Goal: Contribute content

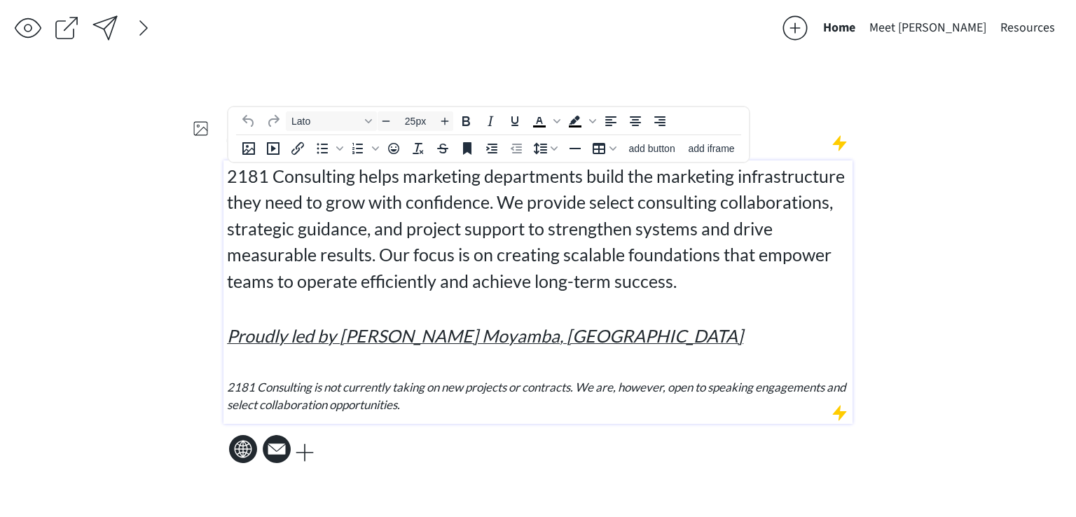
click at [340, 209] on span "2181 Consulting helps marketing departments build the marketing infrastructure …" at bounding box center [536, 228] width 618 height 126
click at [475, 251] on span "2181 Consulting helps marketing departments build the marketing infrastructure …" at bounding box center [536, 228] width 618 height 126
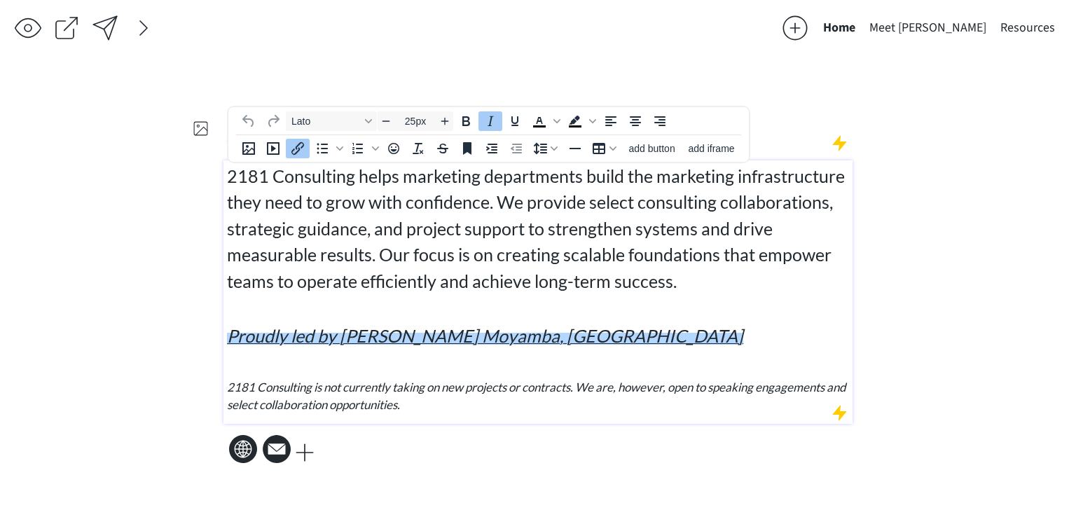
click at [625, 317] on div "2181 Consulting helps marketing departments build the marketing infrastructure …" at bounding box center [538, 288] width 623 height 251
click at [992, 278] on div "saving & publishing saved & published! 👍 saving... Home Meet [PERSON_NAME] Reso…" at bounding box center [538, 258] width 1076 height 517
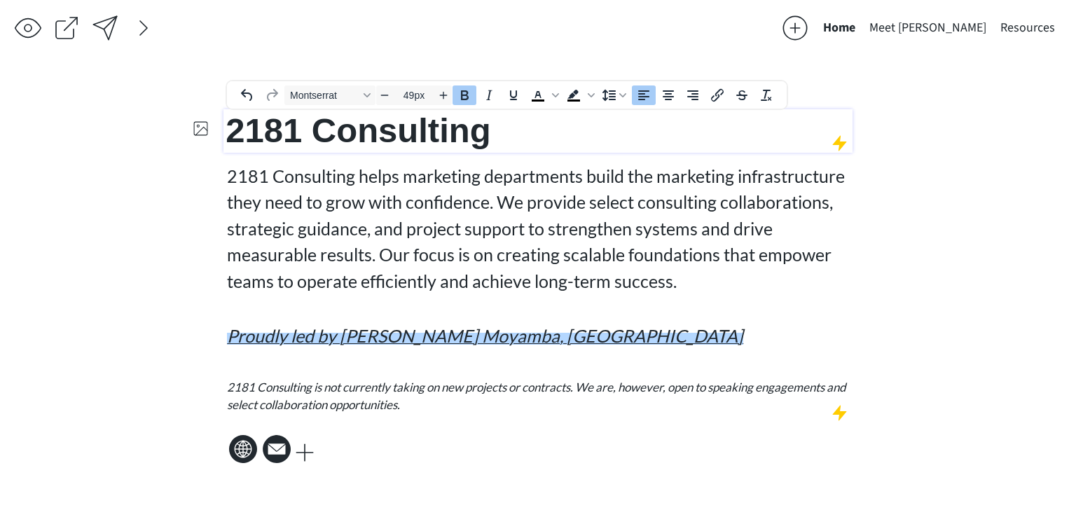
click at [490, 132] on span "2181 Consulting" at bounding box center [358, 130] width 265 height 38
click at [981, 209] on div "saving & publishing saved & published! 👍 saving... Home Meet [PERSON_NAME] Reso…" at bounding box center [538, 258] width 1076 height 517
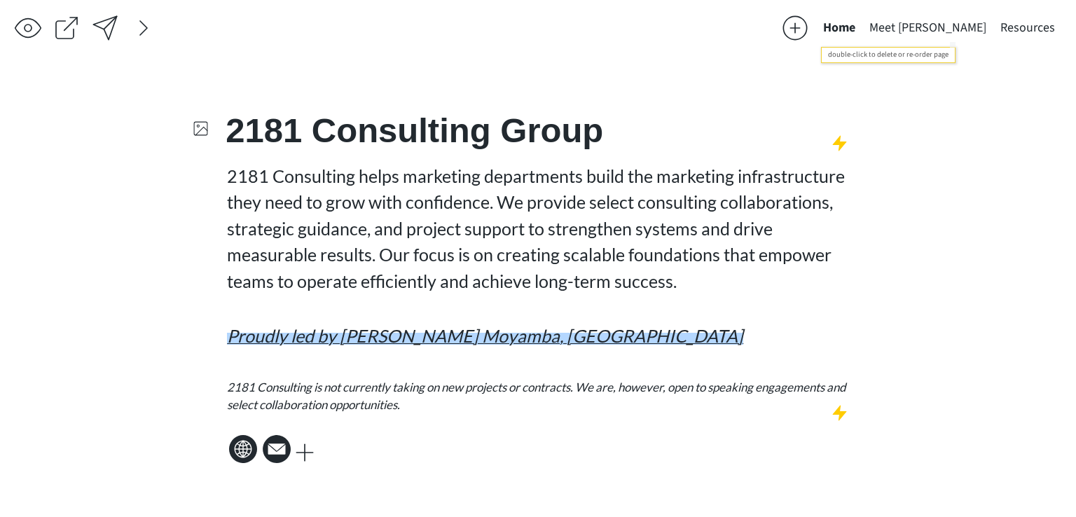
click at [958, 29] on button "Meet [PERSON_NAME]" at bounding box center [927, 28] width 131 height 28
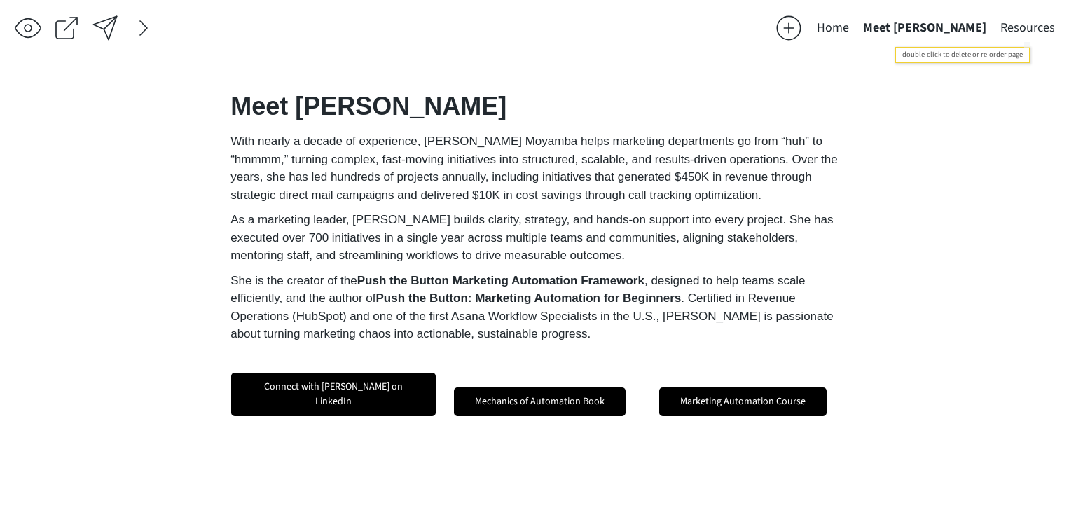
click at [1010, 32] on button "Resources" at bounding box center [1027, 28] width 69 height 28
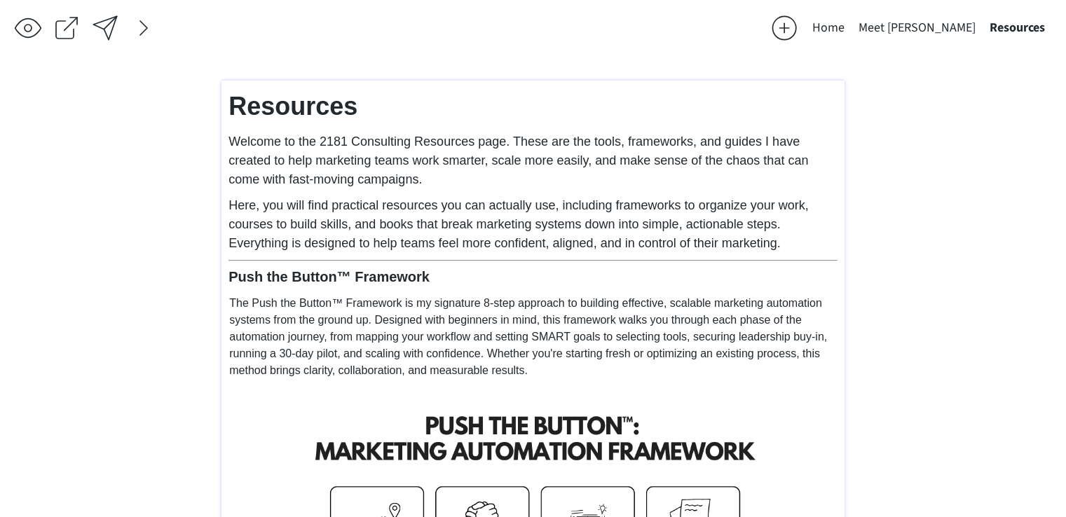
click at [759, 235] on p "Here, you will find practical resources you can actually use, including framewo…" at bounding box center [532, 224] width 609 height 57
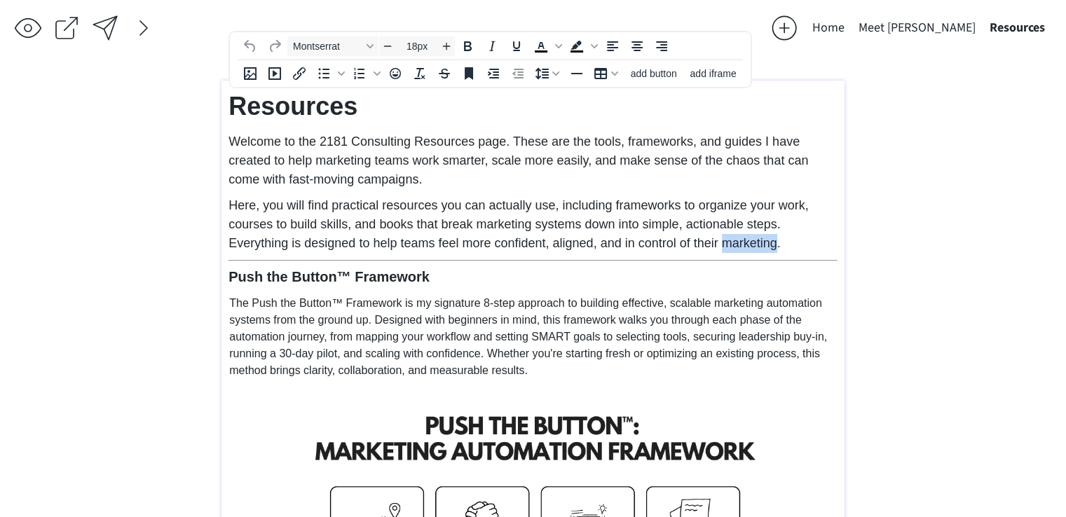
click at [759, 235] on p "Here, you will find practical resources you can actually use, including framewo…" at bounding box center [532, 224] width 609 height 57
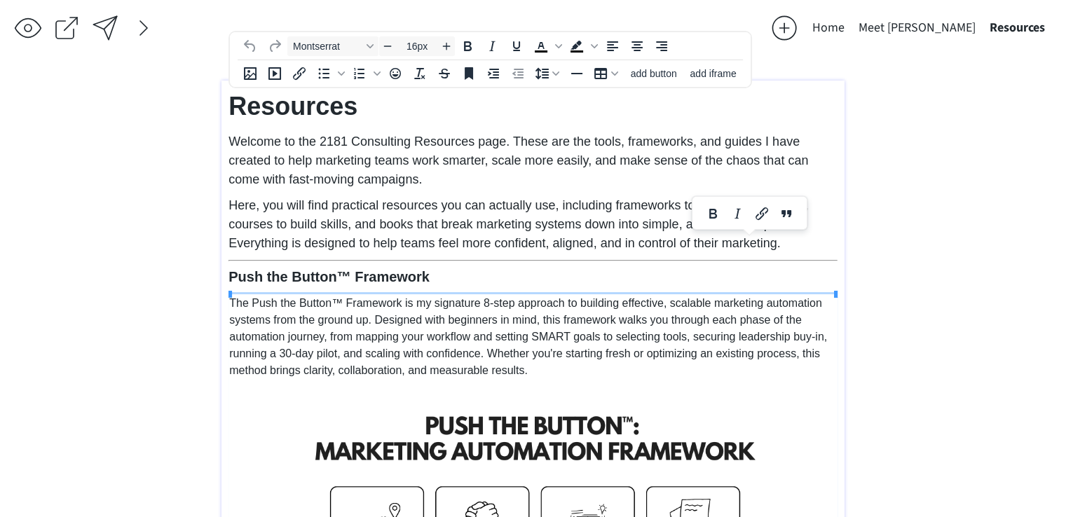
click at [592, 312] on p "The Push the Button™ Framework is my signature 8-step approach to building effe…" at bounding box center [532, 337] width 607 height 84
click at [780, 237] on p "Here, you will find practical resources you can actually use, including framewo…" at bounding box center [532, 224] width 609 height 57
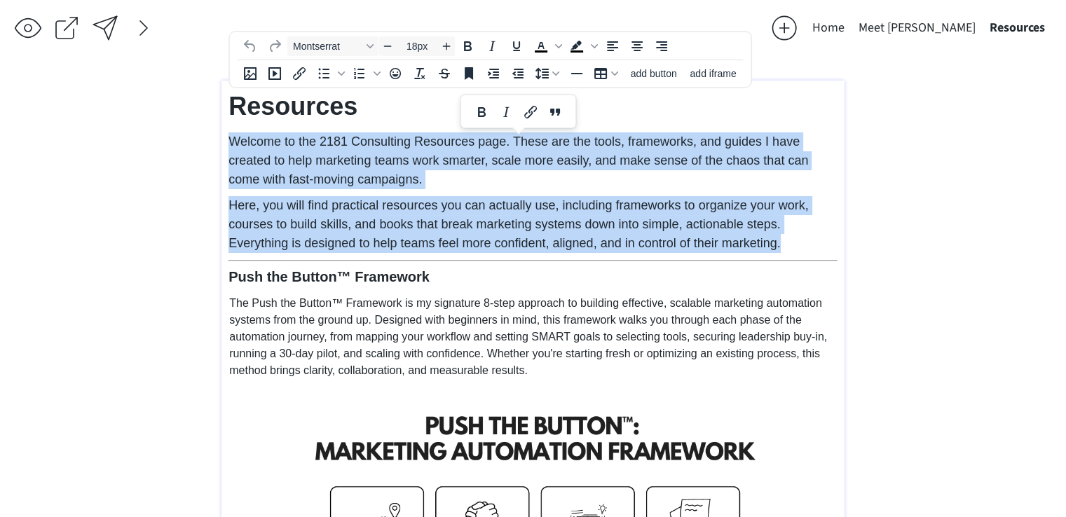
drag, startPoint x: 781, startPoint y: 239, endPoint x: 348, endPoint y: 83, distance: 460.3
click at [392, 39] on span "Decrease font size" at bounding box center [387, 46] width 17 height 17
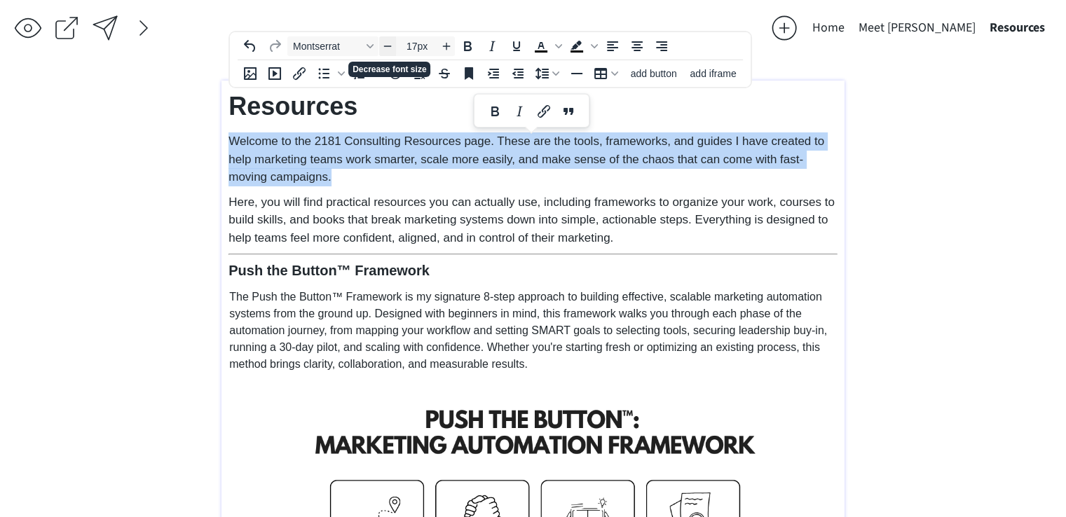
click at [392, 39] on span "Decrease font size" at bounding box center [387, 46] width 17 height 17
type input "16px"
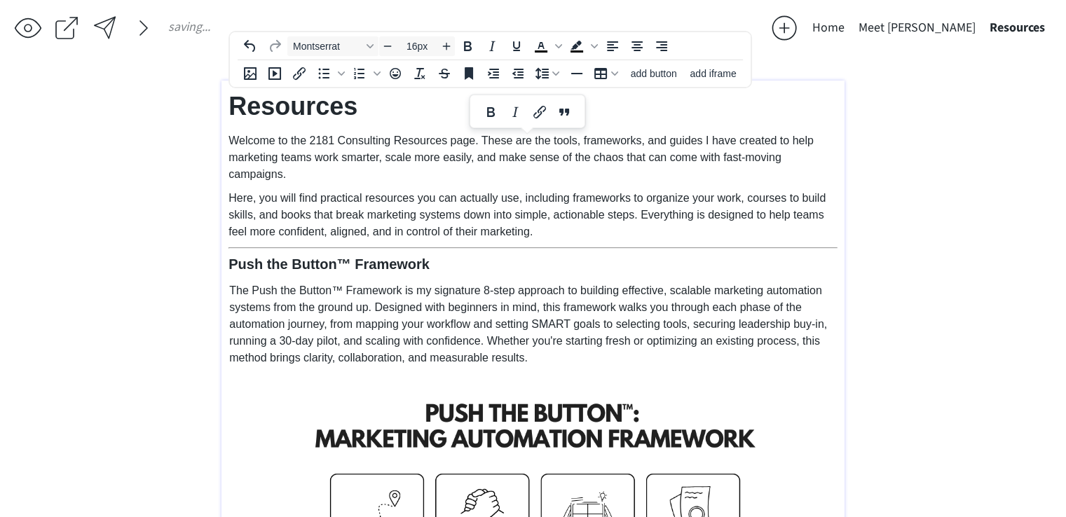
click at [593, 286] on span "The Push the Button™ Framework is my signature 8-step approach to building effe…" at bounding box center [528, 323] width 598 height 79
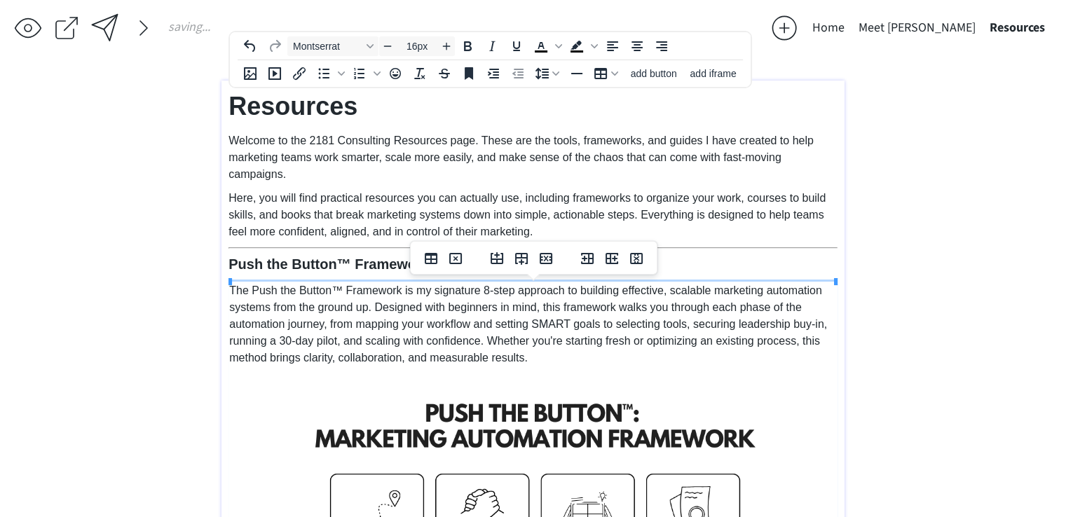
click at [604, 153] on span "Welcome to the 2181 Consulting Resources page. These are the tools, frameworks,…" at bounding box center [520, 158] width 585 height 46
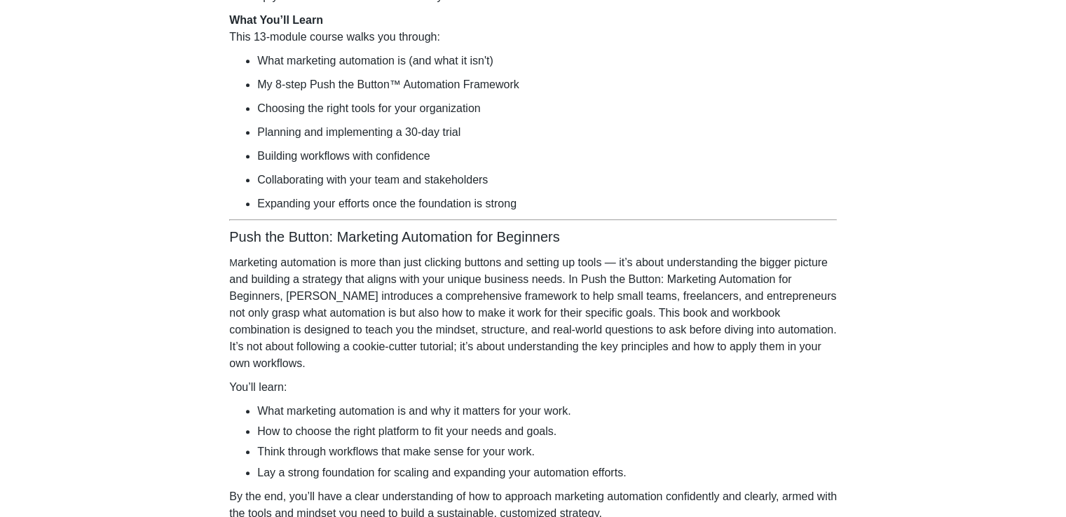
scroll to position [866, 0]
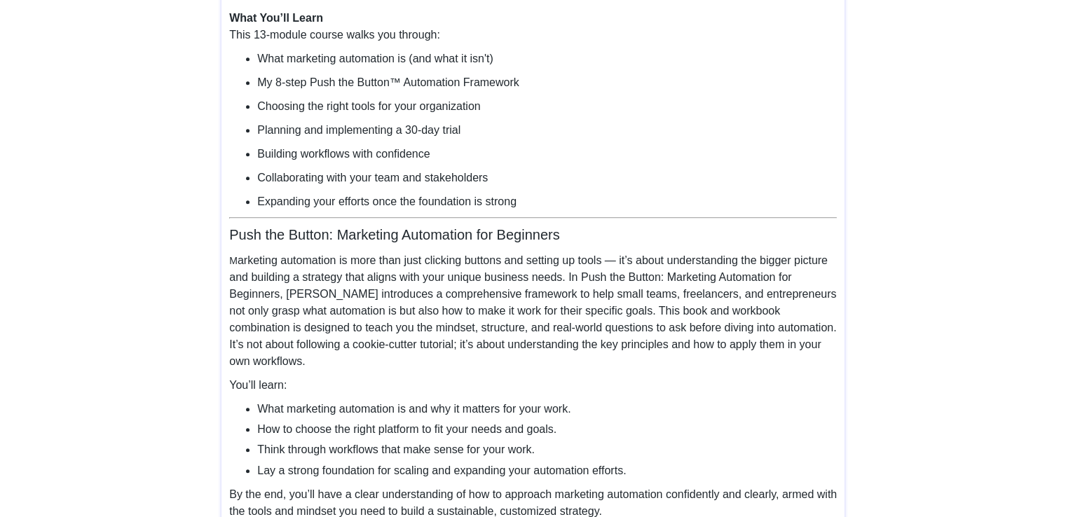
click at [550, 202] on p "Expanding your efforts once the foundation is strong" at bounding box center [546, 201] width 579 height 17
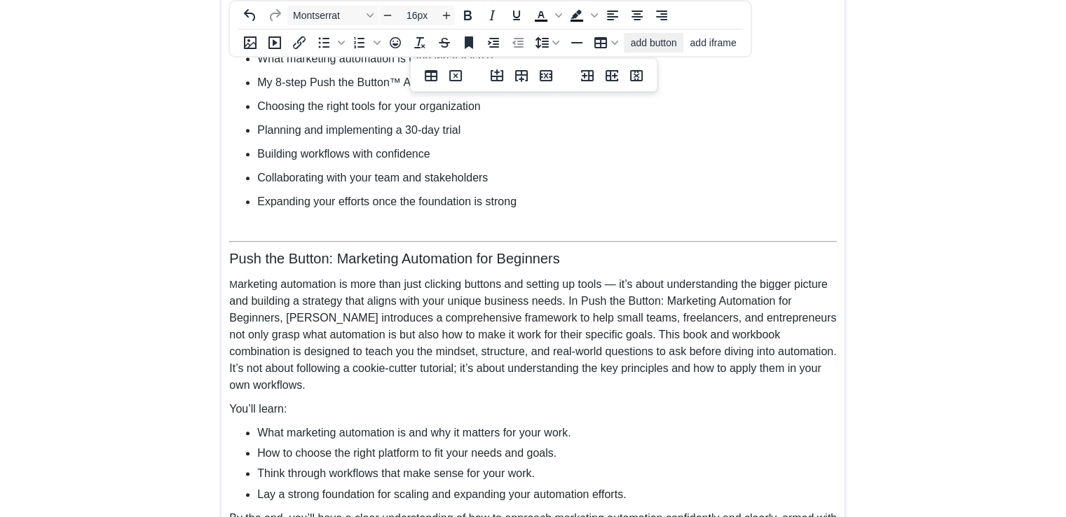
click at [655, 49] on button "add button" at bounding box center [653, 43] width 60 height 20
select select "18px"
select select "5px"
select select "10px"
select select "30px"
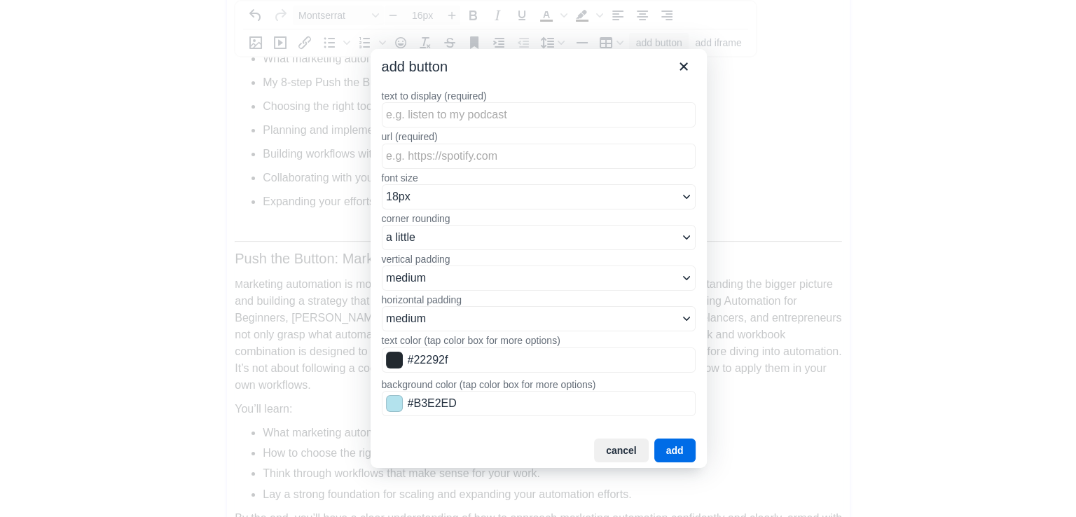
scroll to position [849, 0]
type input "Access Course"
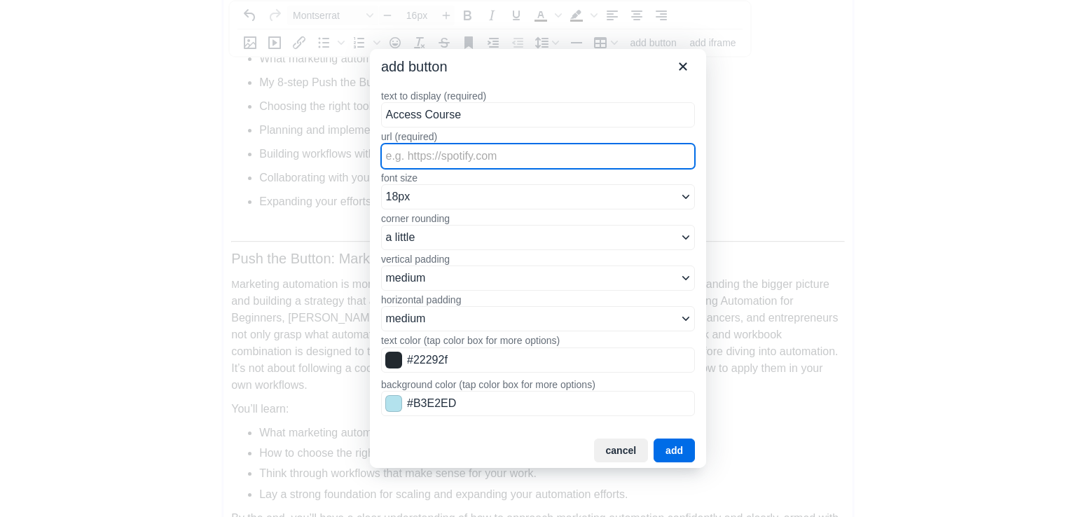
click at [430, 159] on input "url (required)" at bounding box center [538, 156] width 314 height 25
paste input "[URL][DOMAIN_NAME]"
type input "[URL][DOMAIN_NAME]"
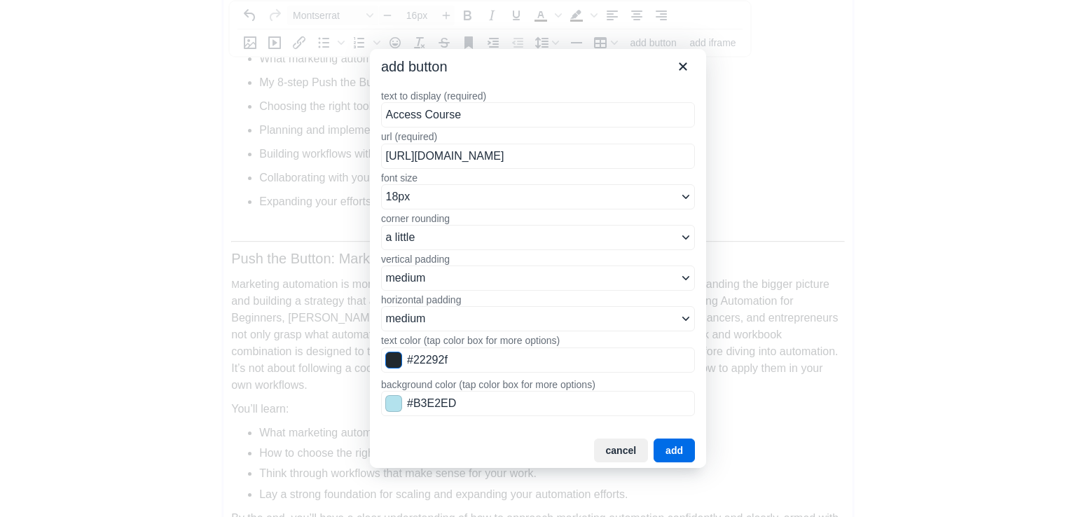
click at [392, 357] on span "Color swatch" at bounding box center [393, 360] width 17 height 17
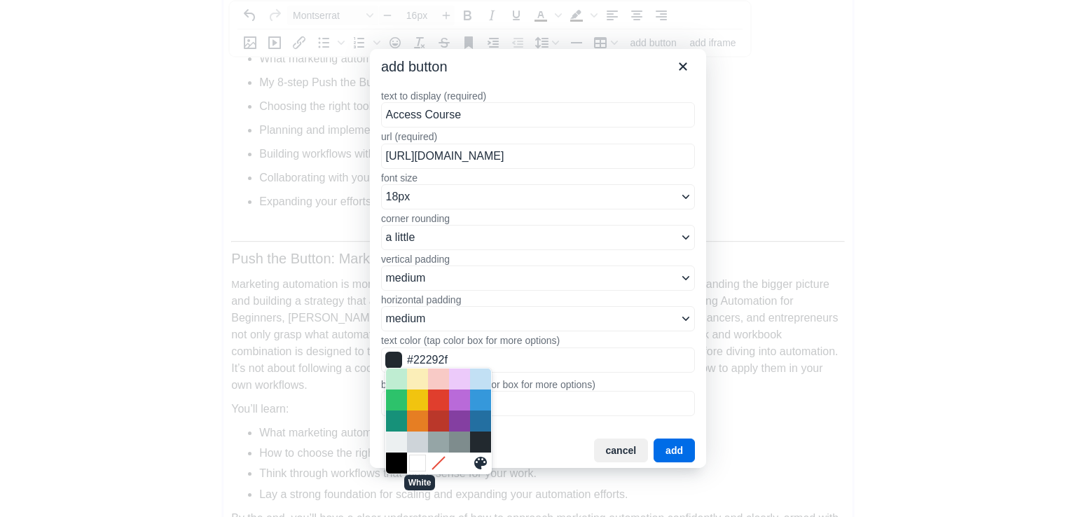
click at [418, 462] on div "White" at bounding box center [417, 463] width 17 height 17
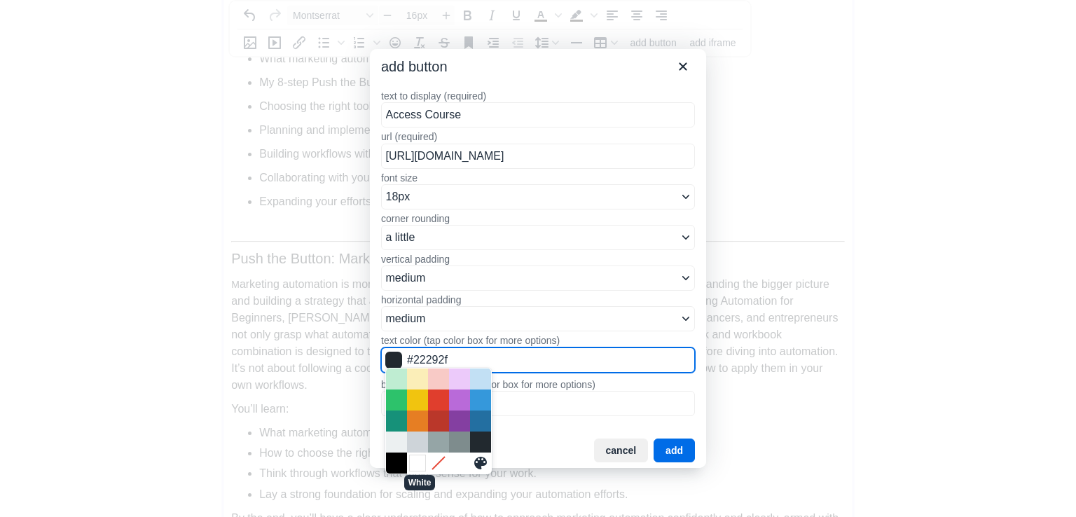
type input "#FFFFFF"
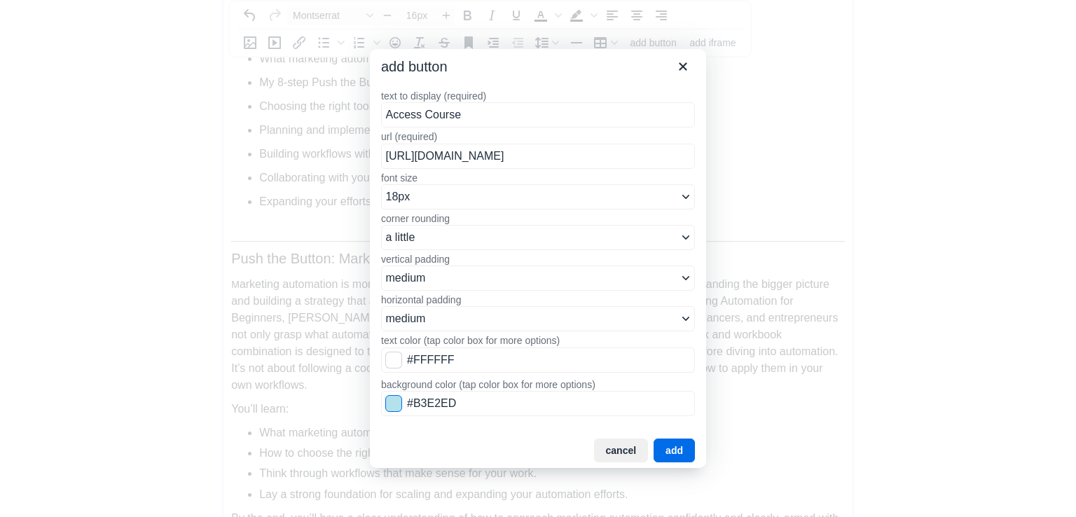
click at [396, 404] on span "Color swatch" at bounding box center [393, 403] width 17 height 17
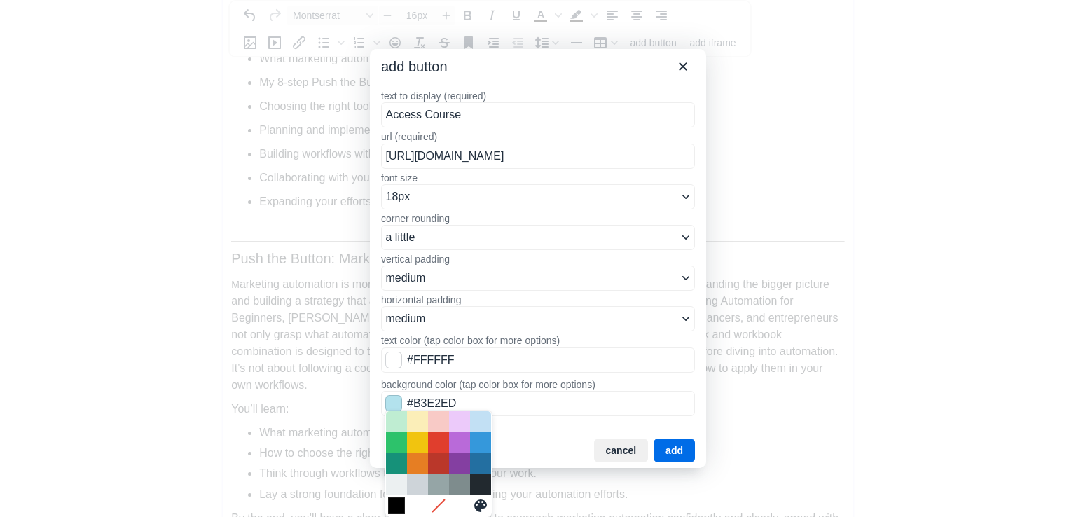
click at [396, 497] on div "Black" at bounding box center [396, 505] width 17 height 17
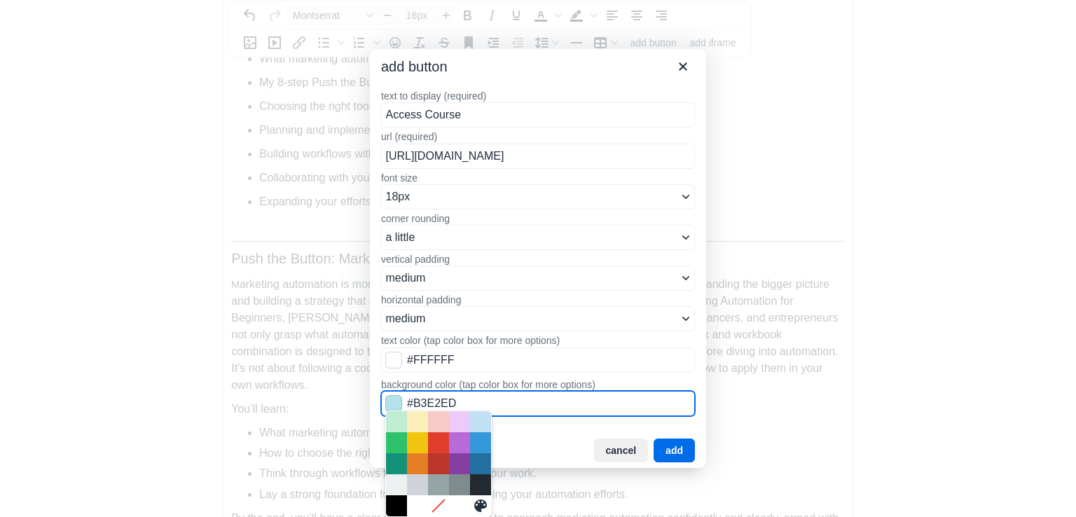
type input "#000000"
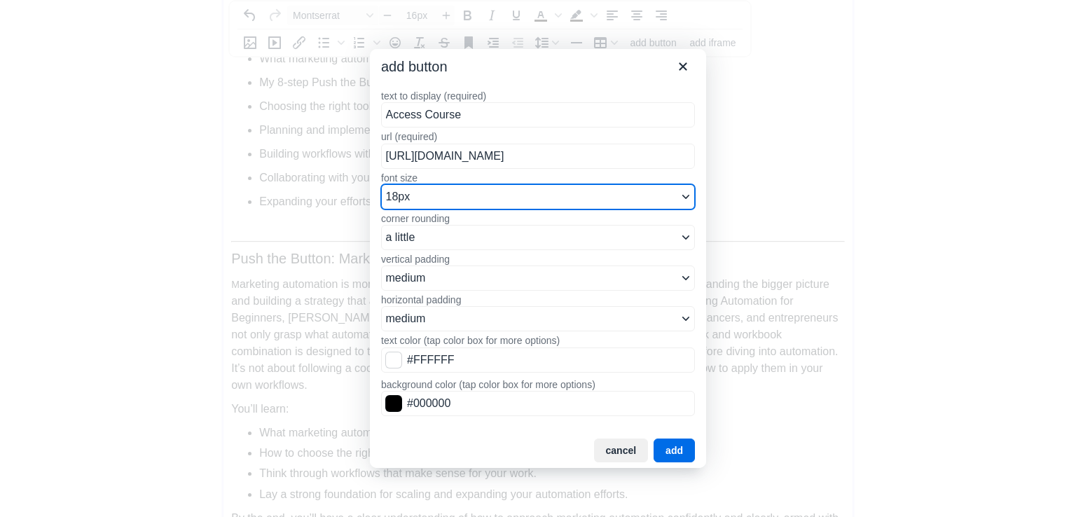
click at [528, 195] on select "8px 10px 12px 14px 16px 18px 24px 36px 48px" at bounding box center [538, 196] width 314 height 25
select select "16px"
click at [381, 184] on select "8px 10px 12px 14px 16px 18px 24px 36px 48px" at bounding box center [538, 196] width 314 height 25
click at [678, 445] on button "add" at bounding box center [674, 451] width 41 height 24
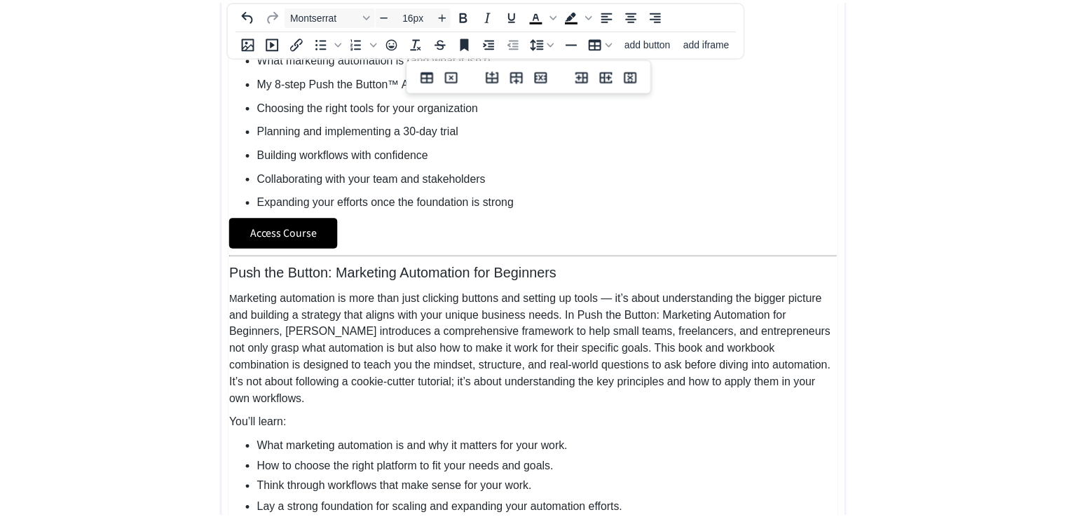
scroll to position [866, 0]
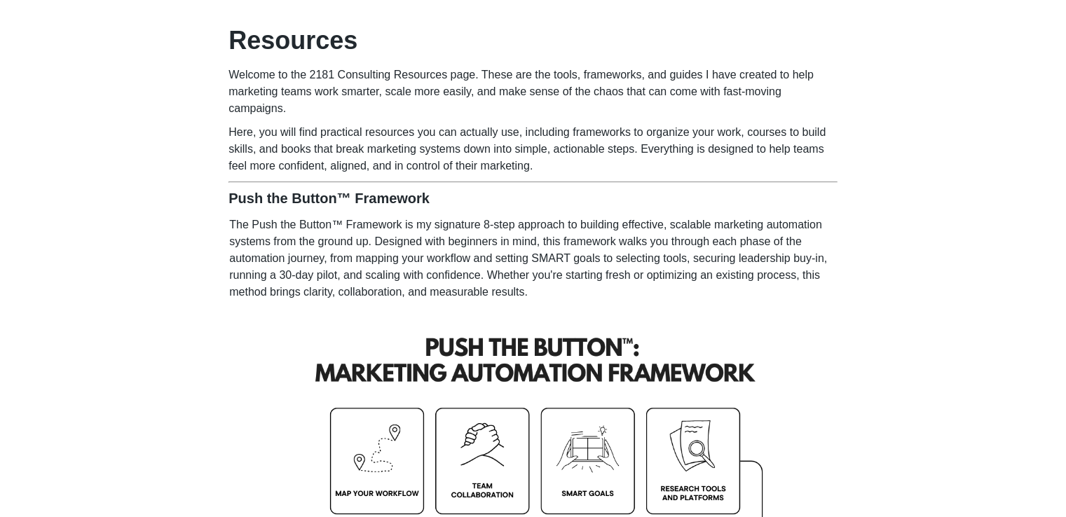
scroll to position [0, 0]
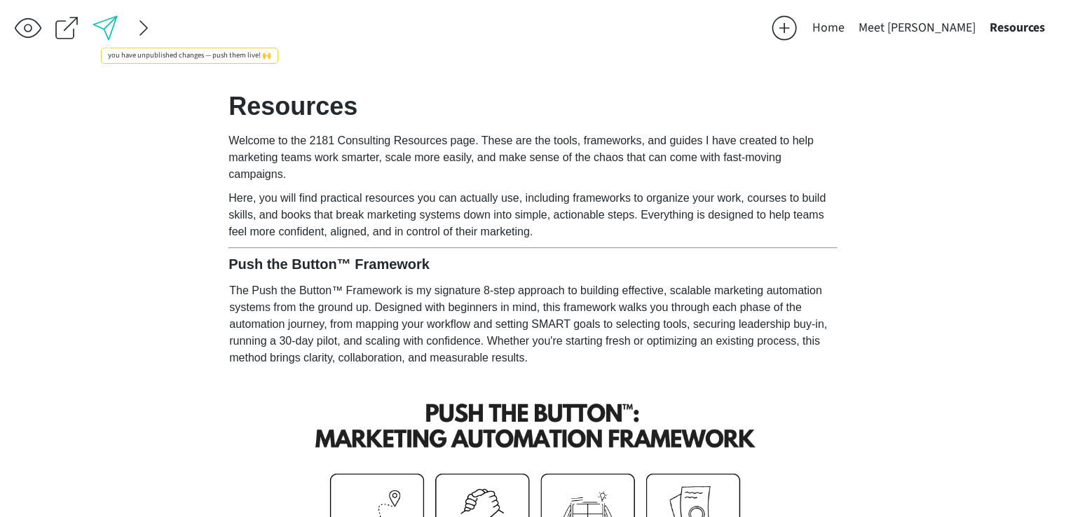
click at [113, 22] on div at bounding box center [105, 28] width 28 height 28
click at [851, 29] on button "Home" at bounding box center [828, 28] width 46 height 28
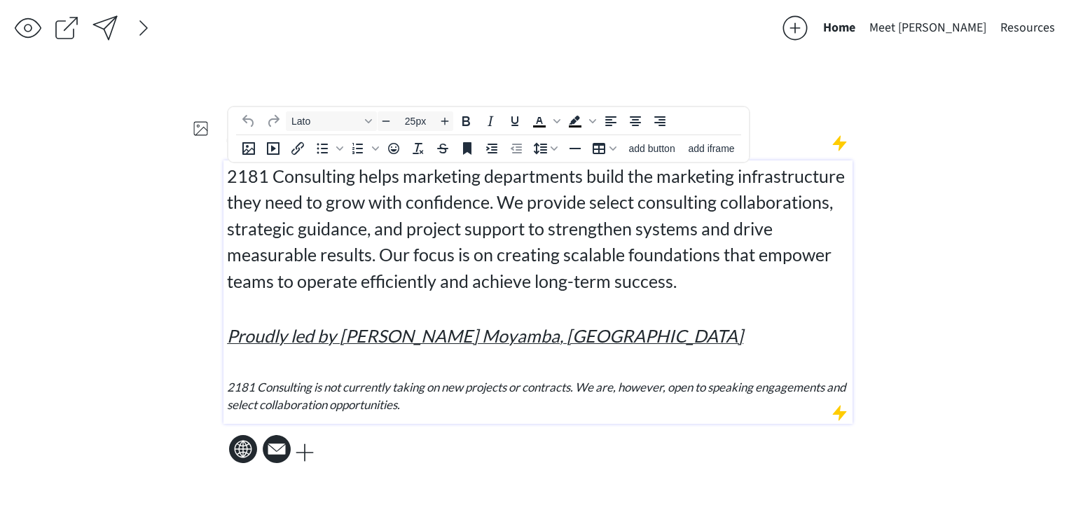
click at [659, 203] on span "2181 Consulting helps marketing departments build the marketing infrastructure …" at bounding box center [536, 228] width 618 height 126
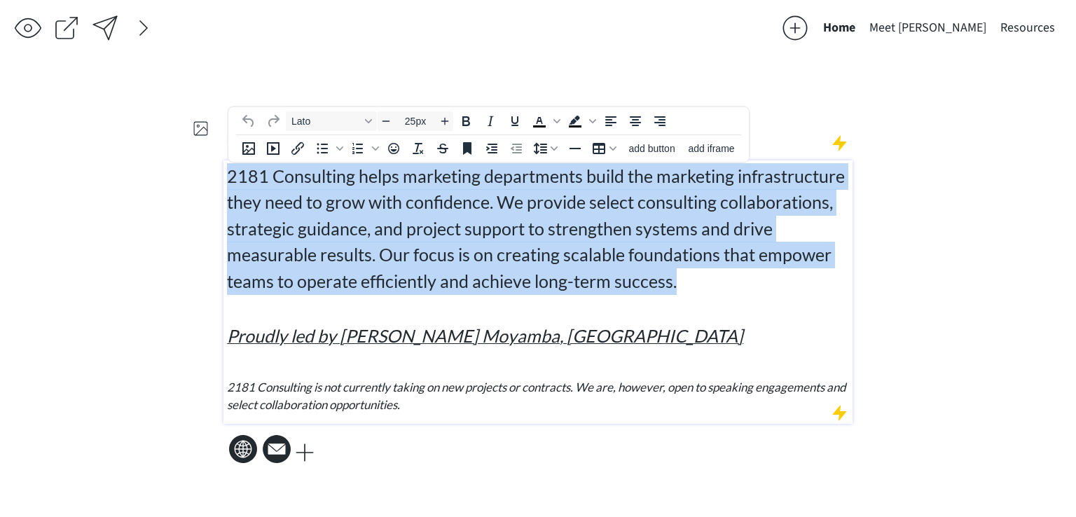
drag, startPoint x: 685, startPoint y: 275, endPoint x: 219, endPoint y: 168, distance: 478.0
click at [219, 168] on div "saving & publishing saved & published! 👍 saving... Home Meet [PERSON_NAME] Reso…" at bounding box center [538, 258] width 1076 height 517
click at [319, 117] on span "Lato" at bounding box center [325, 121] width 69 height 11
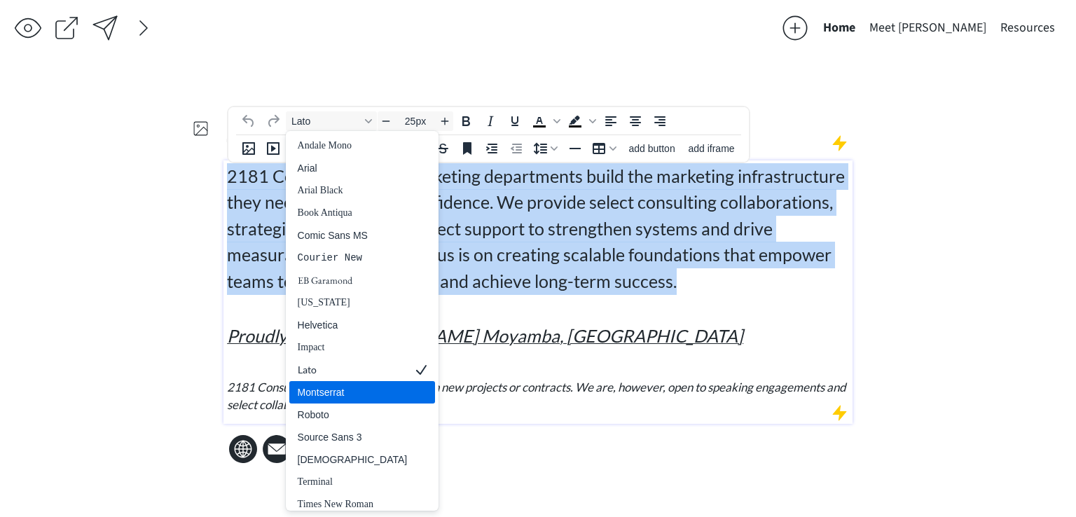
click at [324, 392] on div "Montserrat" at bounding box center [353, 392] width 110 height 17
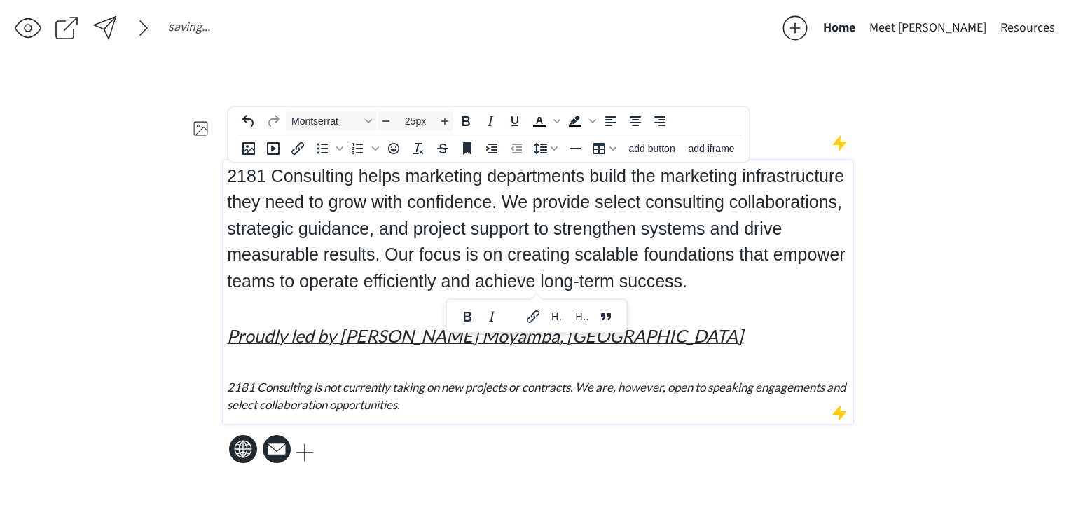
click at [385, 224] on span "2181 Consulting helps marketing departments build the marketing infrastructure …" at bounding box center [536, 228] width 618 height 125
click at [680, 278] on span "2181 Consulting helps marketing departments build the marketing infrastructure …" at bounding box center [536, 228] width 618 height 125
click at [675, 289] on span "2181 Consulting helps marketing departments build the marketing infrastructure …" at bounding box center [536, 228] width 618 height 125
click at [695, 270] on p "2181 Consulting helps marketing departments build the marketing infrastructure …" at bounding box center [538, 229] width 623 height 132
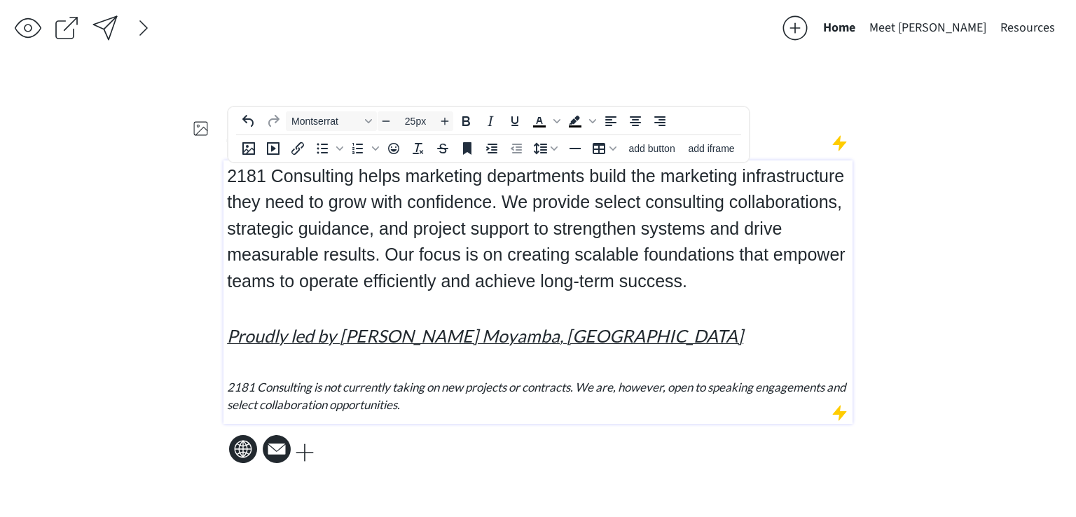
click at [565, 195] on span "2181 Consulting helps marketing departments build the marketing infrastructure …" at bounding box center [536, 228] width 618 height 125
drag, startPoint x: 734, startPoint y: 174, endPoint x: 661, endPoint y: 180, distance: 73.8
click at [661, 180] on span "2181 Consulting helps marketing departments build the marketing infrastructure …" at bounding box center [536, 228] width 618 height 125
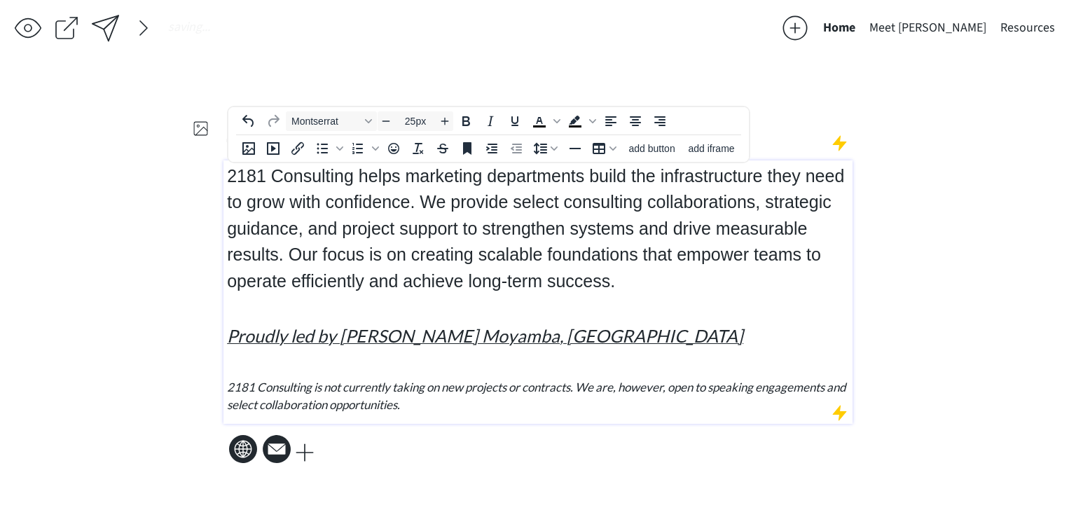
click at [663, 242] on p "2181 Consulting helps marketing departments build the infrastructure they need …" at bounding box center [538, 229] width 623 height 132
click at [745, 210] on span "2181 Consulting helps marketing departments build the infrastructure they need …" at bounding box center [535, 228] width 617 height 125
click at [574, 232] on span "2181 Consulting helps marketing departments build the infrastructure they need …" at bounding box center [535, 228] width 617 height 125
click at [697, 205] on span "2181 Consulting helps marketing departments build the infrastructure they need …" at bounding box center [535, 228] width 617 height 125
click at [784, 204] on span "2181 Consulting helps marketing departments build the infrastructure they need …" at bounding box center [535, 228] width 617 height 125
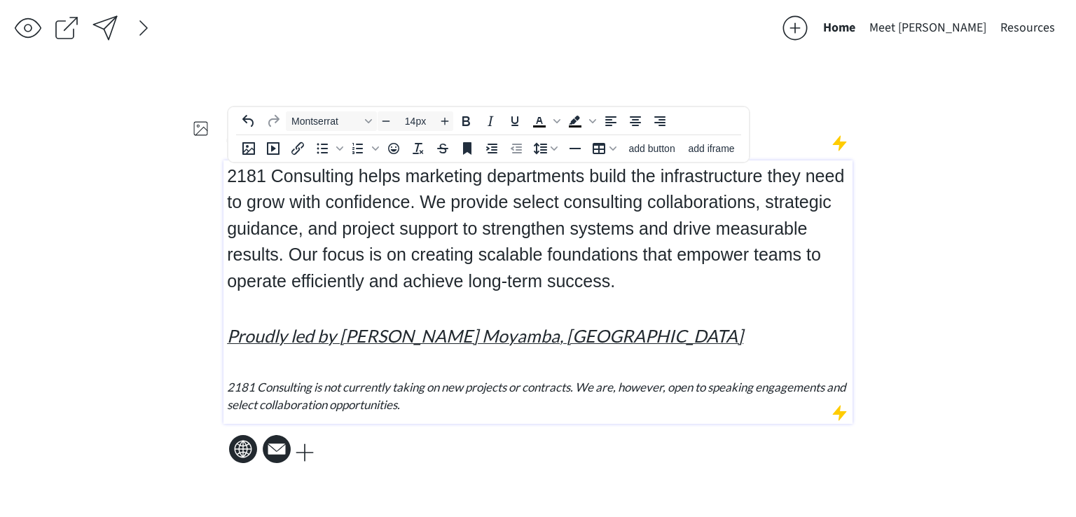
click at [729, 298] on div "2181 Consulting helps marketing departments build the infrastructure they need …" at bounding box center [538, 288] width 623 height 251
click at [661, 382] on em "2181 Consulting is not currently taking on new projects or contracts. We are, h…" at bounding box center [536, 396] width 619 height 33
click at [655, 400] on p "2181 Consulting is not currently taking on new projects or contracts. We are, h…" at bounding box center [538, 396] width 623 height 36
click at [655, 401] on p "2181 Consulting is not currently taking on new projects or contracts. We are, h…" at bounding box center [538, 396] width 623 height 36
click at [976, 278] on div "saving & publishing saved & published! 👍 saving... Home Meet [PERSON_NAME] Reso…" at bounding box center [538, 258] width 1076 height 517
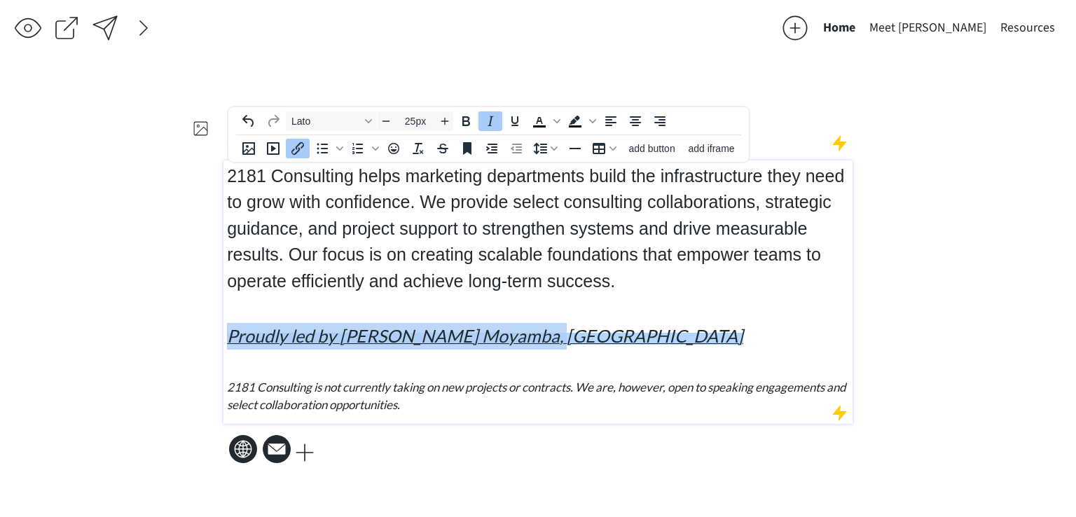
drag, startPoint x: 551, startPoint y: 335, endPoint x: 228, endPoint y: 333, distance: 322.9
click at [228, 333] on p "Proudly led by [PERSON_NAME] Moyamba, [GEOGRAPHIC_DATA]﻿" at bounding box center [538, 336] width 623 height 27
click at [392, 121] on span "Decrease font size" at bounding box center [386, 121] width 17 height 17
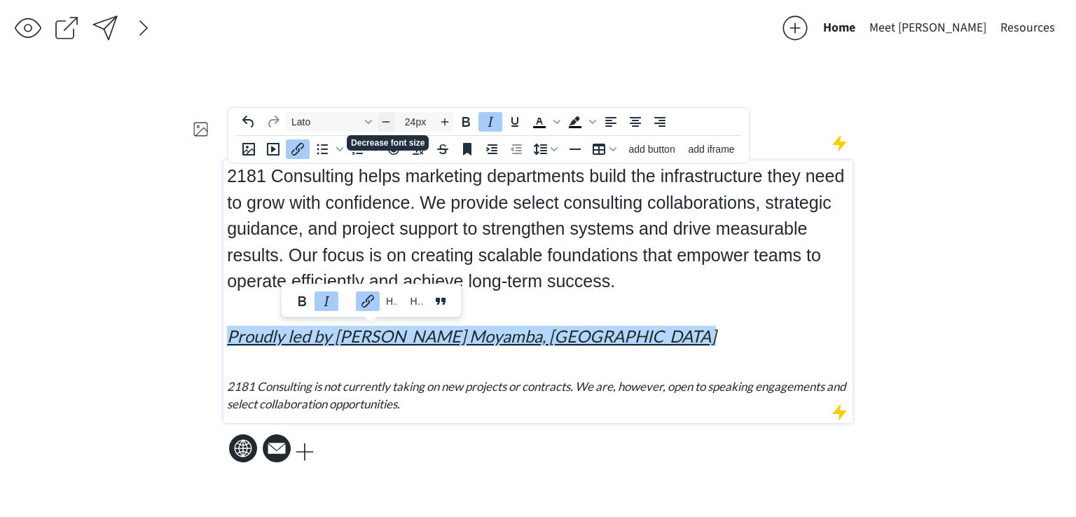
click at [392, 121] on span "Decrease font size" at bounding box center [386, 121] width 17 height 17
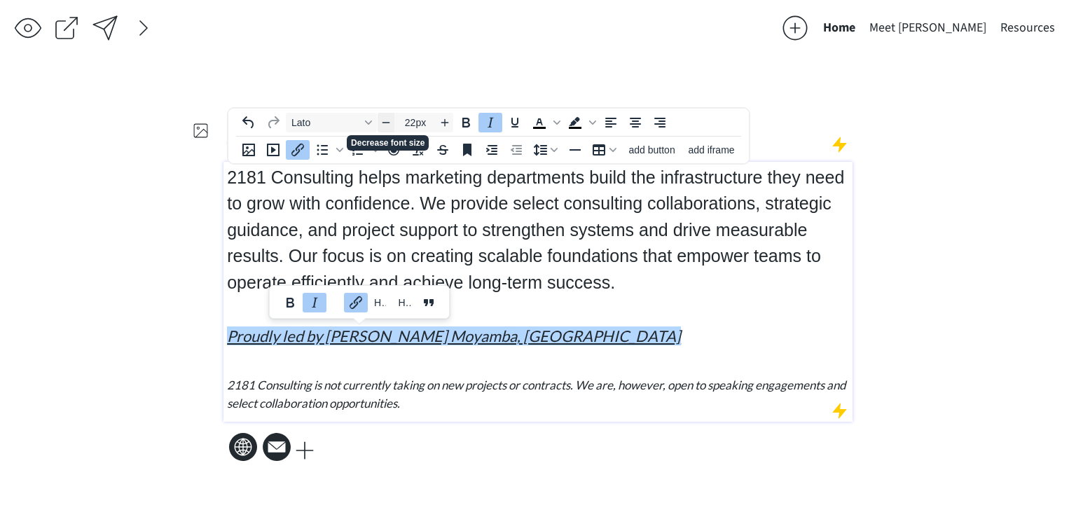
click at [392, 121] on span "Decrease font size" at bounding box center [386, 122] width 17 height 17
click at [392, 121] on span "Decrease font size" at bounding box center [386, 123] width 17 height 17
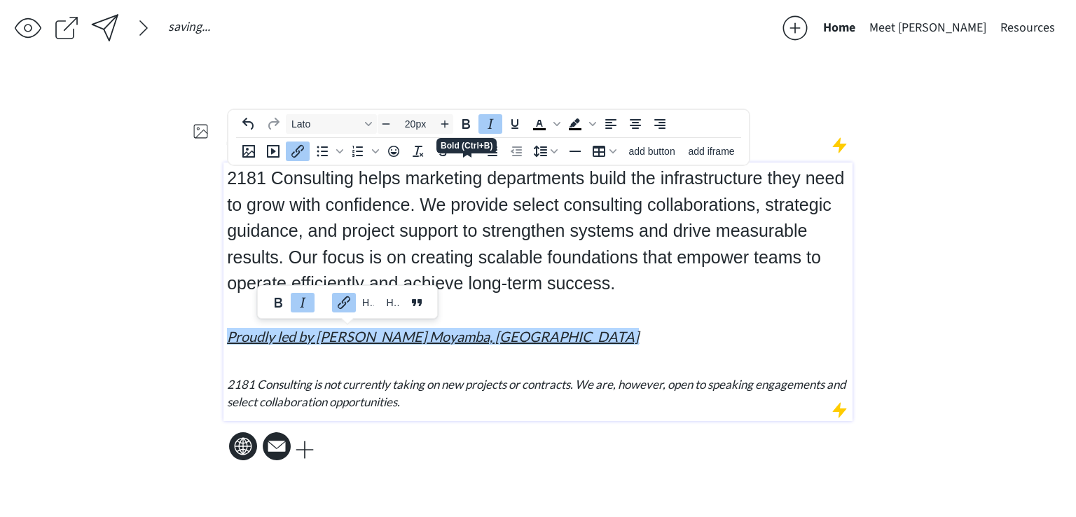
click at [479, 124] on button "Italic" at bounding box center [490, 124] width 24 height 20
click at [395, 121] on input "20px" at bounding box center [415, 124] width 42 height 17
click at [395, 122] on input "20px" at bounding box center [415, 124] width 42 height 17
click at [387, 117] on span "Decrease font size" at bounding box center [386, 124] width 17 height 17
click at [385, 117] on span "Decrease font size" at bounding box center [386, 124] width 17 height 17
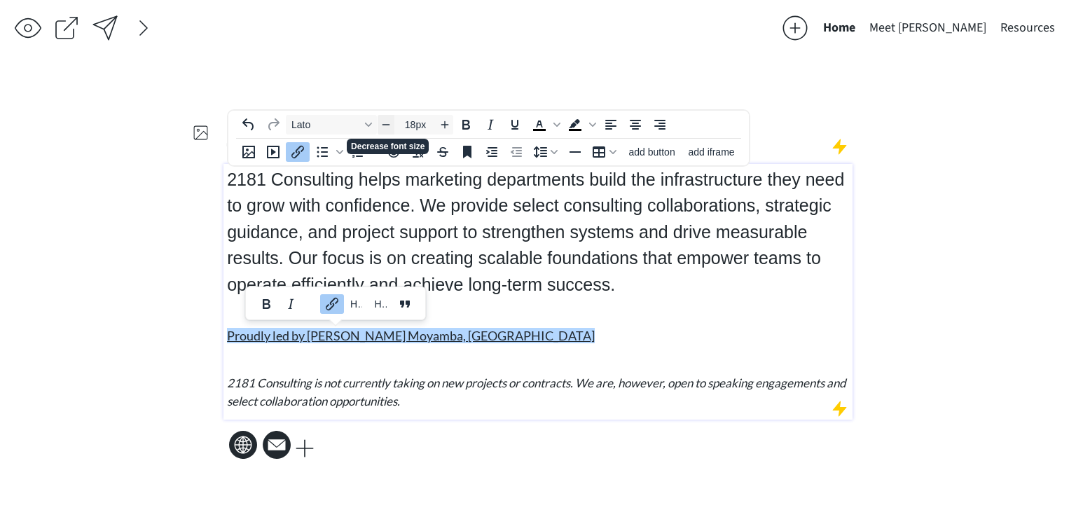
click at [385, 118] on span "Decrease font size" at bounding box center [386, 124] width 17 height 17
click at [386, 120] on icon "Decrease font size" at bounding box center [386, 125] width 11 height 11
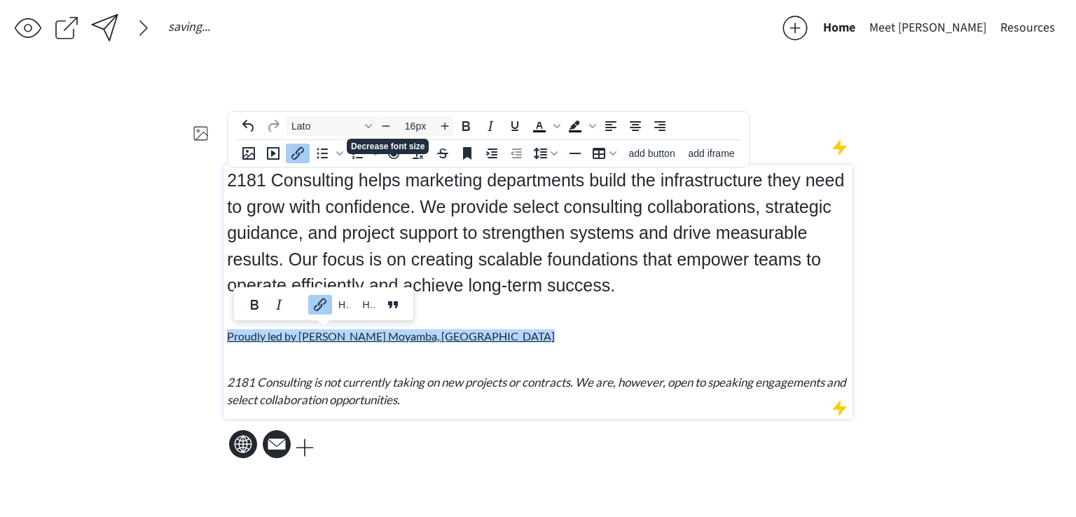
click at [448, 297] on p "2181 Consulting helps marketing departments build the infrastructure they need …" at bounding box center [538, 233] width 623 height 132
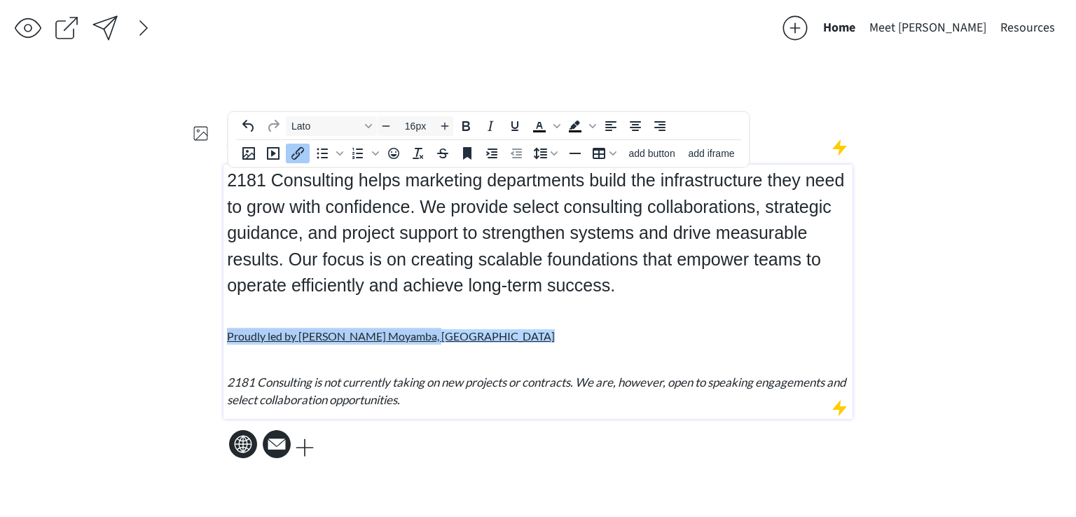
drag, startPoint x: 451, startPoint y: 334, endPoint x: 198, endPoint y: 334, distance: 253.6
click at [198, 334] on div "saving & publishing saved & published! 👍 saving... Home Meet [PERSON_NAME] Reso…" at bounding box center [538, 258] width 1076 height 517
copy link "Proudly led by [PERSON_NAME] Moyamba, [GEOGRAPHIC_DATA]﻿"
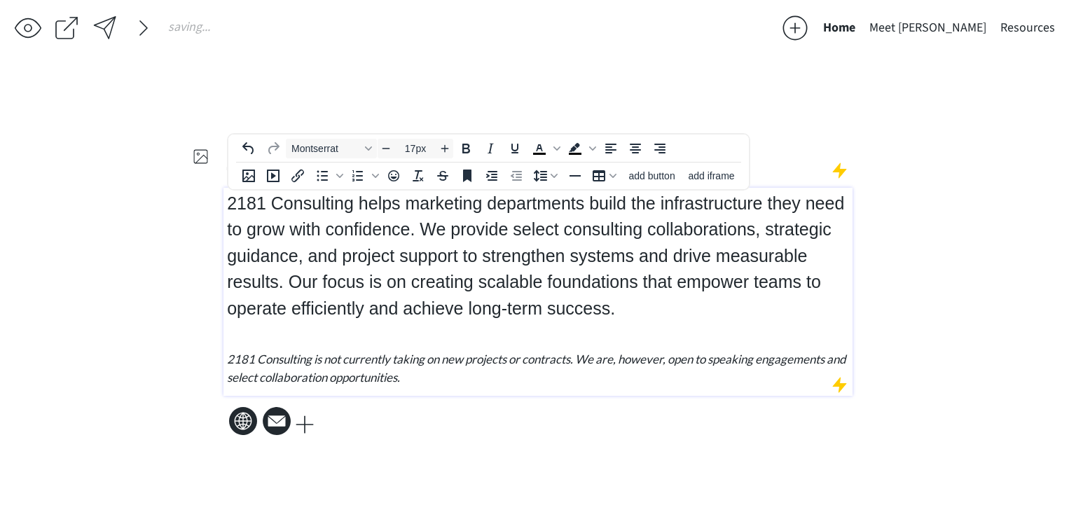
click at [474, 376] on p "2181 Consulting is not currently taking on new projects or contracts. We are, h…" at bounding box center [538, 368] width 623 height 36
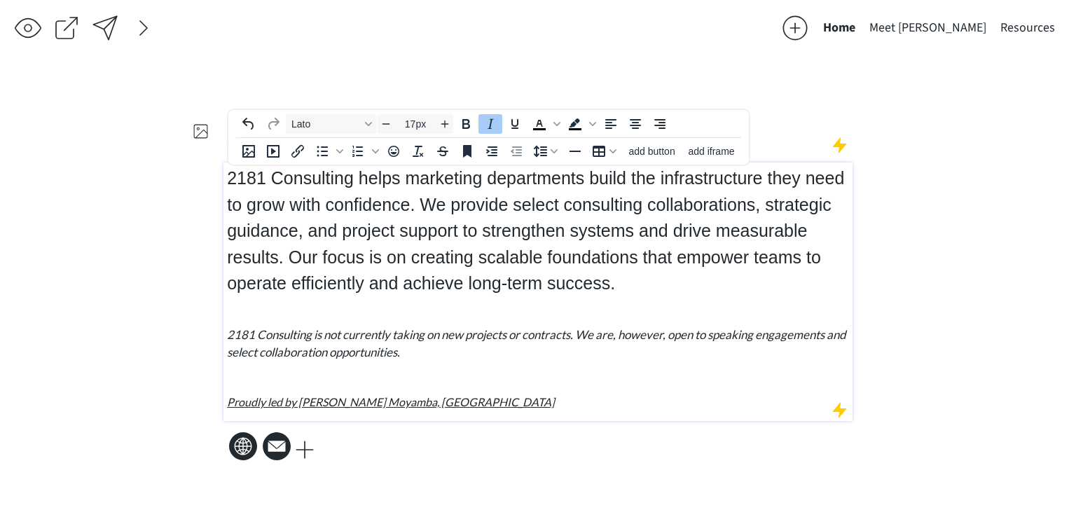
click at [967, 130] on div "saving & publishing saved & published! 👍 saving... Home Meet [PERSON_NAME] Reso…" at bounding box center [538, 258] width 1076 height 517
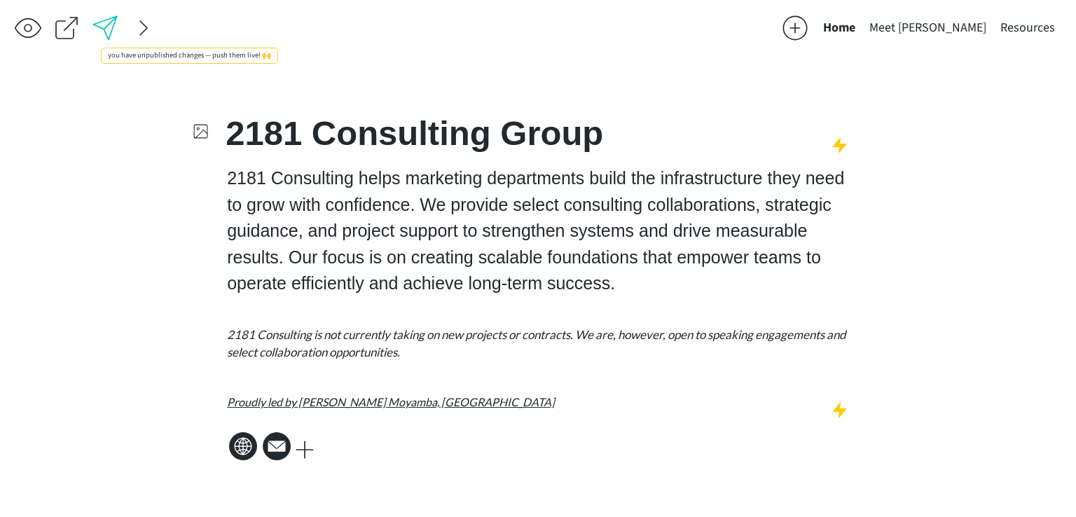
click at [101, 35] on div at bounding box center [105, 28] width 28 height 28
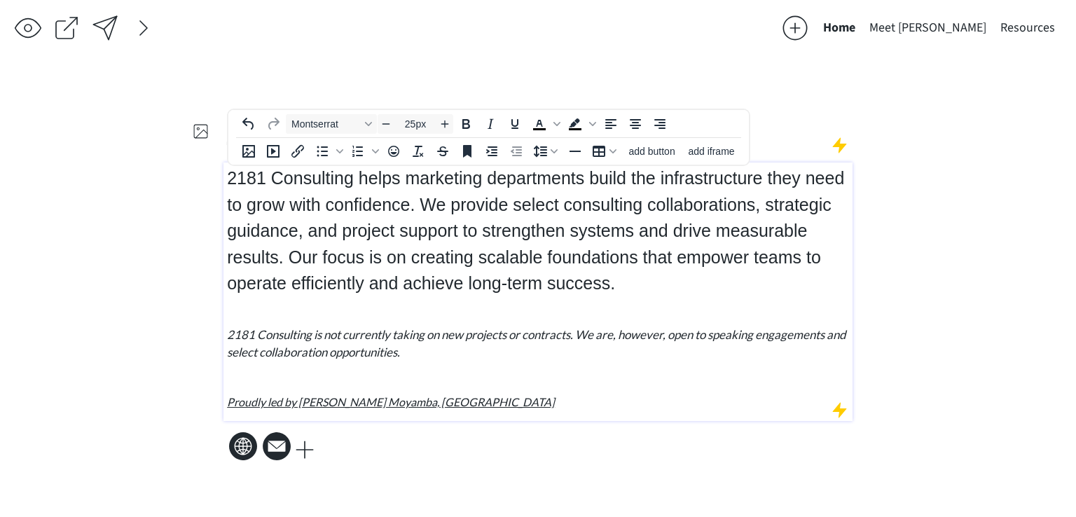
click at [609, 210] on span "2181 Consulting helps marketing departments build the infrastructure they need …" at bounding box center [535, 230] width 617 height 125
click at [607, 191] on p "2181 Consulting helps marketing departments build the infrastructure they need …" at bounding box center [538, 231] width 623 height 132
click at [606, 195] on span "2181 Consulting helps marketing departments build the infrastructure they need …" at bounding box center [535, 230] width 617 height 125
click at [602, 208] on span "2181 Consulting helps marketing departments build the infrastructure they need …" at bounding box center [535, 230] width 617 height 125
click at [636, 259] on span "2181 Consulting helps marketing departments build the infrastructure they need …" at bounding box center [535, 230] width 617 height 125
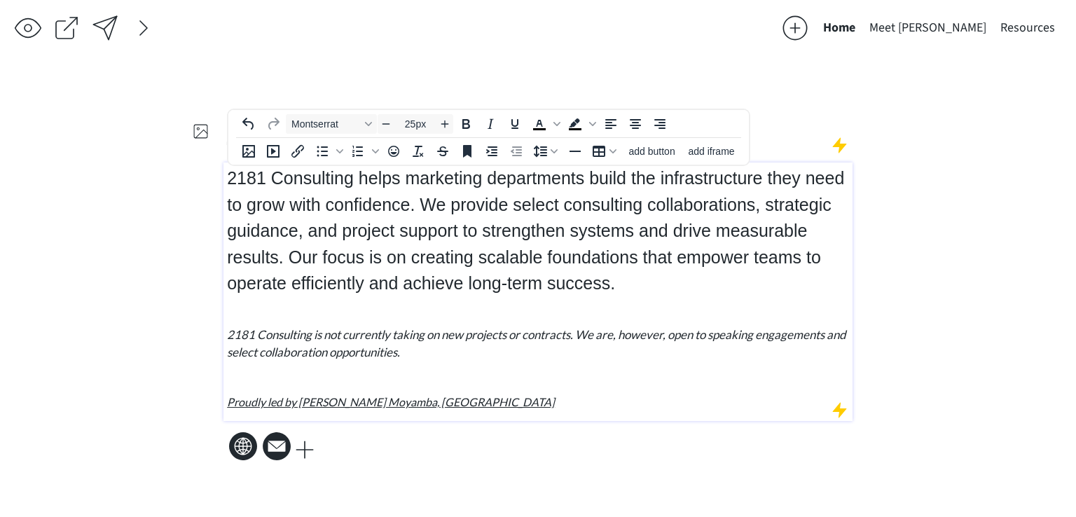
type input "17px"
click at [662, 346] on p "2181 Consulting is not currently taking on new projects or contracts. We are, h…" at bounding box center [538, 344] width 623 height 36
click at [917, 281] on div "saving & publishing saved & published! 👍 saving... Home Meet [PERSON_NAME] Reso…" at bounding box center [538, 258] width 1076 height 517
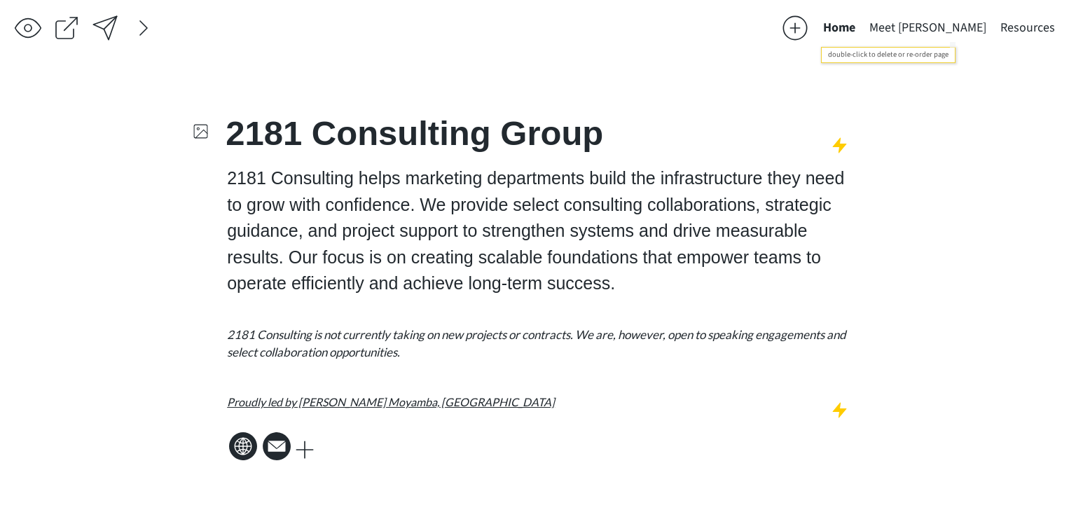
click at [979, 27] on button "Meet [PERSON_NAME]" at bounding box center [927, 28] width 131 height 28
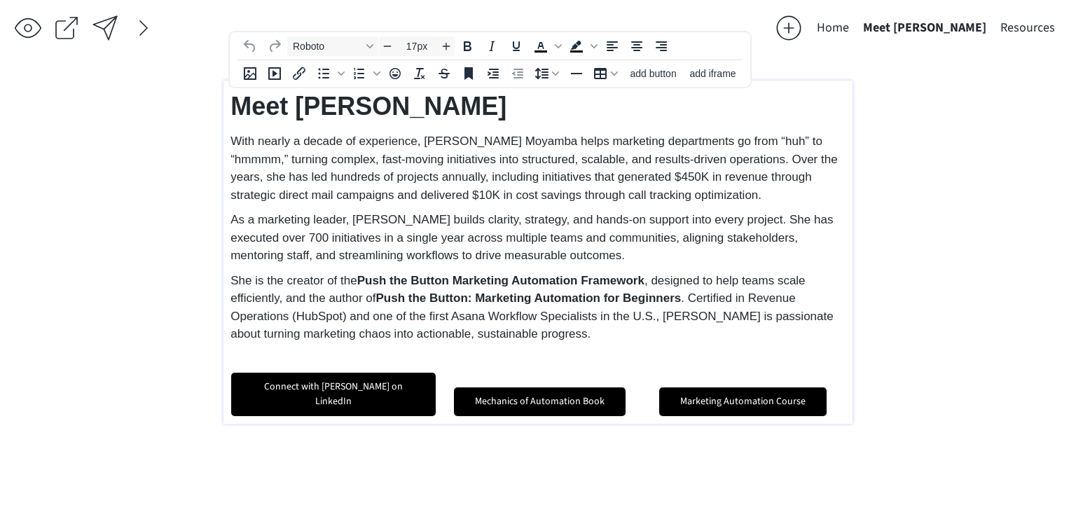
click at [600, 193] on span "With nearly a decade of experience, [PERSON_NAME] Moyamba helps marketing depar…" at bounding box center [533, 168] width 607 height 67
click at [350, 162] on span "With nearly a decade of experience, [PERSON_NAME] Moyamba helps marketing depar…" at bounding box center [533, 168] width 607 height 67
click at [794, 144] on span "With nearly a decade of experience, [PERSON_NAME] Moyamba helps marketing depar…" at bounding box center [533, 168] width 607 height 67
click at [233, 140] on span "With nearly a decade of experience, [PERSON_NAME] Moyamba helps marketing depar…" at bounding box center [533, 168] width 607 height 67
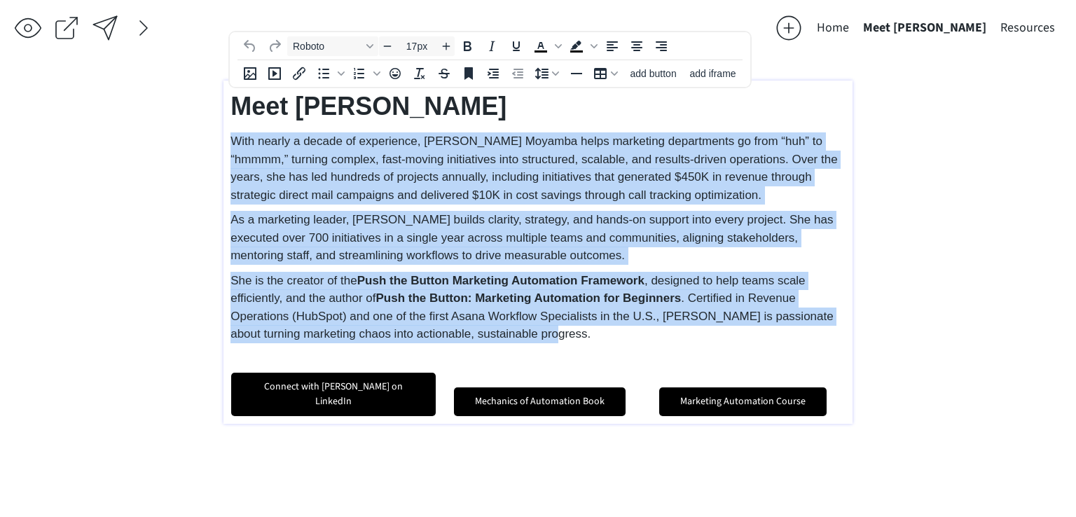
drag, startPoint x: 233, startPoint y: 140, endPoint x: 691, endPoint y: 335, distance: 497.2
click at [695, 337] on div "Meet [PERSON_NAME] With nearly a decade of experience, [PERSON_NAME] Moyamba he…" at bounding box center [537, 252] width 615 height 329
copy div "Lore ipsumd s ametco ad elitseddoe, Tempori U. Laboree dolor magnaaliq enimadmi…"
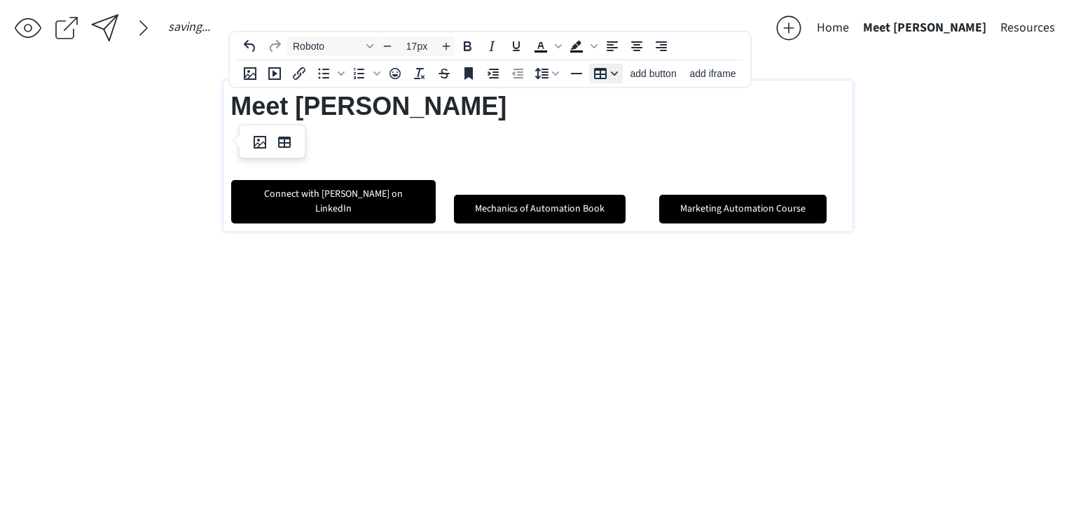
click at [607, 81] on icon "Table" at bounding box center [600, 73] width 17 height 17
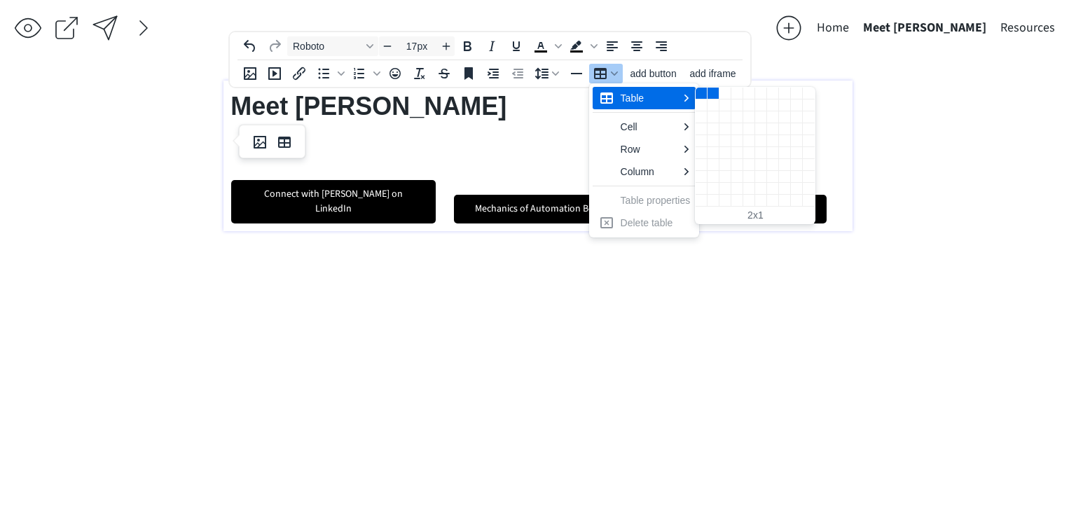
click at [715, 92] on div "2 columns, 1 rows" at bounding box center [714, 94] width 12 height 12
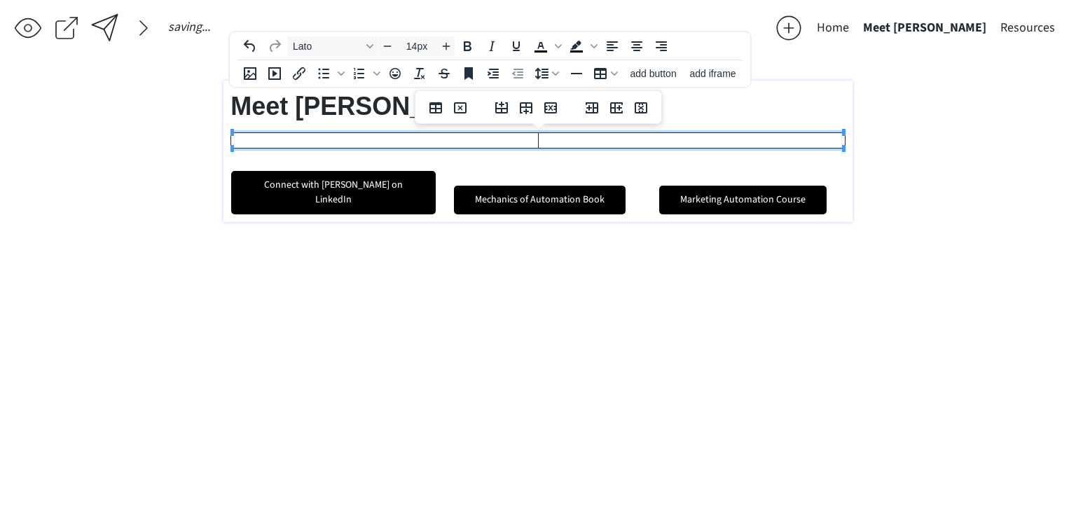
click at [420, 138] on td at bounding box center [384, 140] width 307 height 15
click at [247, 78] on icon "Insert image" at bounding box center [250, 73] width 13 height 13
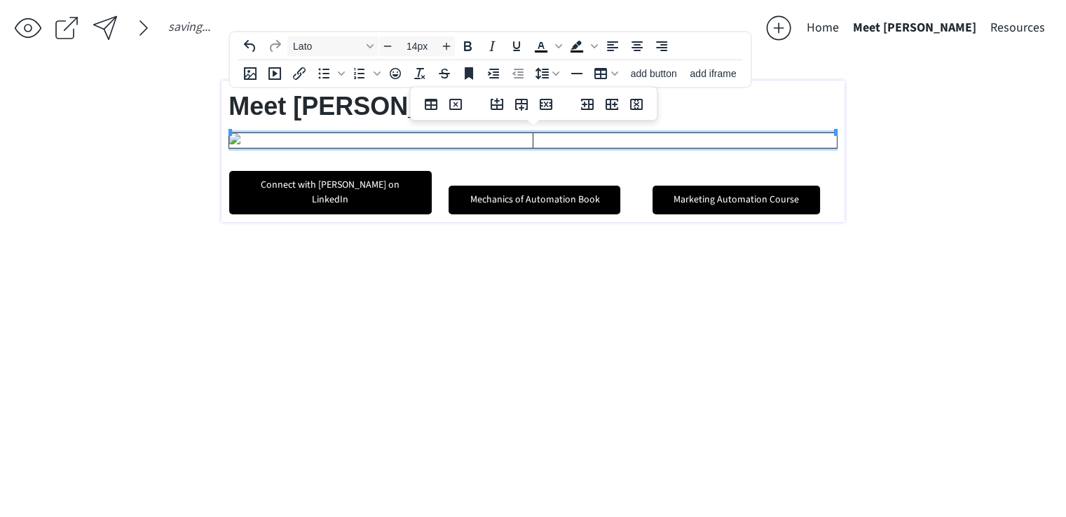
click at [607, 149] on td at bounding box center [685, 140] width 304 height 15
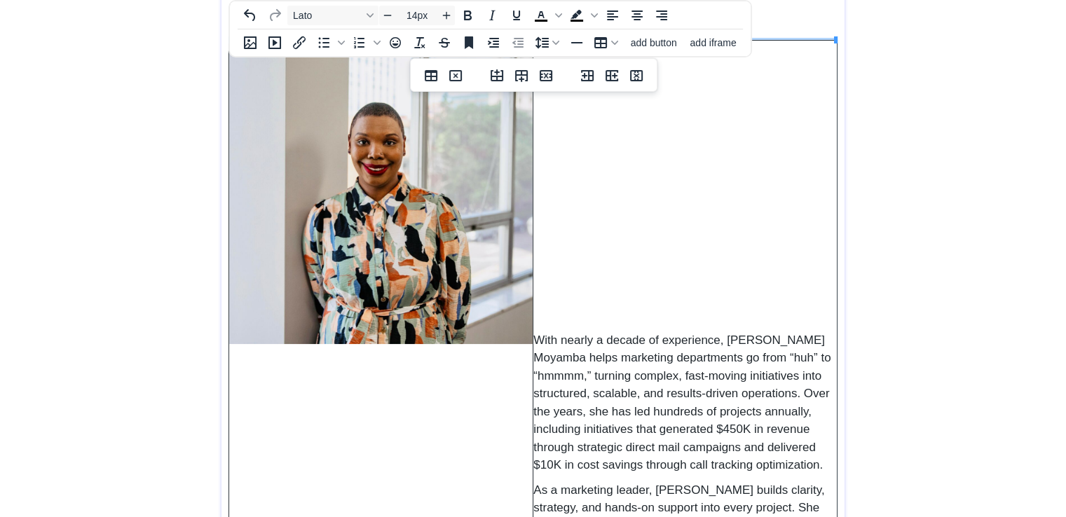
scroll to position [90, 0]
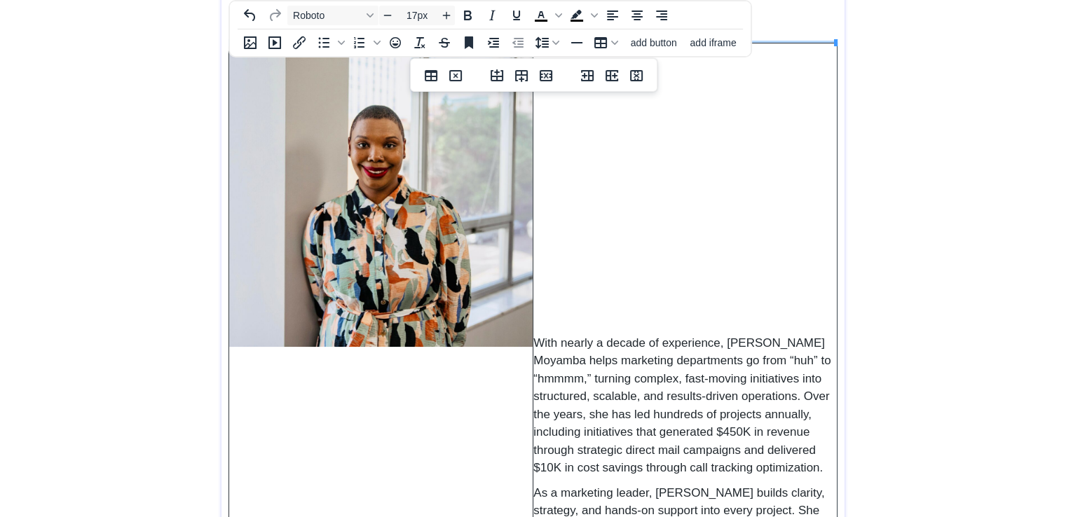
click at [537, 337] on span "With nearly a decade of experience, [PERSON_NAME] Moyamba helps marketing depar…" at bounding box center [681, 405] width 297 height 139
click at [463, 190] on img at bounding box center [380, 194] width 303 height 303
type input "14px"
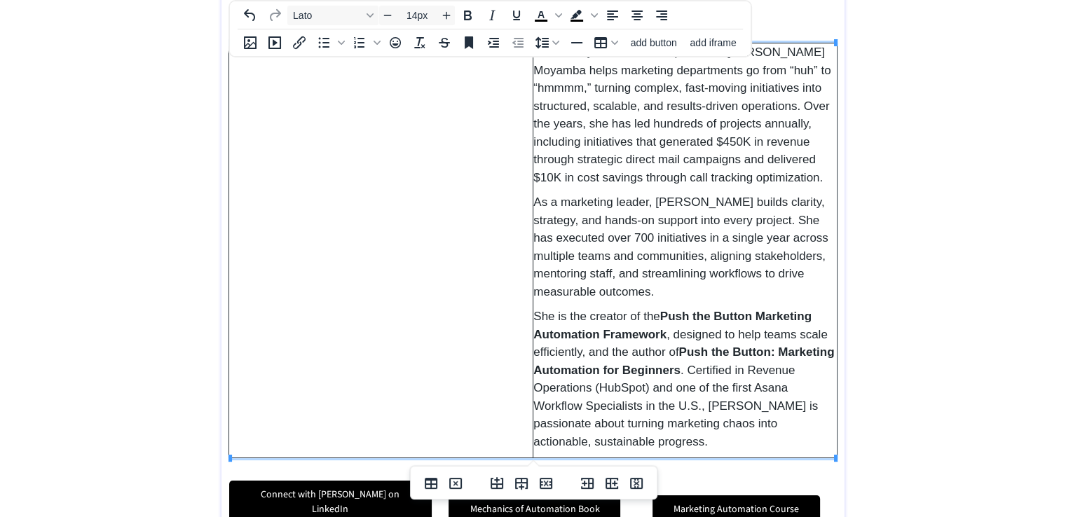
click at [459, 219] on td at bounding box center [381, 250] width 304 height 415
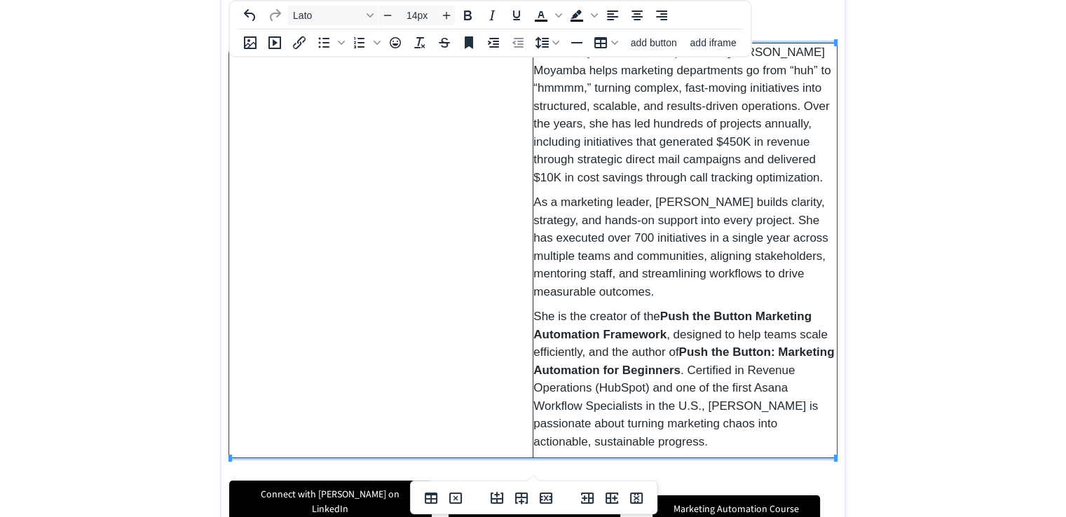
scroll to position [0, 0]
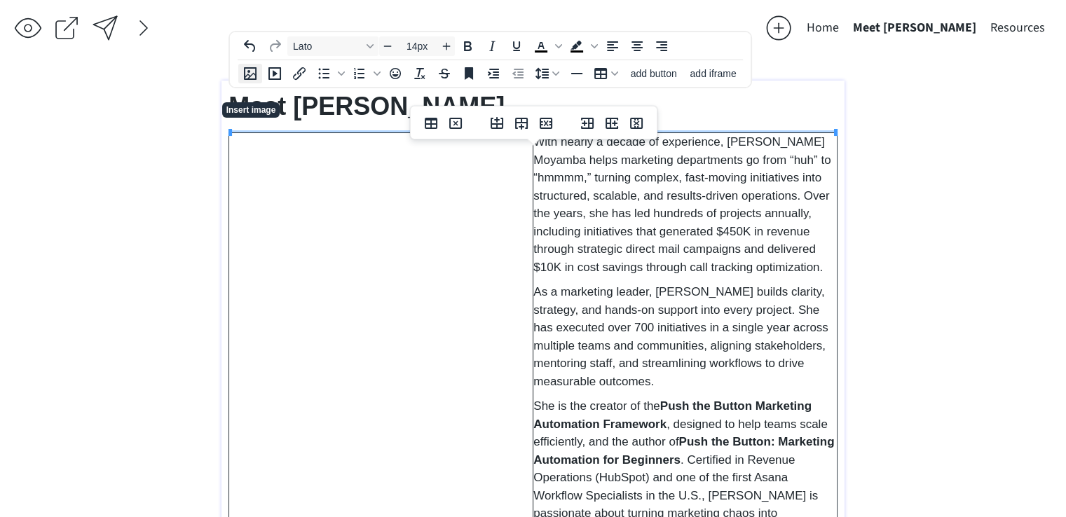
click at [255, 66] on icon "Insert image" at bounding box center [250, 73] width 17 height 17
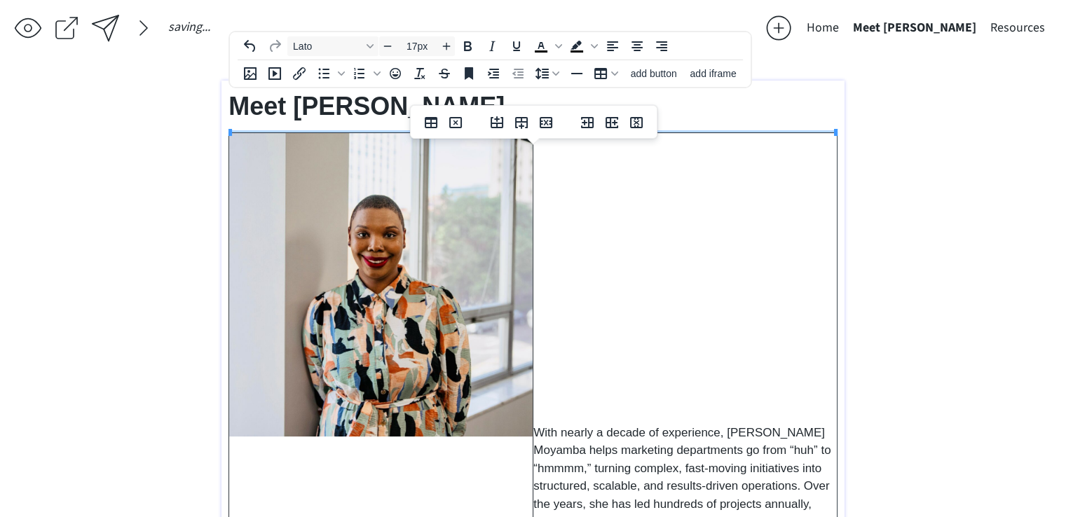
click at [621, 441] on p "With nearly a decade of experience, [PERSON_NAME] Moyamba helps marketing depar…" at bounding box center [684, 495] width 303 height 143
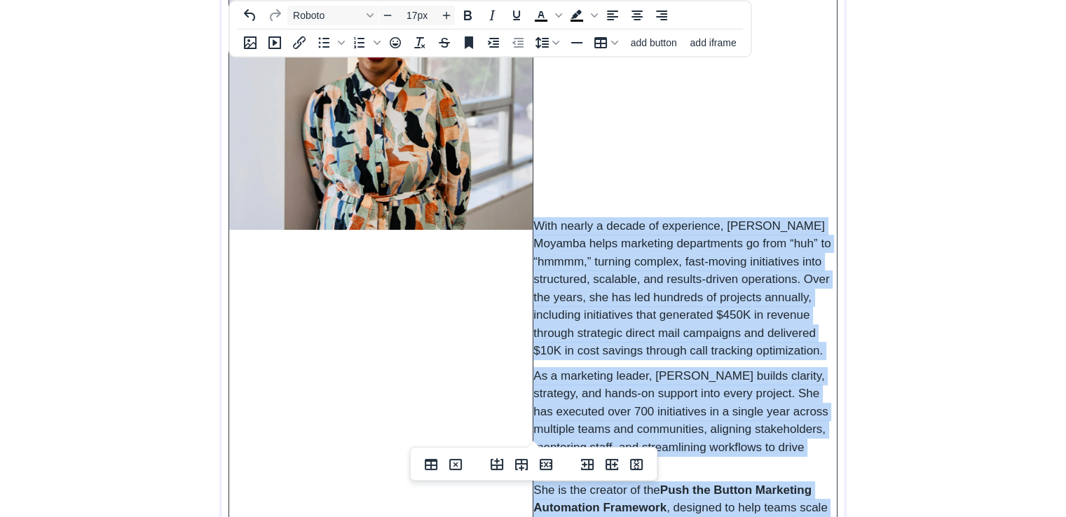
scroll to position [401, 0]
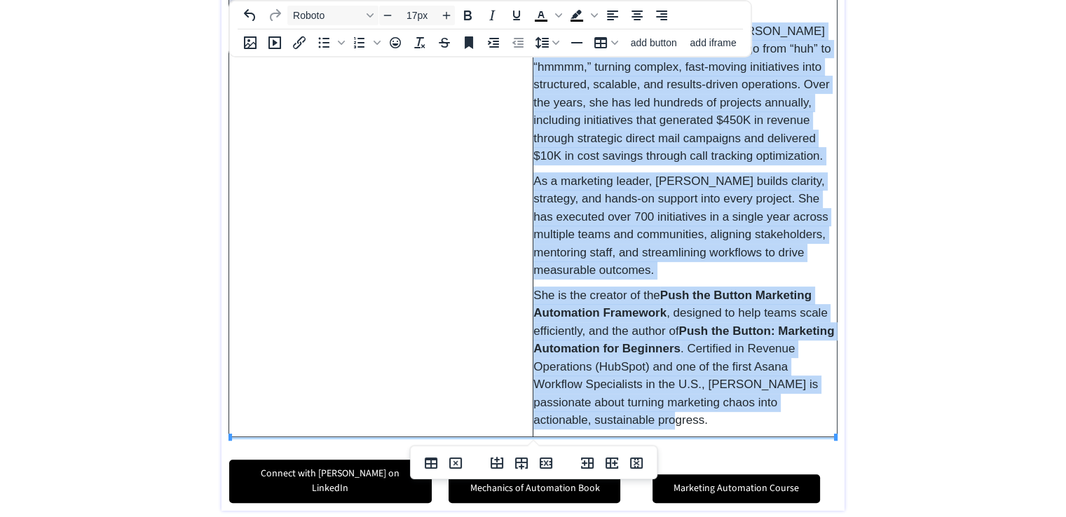
drag, startPoint x: 533, startPoint y: 432, endPoint x: 754, endPoint y: 429, distance: 220.7
click at [754, 429] on td "With nearly a decade of experience, [PERSON_NAME] Moyamba helps marketing depar…" at bounding box center [685, 84] width 304 height 705
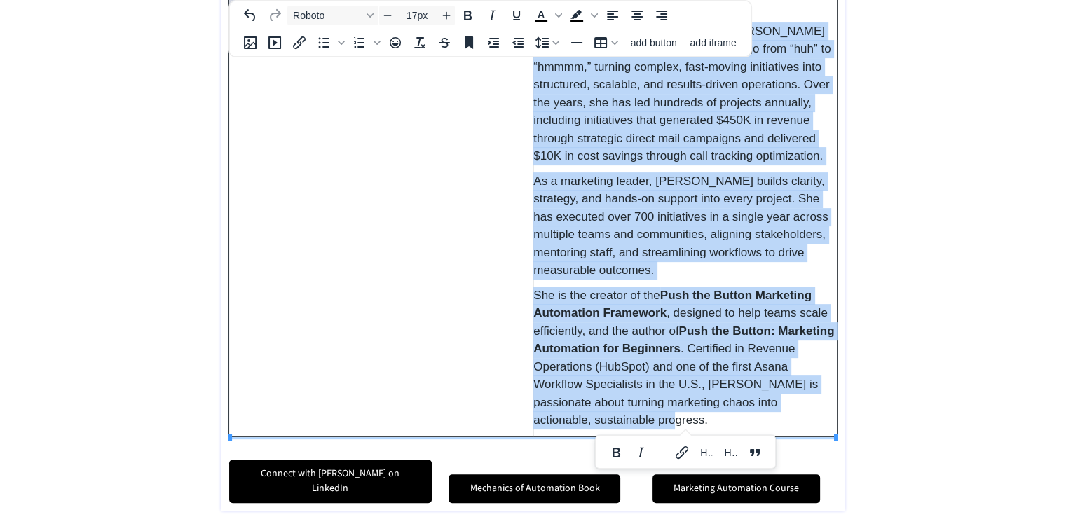
copy td "Lore ipsumd s ametco ad elitseddoe, Tempori U. Laboree dolor magnaaliq enimadmi…"
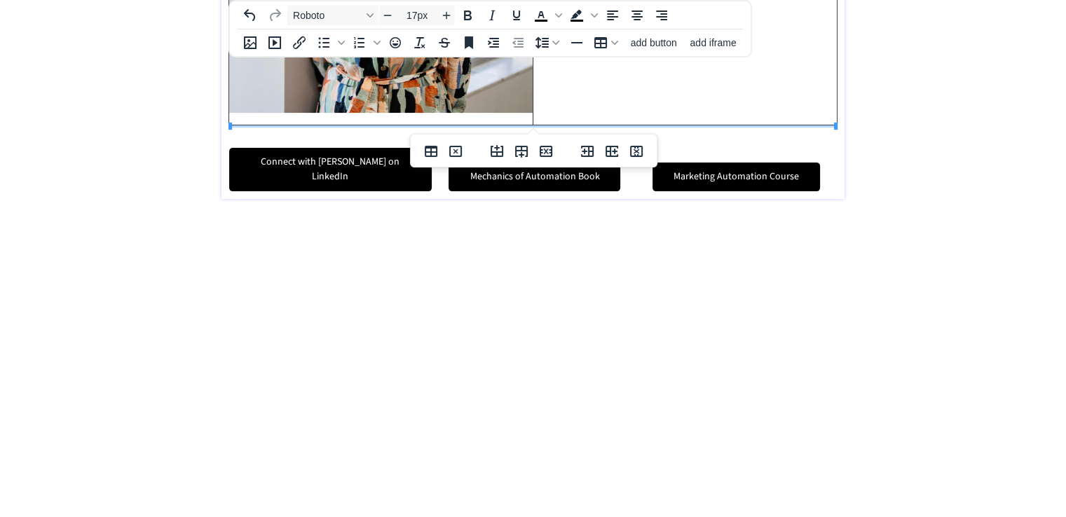
scroll to position [12, 0]
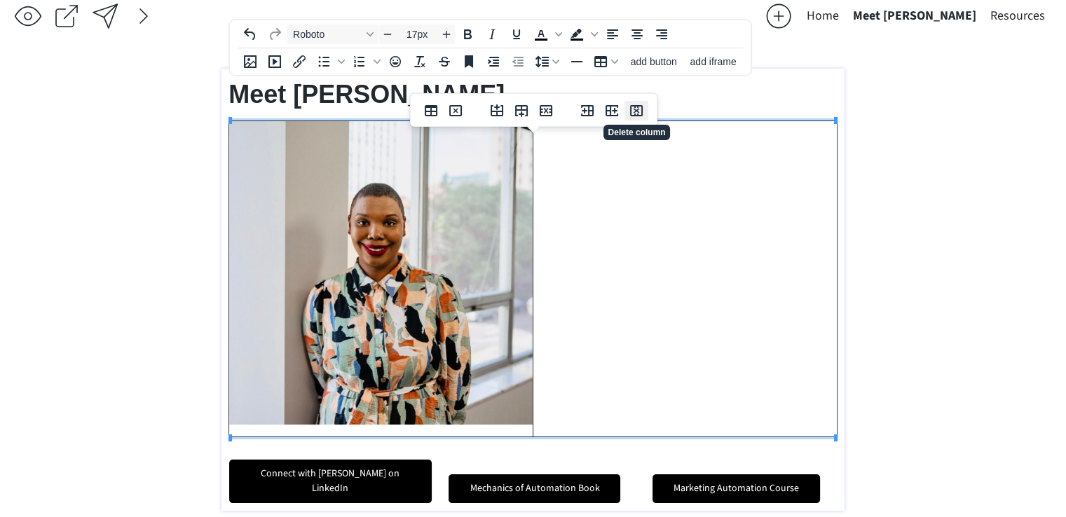
click at [633, 104] on icon "Delete column" at bounding box center [636, 110] width 17 height 17
type input "14px"
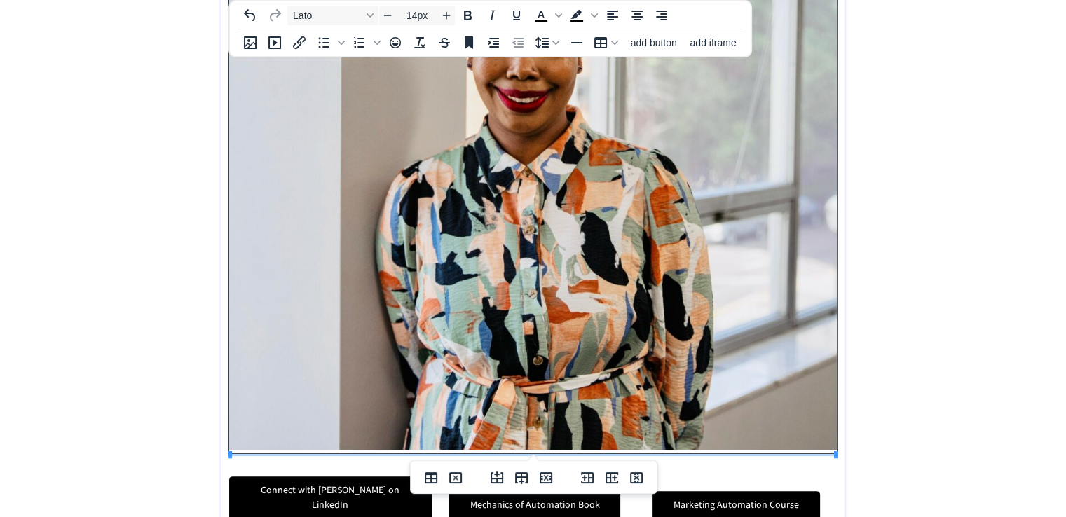
scroll to position [293, 0]
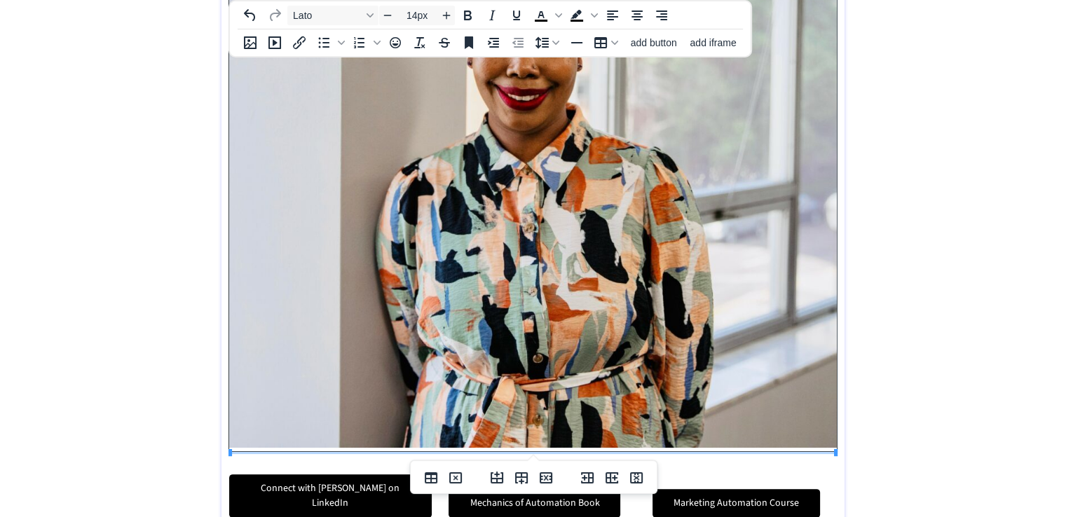
click at [649, 450] on td at bounding box center [533, 146] width 608 height 612
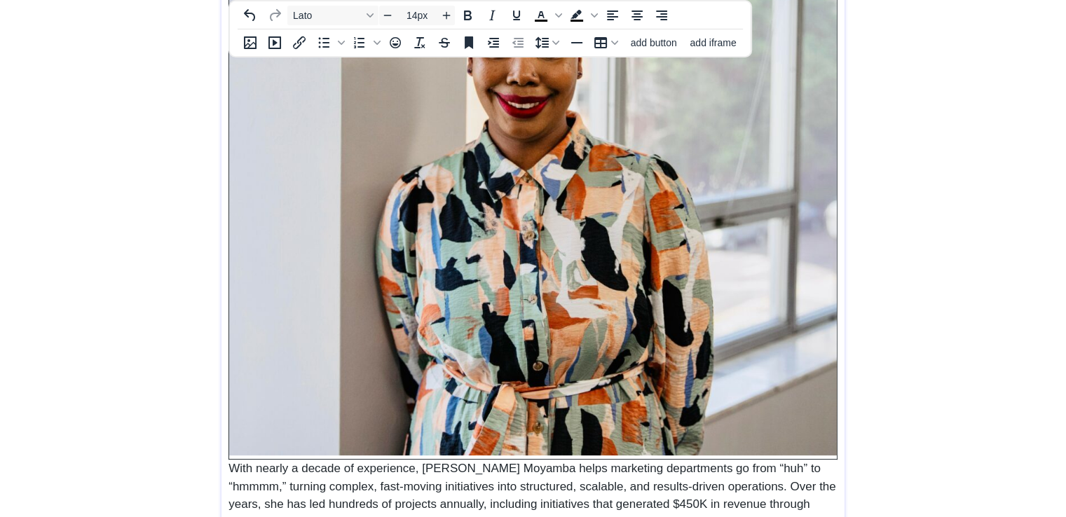
scroll to position [291, 0]
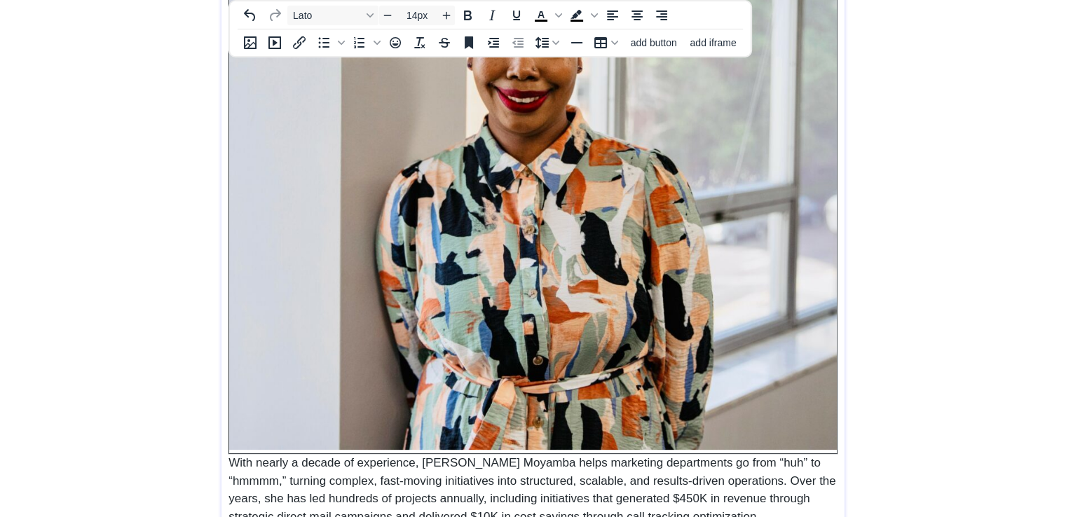
click at [643, 351] on img at bounding box center [532, 145] width 607 height 607
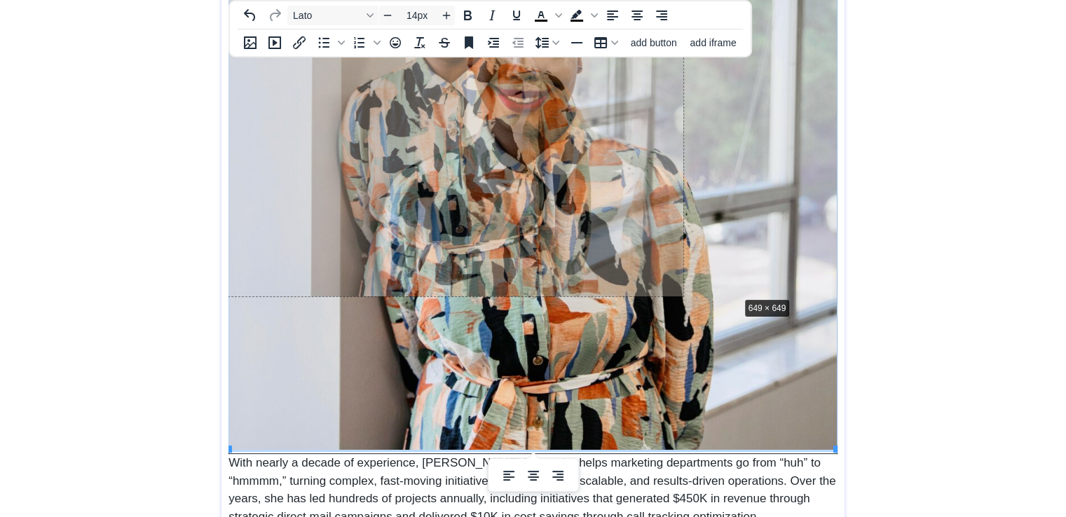
drag, startPoint x: 834, startPoint y: 447, endPoint x: 712, endPoint y: 275, distance: 210.5
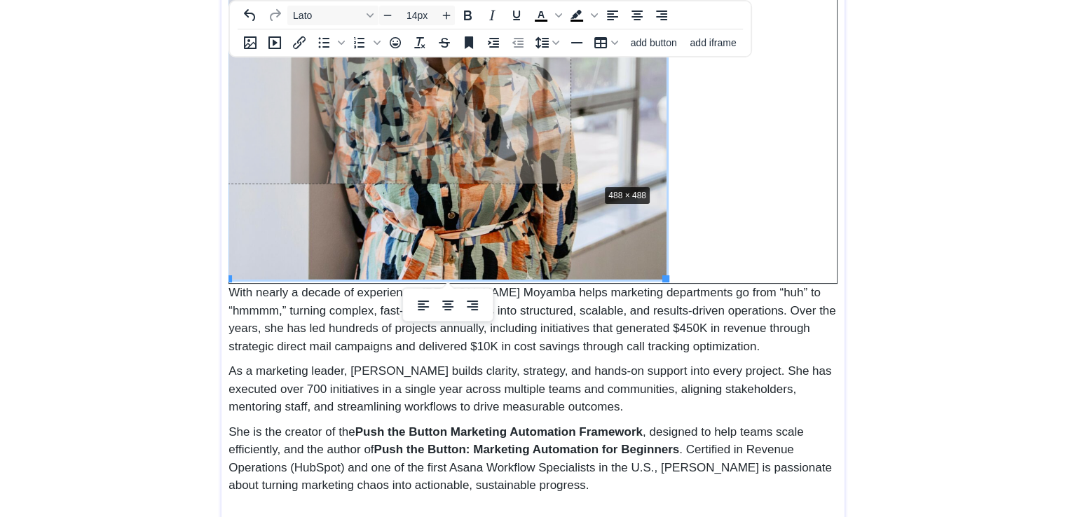
drag, startPoint x: 663, startPoint y: 278, endPoint x: 595, endPoint y: 183, distance: 117.0
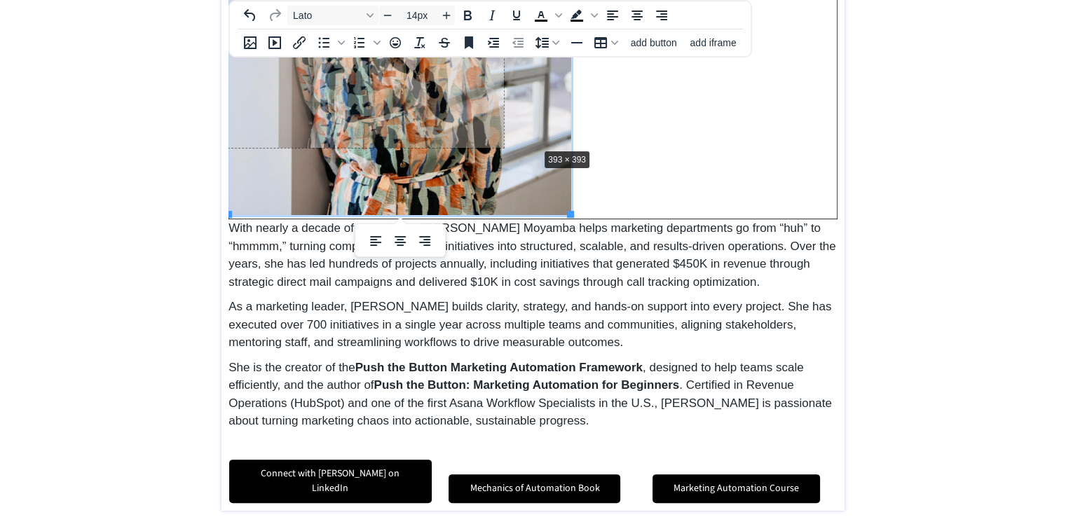
drag, startPoint x: 568, startPoint y: 213, endPoint x: 535, endPoint y: 146, distance: 74.3
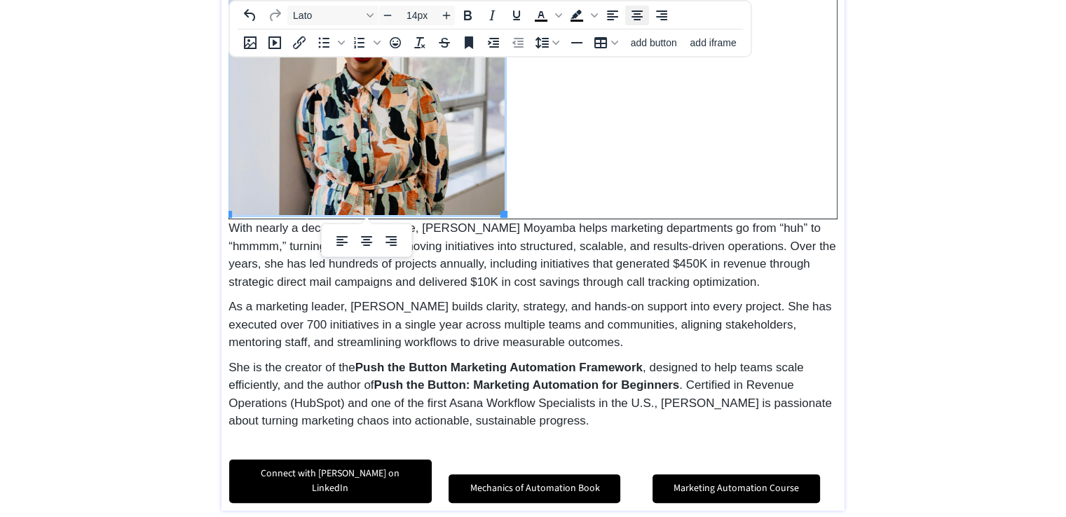
click at [644, 12] on icon "Align center" at bounding box center [636, 15] width 17 height 17
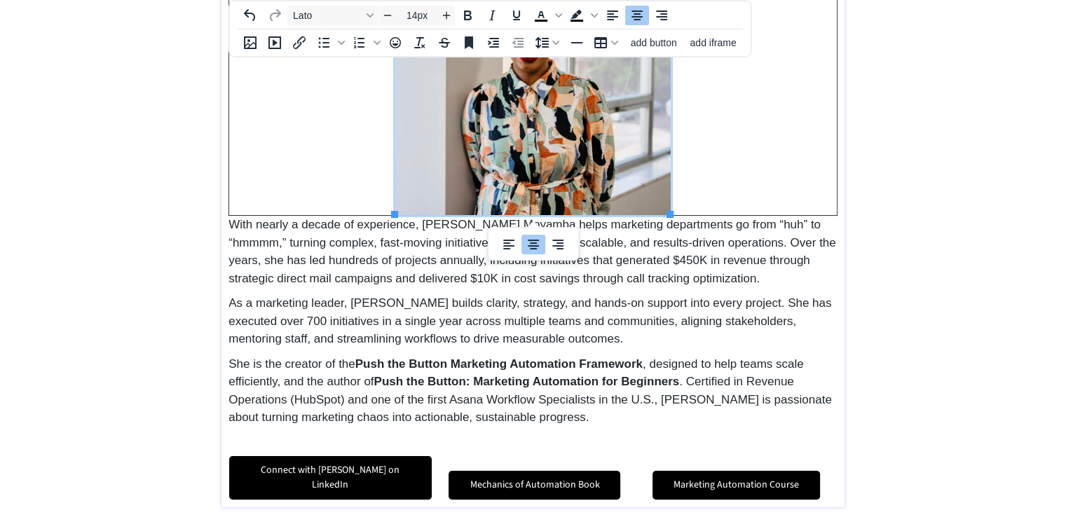
scroll to position [189, 0]
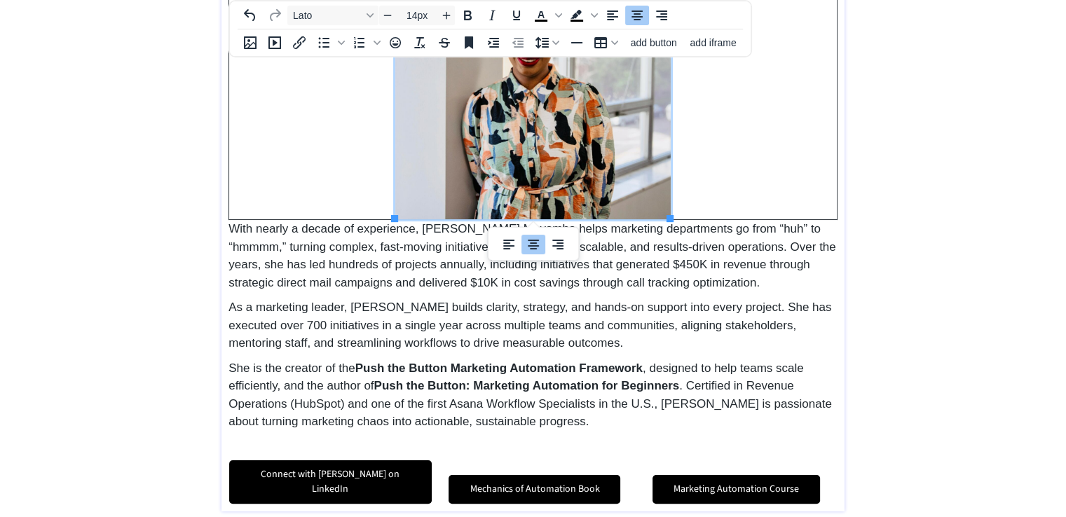
click at [869, 150] on div "saving & publishing saved & published! 👍 saving... Home Meet [PERSON_NAME] Reso…" at bounding box center [533, 172] width 1066 height 722
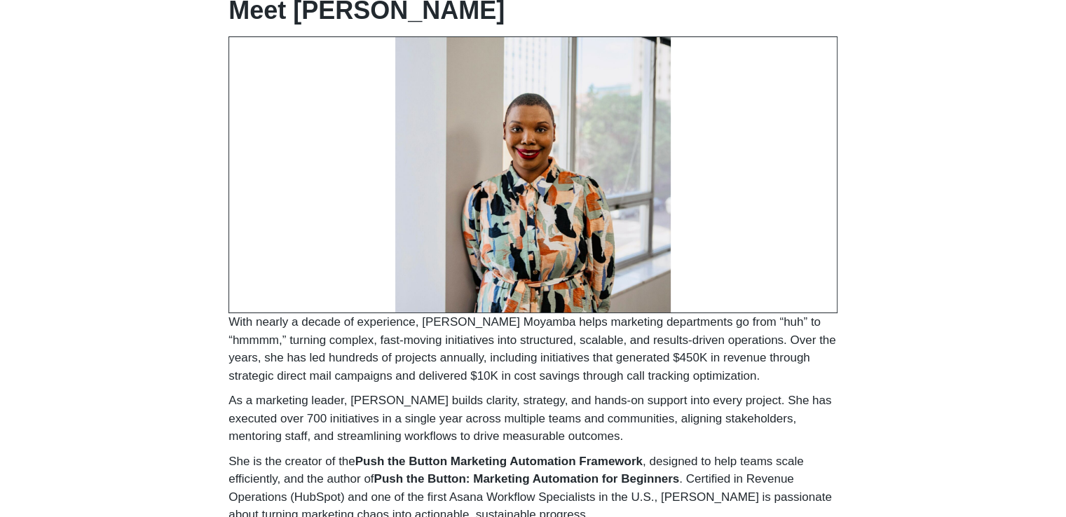
scroll to position [34, 0]
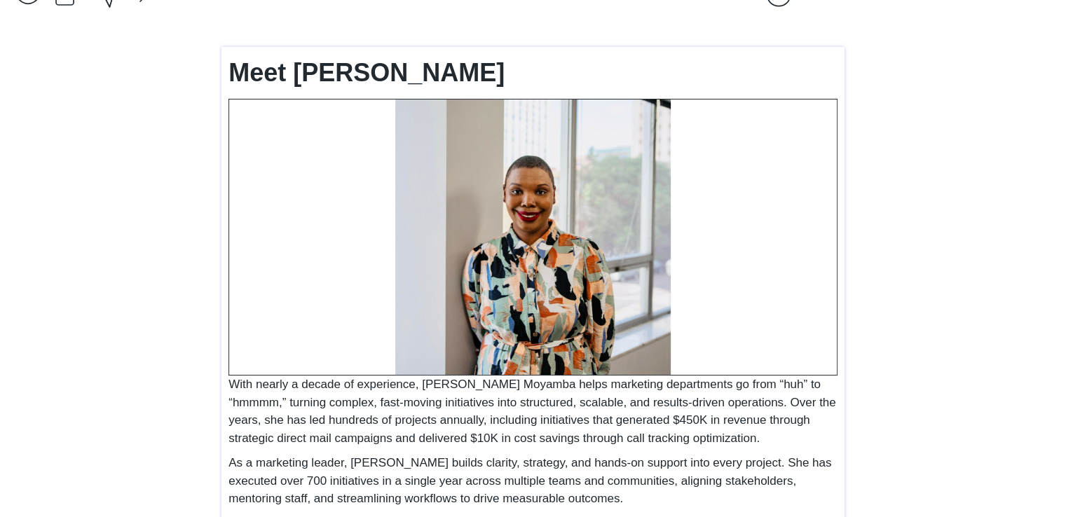
click at [347, 105] on td at bounding box center [533, 237] width 608 height 276
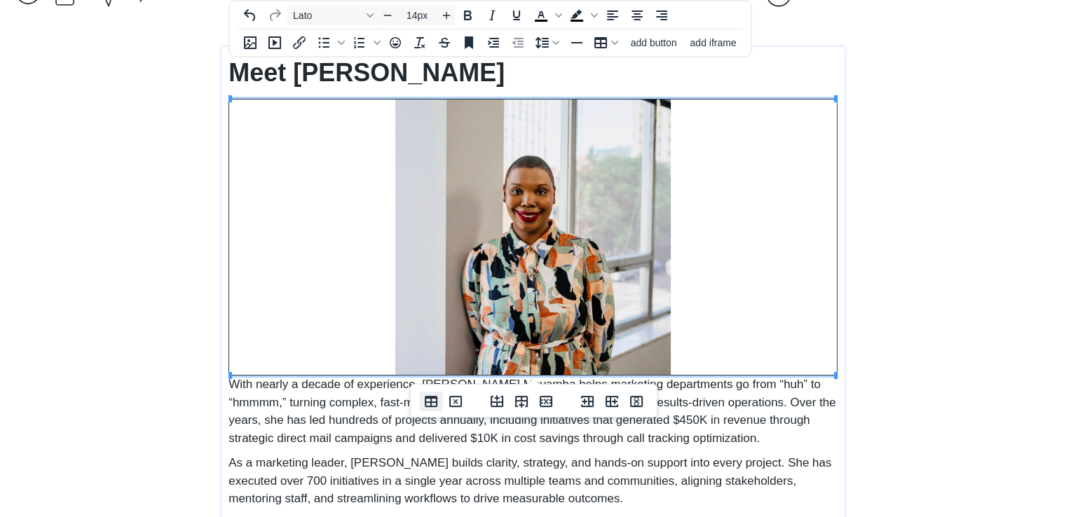
click at [427, 402] on icon "Table properties" at bounding box center [431, 401] width 13 height 11
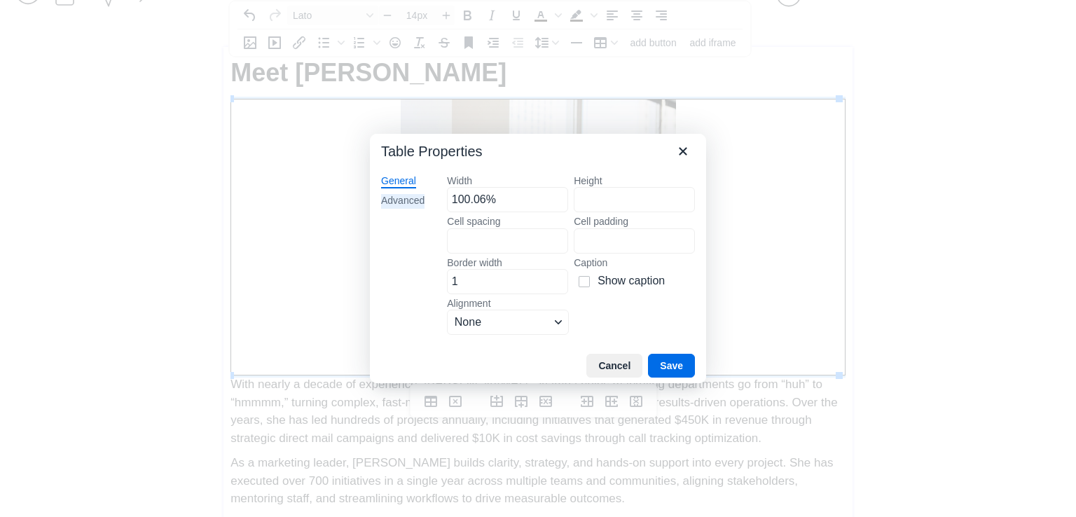
click at [420, 200] on div "Advanced" at bounding box center [402, 201] width 43 height 14
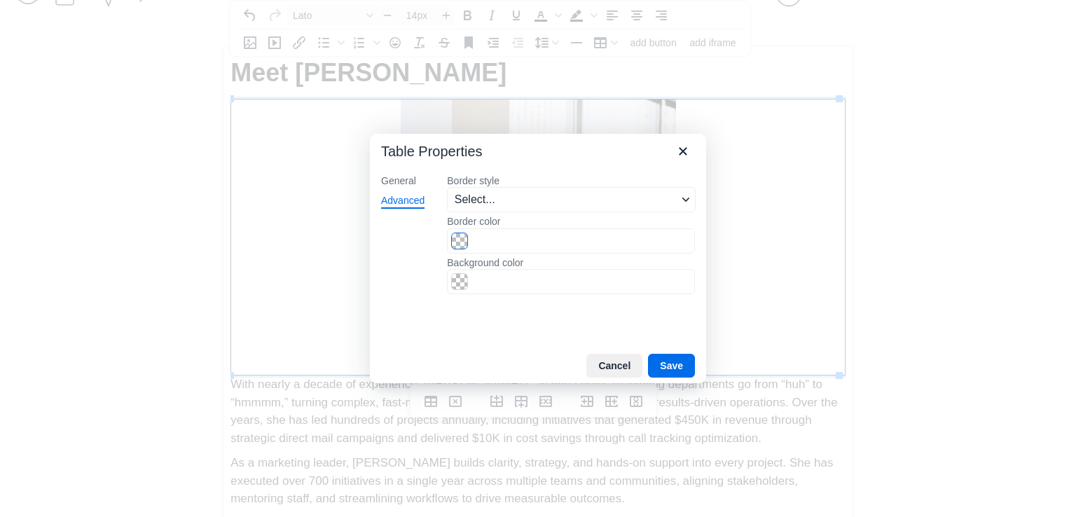
click at [459, 233] on span "Color swatch" at bounding box center [459, 241] width 17 height 17
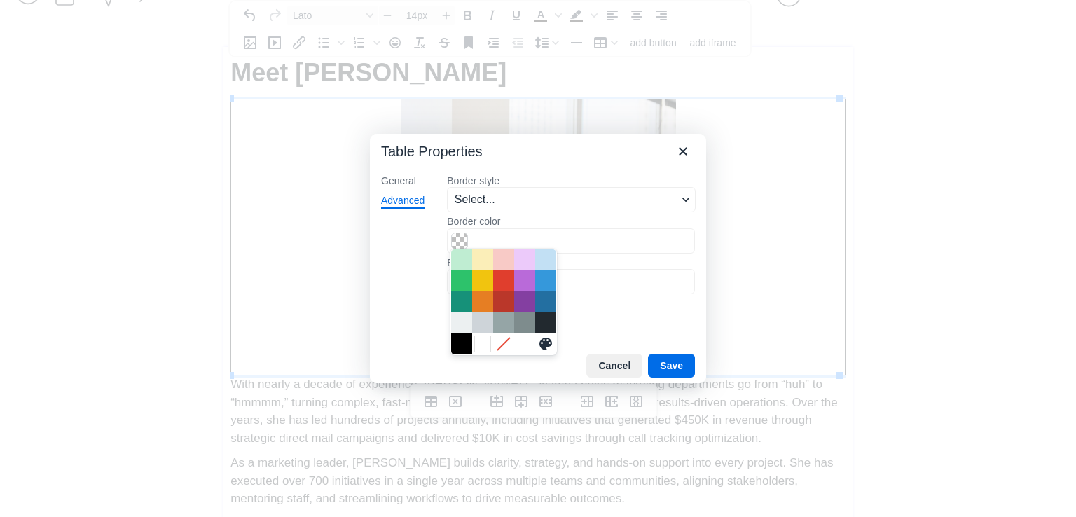
click at [477, 342] on div "White" at bounding box center [482, 344] width 17 height 17
type input "#FFFFFF"
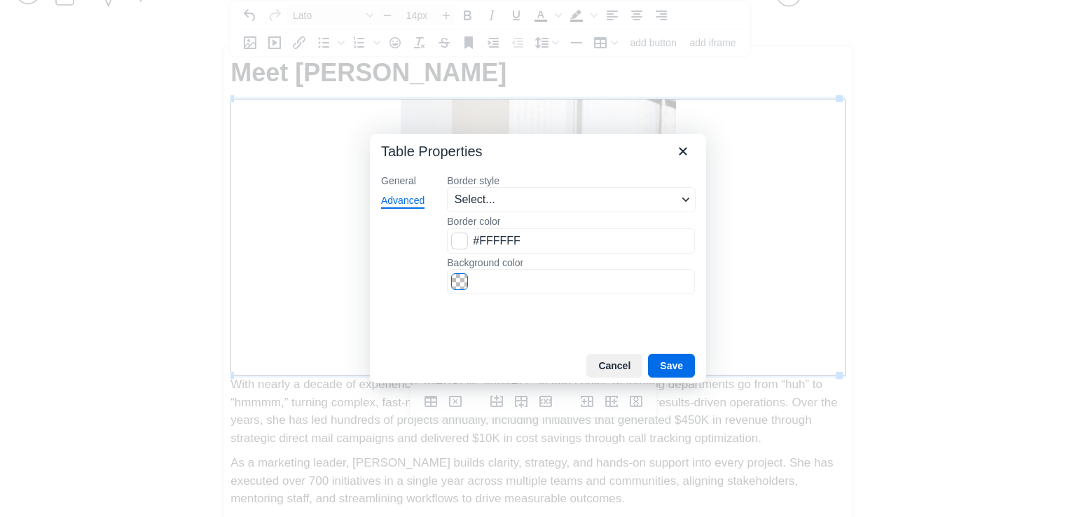
click at [460, 277] on span "Color swatch" at bounding box center [459, 281] width 17 height 17
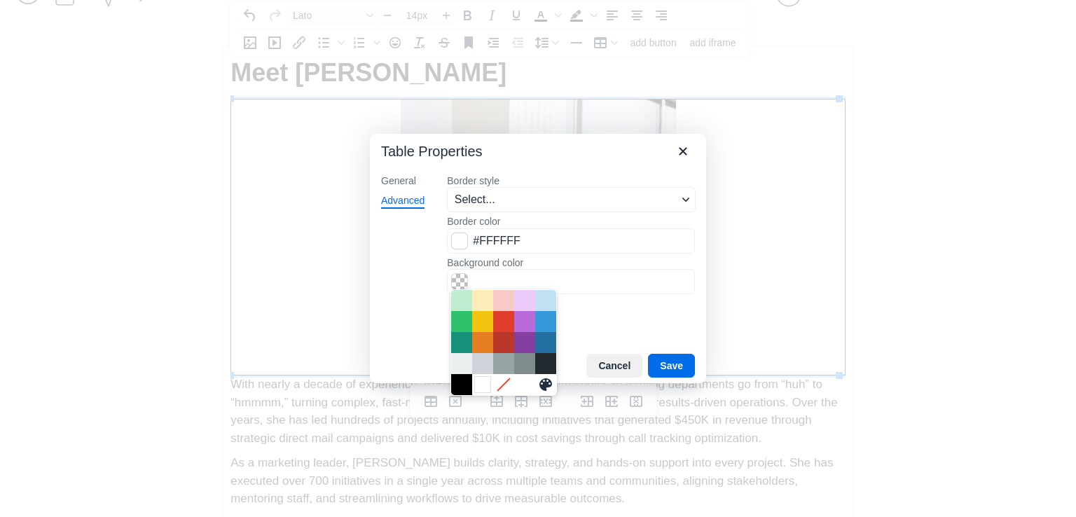
click at [480, 379] on div "White" at bounding box center [482, 384] width 17 height 17
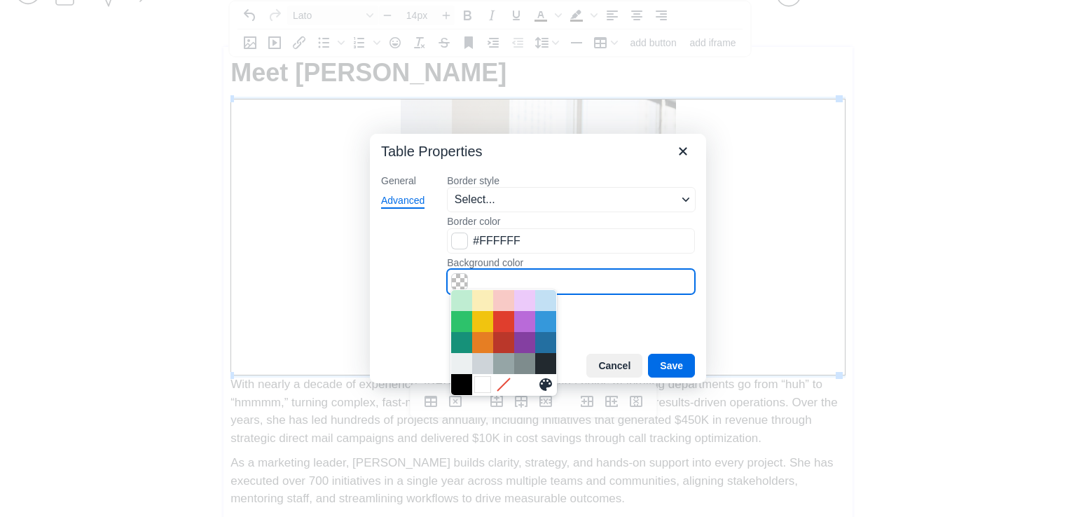
type input "#FFFFFF"
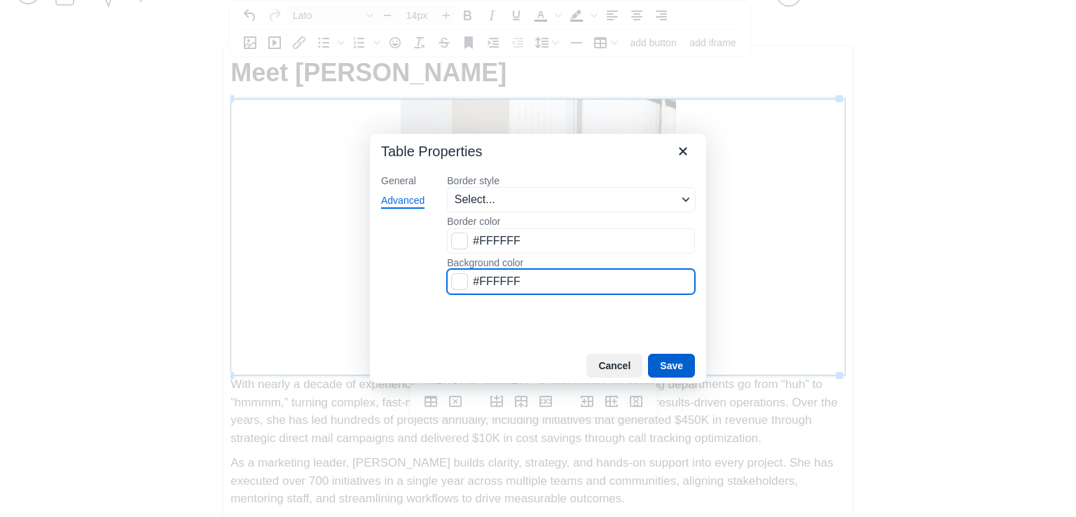
click at [667, 368] on button "Save" at bounding box center [671, 366] width 47 height 24
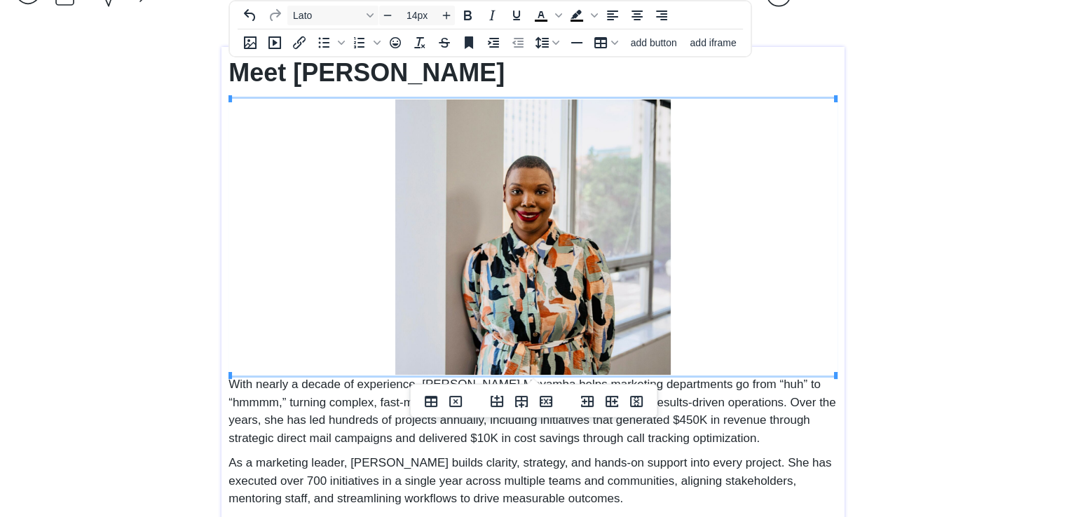
click at [963, 331] on div "saving & publishing saved & published! 👍 saving... Home Meet [PERSON_NAME] Reso…" at bounding box center [533, 327] width 1066 height 722
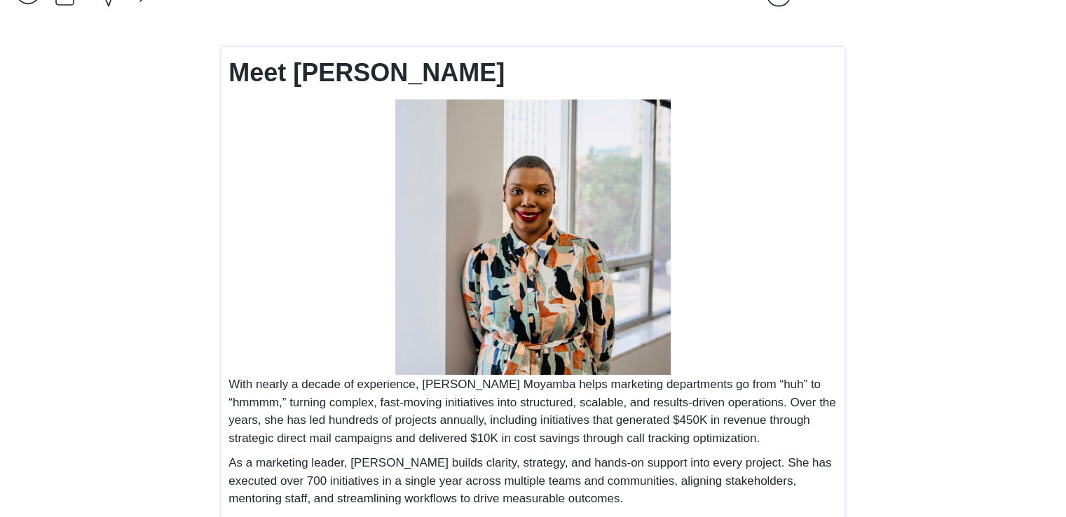
click at [523, 205] on img at bounding box center [532, 236] width 275 height 275
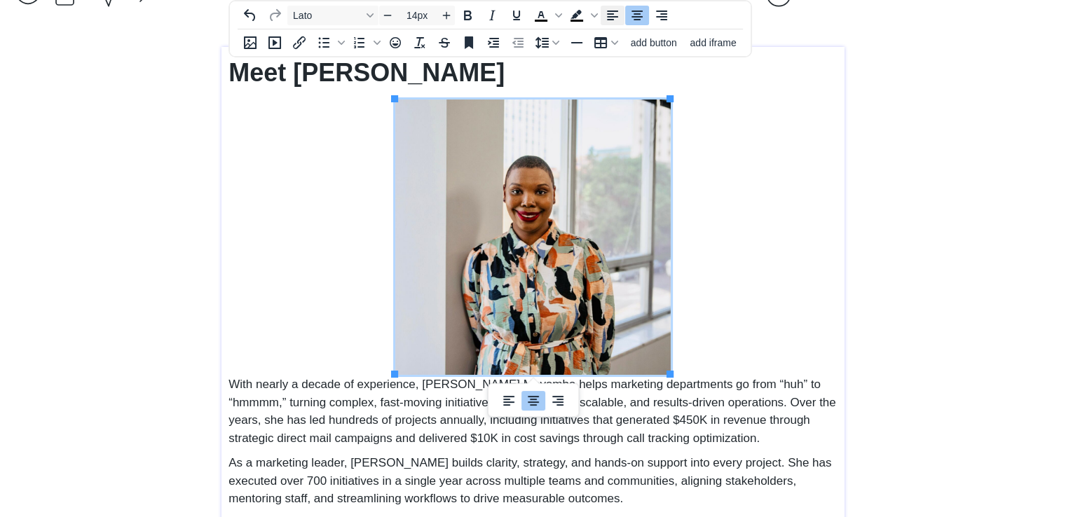
click at [612, 21] on icon "Align left" at bounding box center [612, 15] width 17 height 17
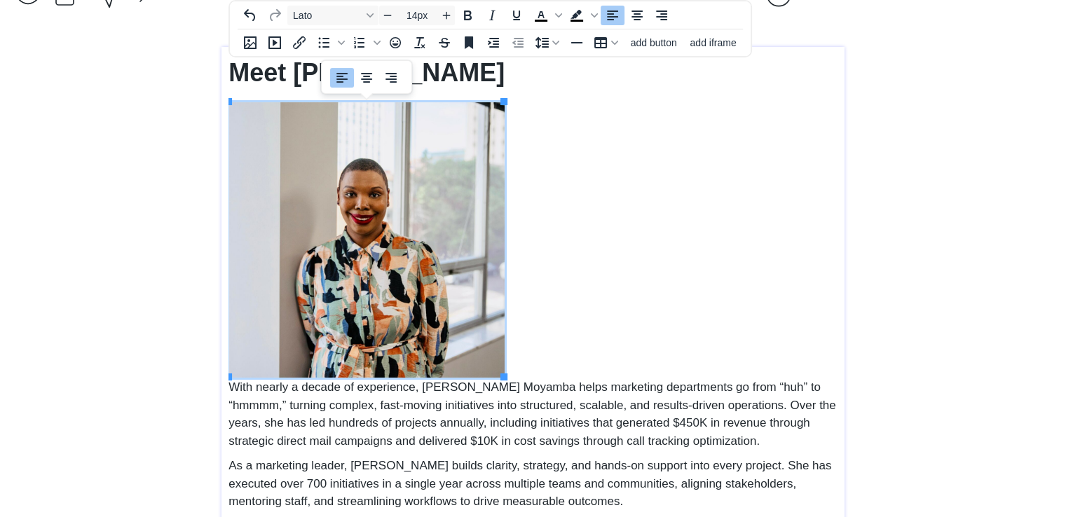
click at [633, 221] on td at bounding box center [533, 238] width 608 height 279
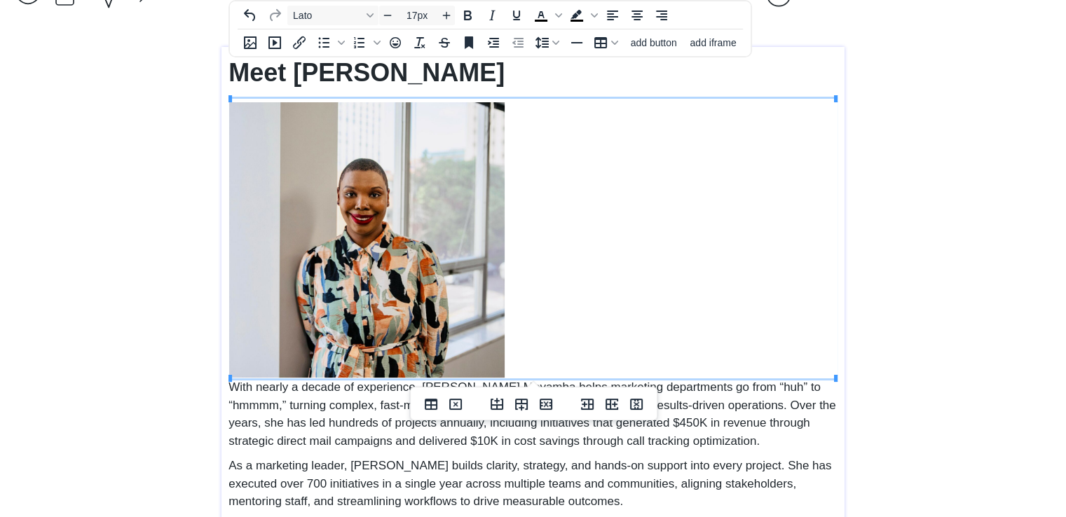
click at [664, 457] on p "As a marketing leader, [PERSON_NAME] builds clarity, strategy, and hands-on sup…" at bounding box center [532, 484] width 609 height 54
click at [721, 325] on td at bounding box center [533, 238] width 608 height 279
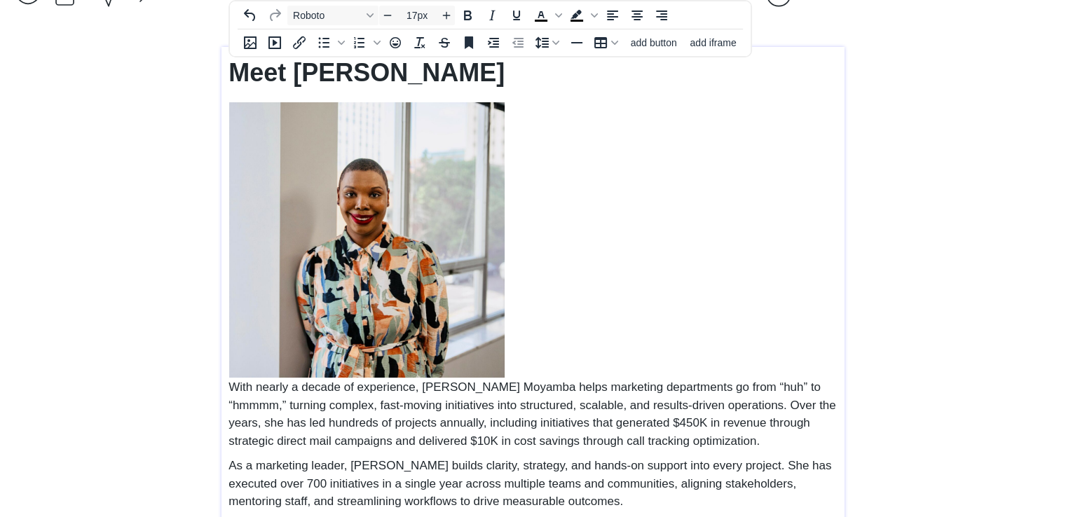
click at [677, 407] on span "With nearly a decade of experience, [PERSON_NAME] Moyamba helps marketing depar…" at bounding box center [531, 413] width 607 height 67
click at [228, 381] on span "With nearly a decade of experience, [PERSON_NAME] Moyamba helps marketing depar…" at bounding box center [531, 413] width 607 height 67
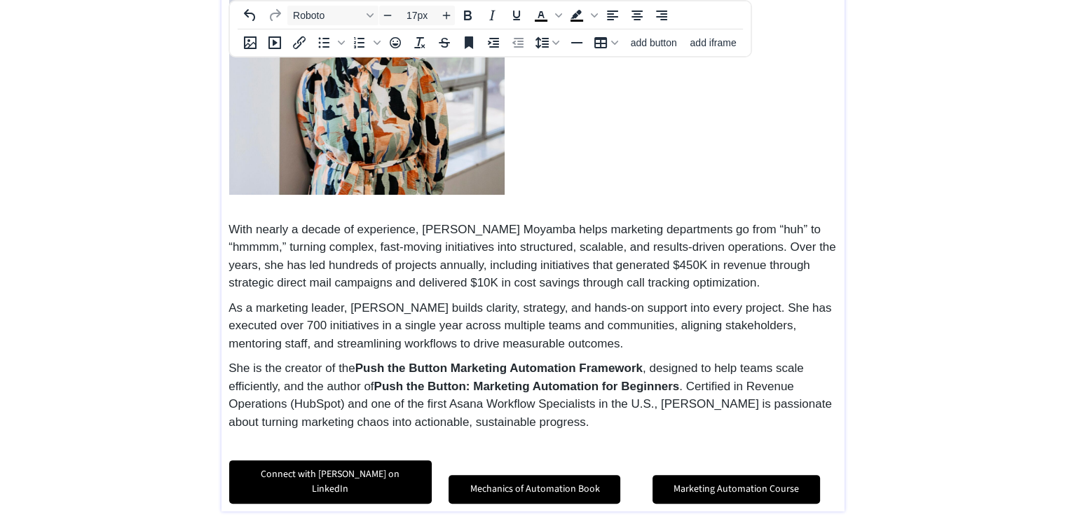
scroll to position [42, 0]
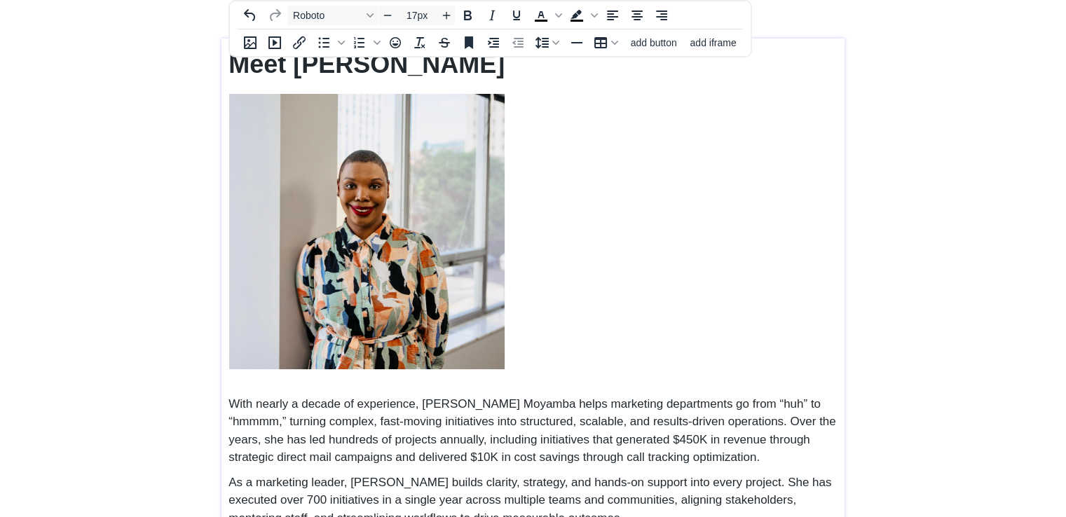
click at [418, 198] on img at bounding box center [366, 231] width 275 height 275
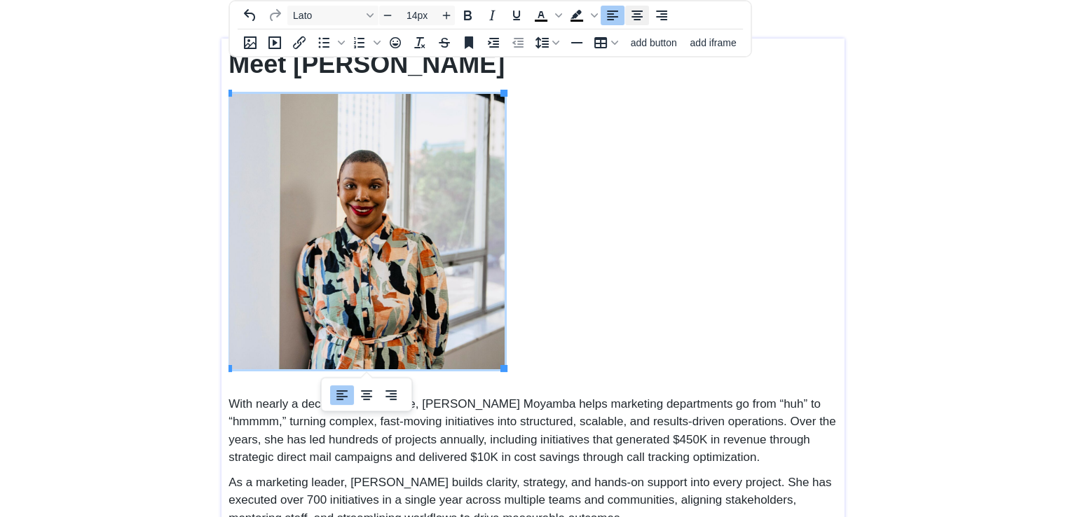
click at [626, 18] on button "Align center" at bounding box center [637, 16] width 24 height 20
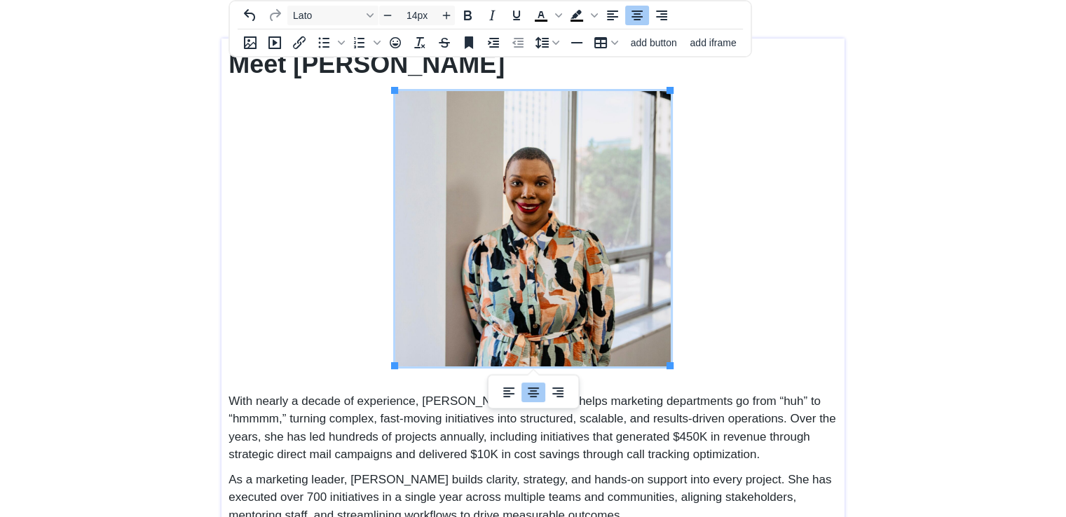
click at [927, 273] on div "saving & publishing saved & published! 👍 saving... Home Meet [PERSON_NAME] Reso…" at bounding box center [533, 331] width 1066 height 746
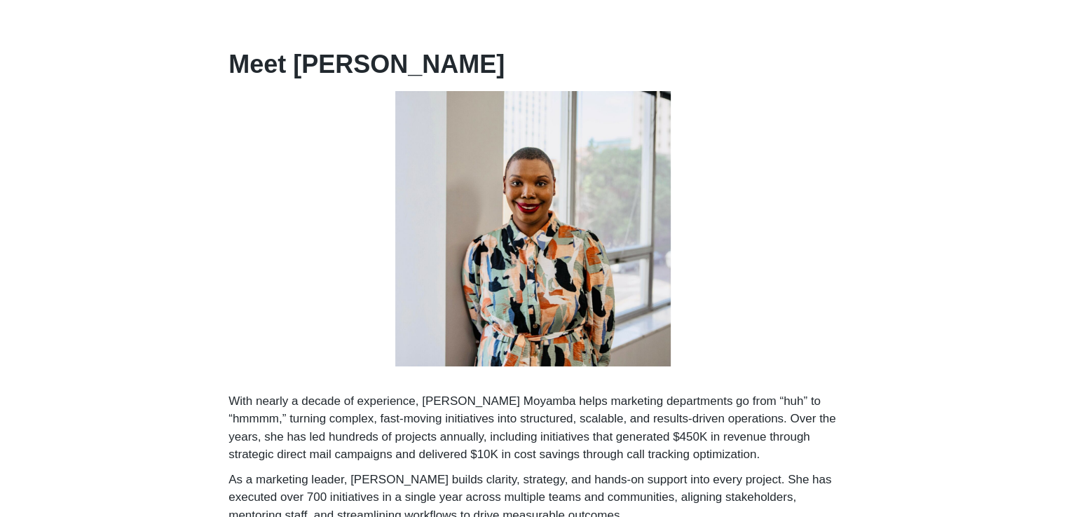
scroll to position [0, 0]
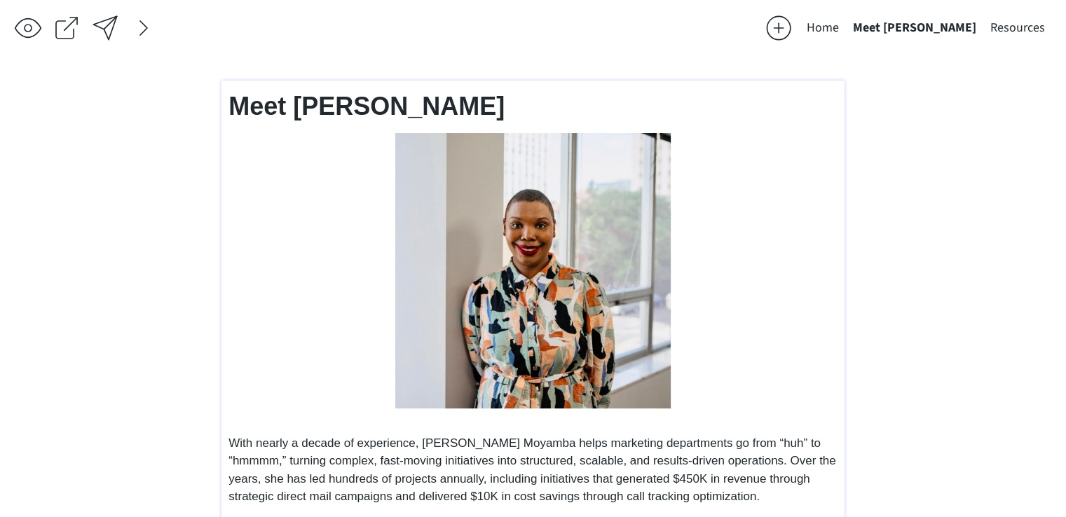
click at [434, 104] on p "Meet [PERSON_NAME]" at bounding box center [532, 107] width 609 height 38
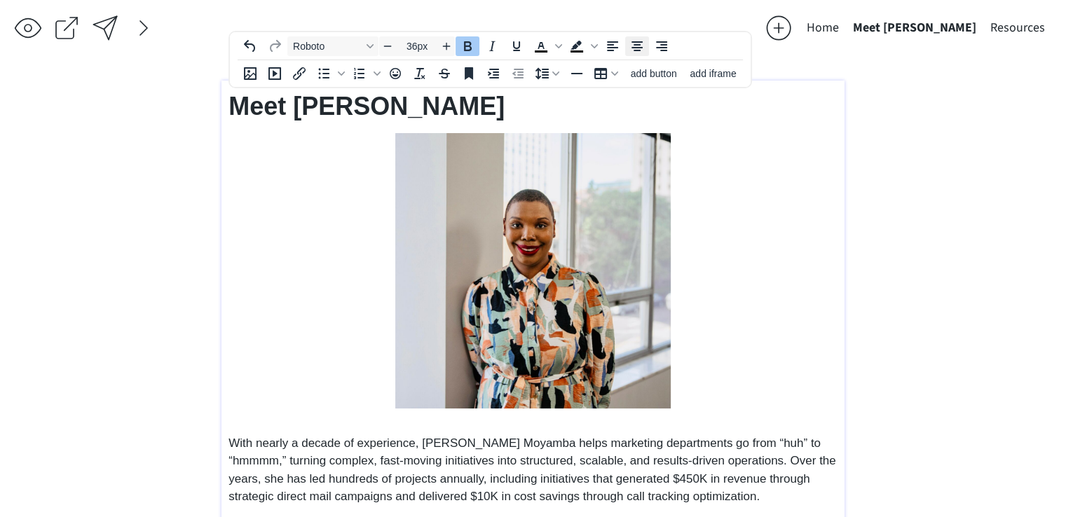
click at [635, 46] on icon "Align center" at bounding box center [636, 46] width 17 height 17
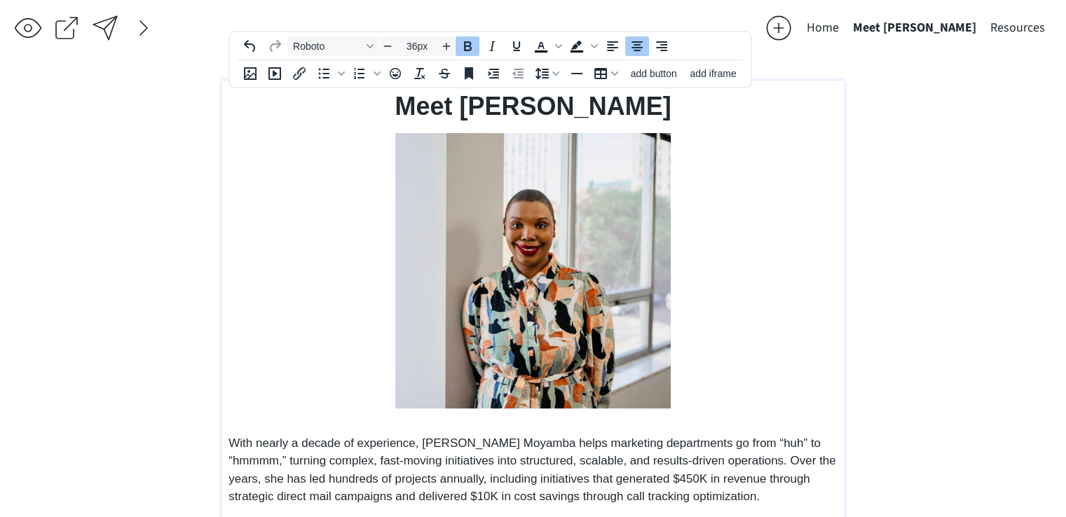
click at [975, 160] on div "saving & publishing saved & published! 👍 saving... Home Meet [PERSON_NAME] Reso…" at bounding box center [533, 373] width 1066 height 746
click at [407, 106] on p "Meet [PERSON_NAME]" at bounding box center [532, 107] width 609 height 38
click at [605, 48] on icon "Align left" at bounding box center [612, 46] width 17 height 17
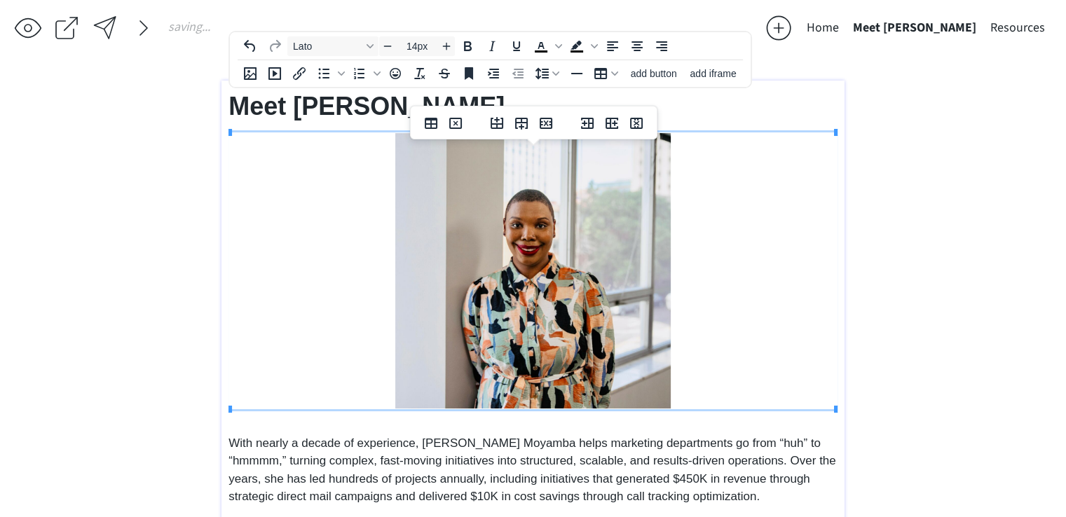
drag, startPoint x: 765, startPoint y: 234, endPoint x: 499, endPoint y: 197, distance: 268.8
click at [764, 234] on td at bounding box center [533, 271] width 608 height 276
click at [464, 194] on img at bounding box center [532, 270] width 275 height 275
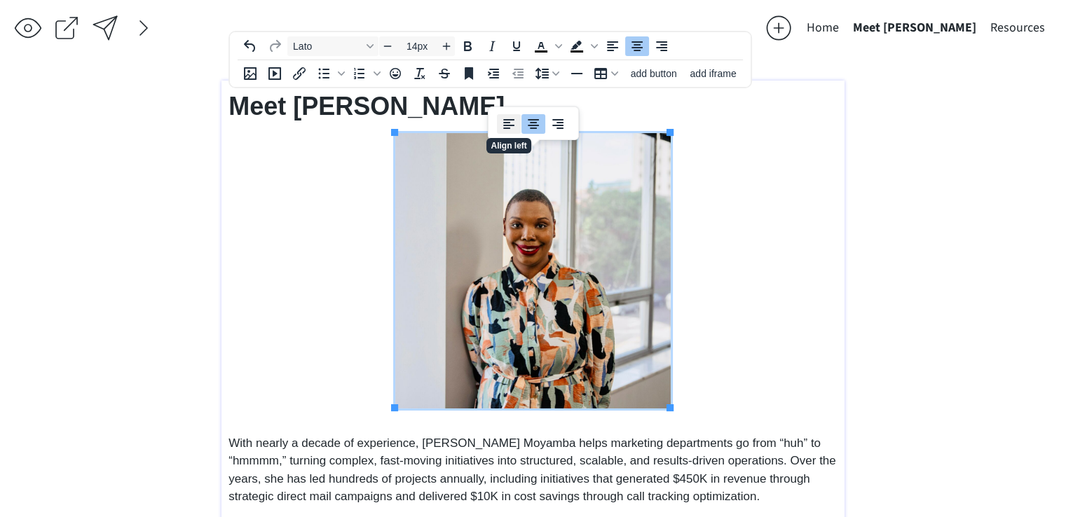
click at [510, 119] on icon "Align left" at bounding box center [508, 124] width 11 height 10
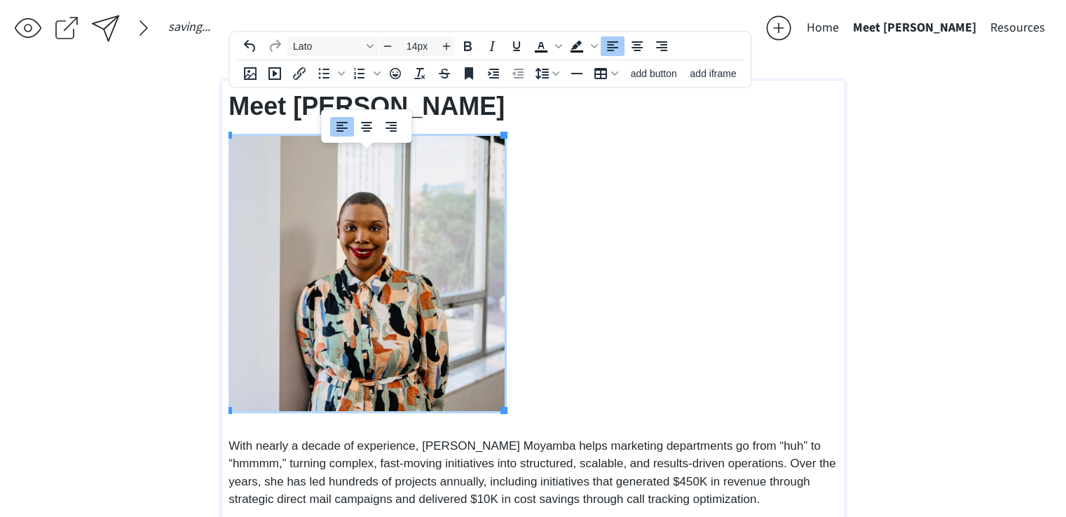
click at [457, 309] on img at bounding box center [366, 273] width 275 height 275
click at [549, 468] on span "With nearly a decade of experience, [PERSON_NAME] Moyamba helps marketing depar…" at bounding box center [531, 472] width 607 height 67
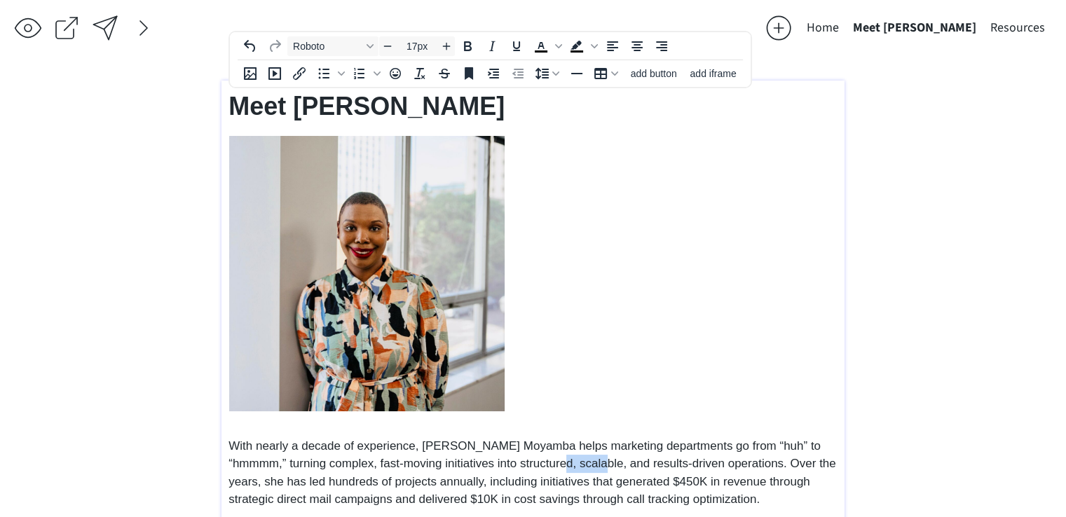
click at [549, 469] on span "With nearly a decade of experience, [PERSON_NAME] Moyamba helps marketing depar…" at bounding box center [531, 472] width 607 height 67
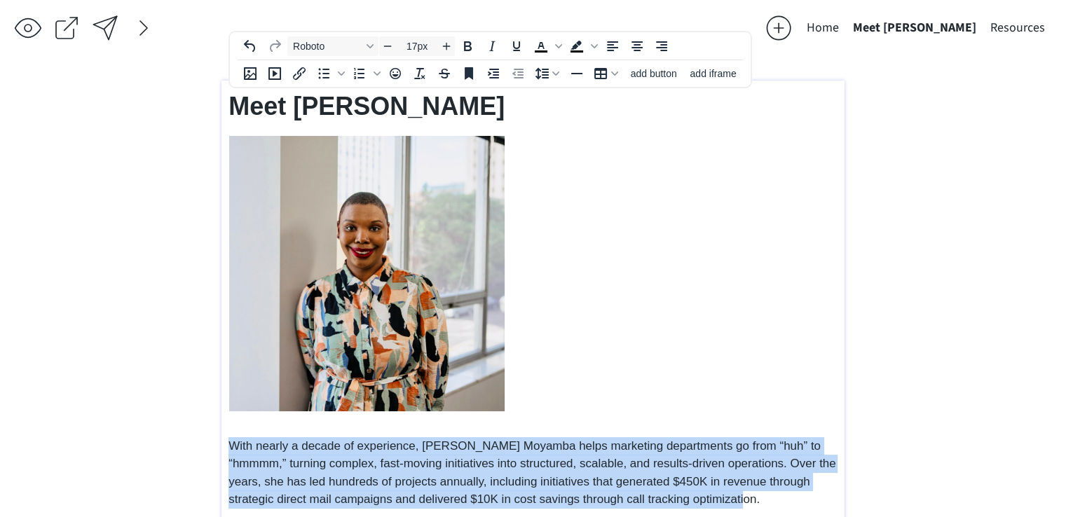
click at [549, 469] on span "With nearly a decade of experience, [PERSON_NAME] Moyamba helps marketing depar…" at bounding box center [531, 472] width 607 height 67
click at [492, 239] on img at bounding box center [366, 273] width 275 height 275
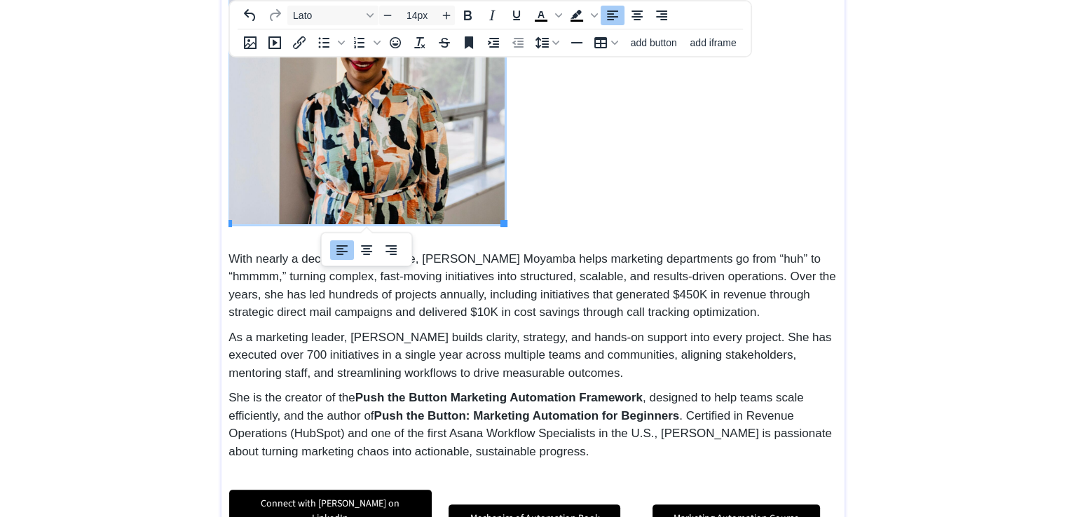
scroll to position [179, 0]
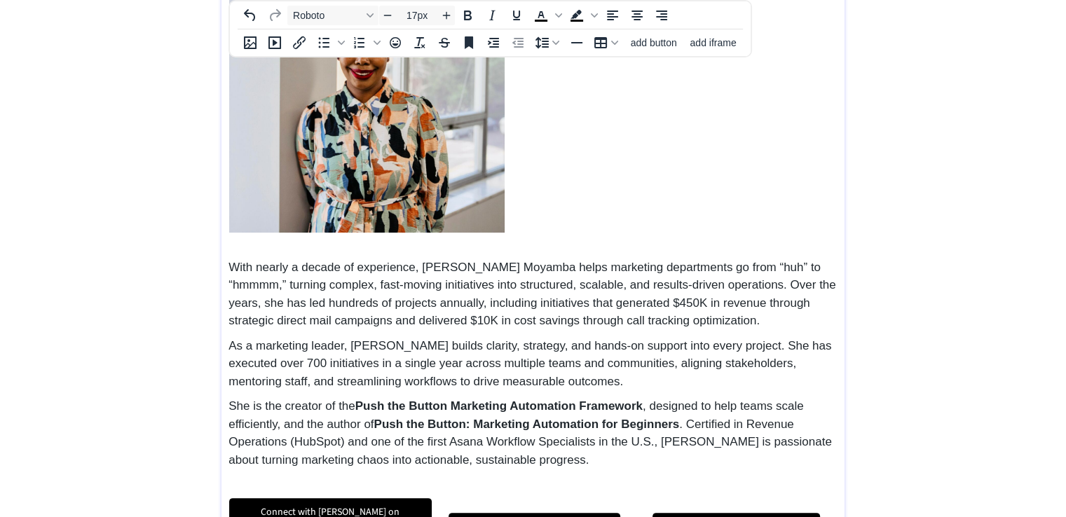
click at [378, 331] on div "Meet [PERSON_NAME] With nearly a decade of experience, [PERSON_NAME] Moyamba he…" at bounding box center [532, 225] width 609 height 633
click at [236, 253] on div "Meet [PERSON_NAME] With nearly a decade of experience, [PERSON_NAME] Moyamba he…" at bounding box center [532, 225] width 609 height 633
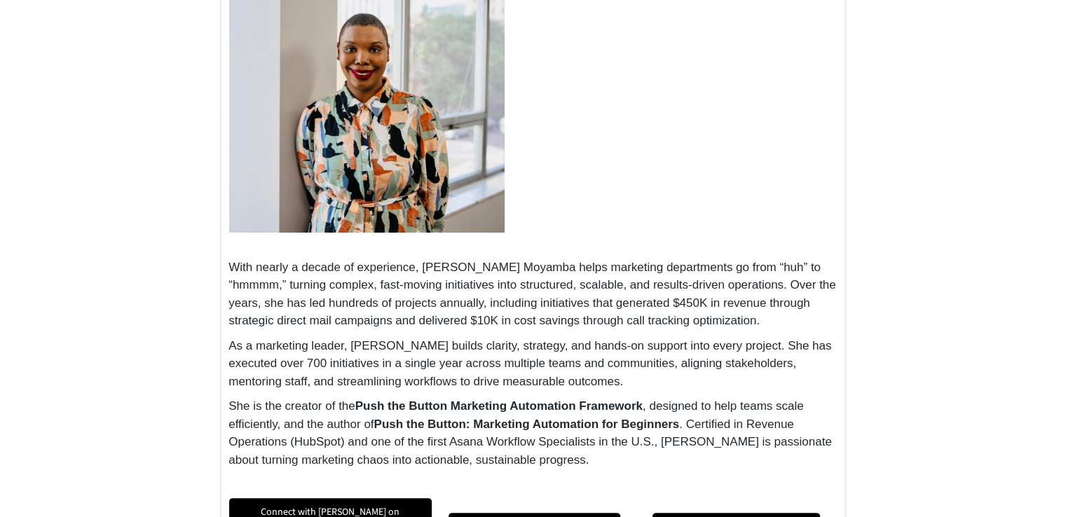
drag, startPoint x: 226, startPoint y: 268, endPoint x: 490, endPoint y: 370, distance: 283.2
click at [490, 370] on div "Meet [PERSON_NAME] With nearly a decade of experience, [PERSON_NAME] Moyamba he…" at bounding box center [532, 225] width 623 height 647
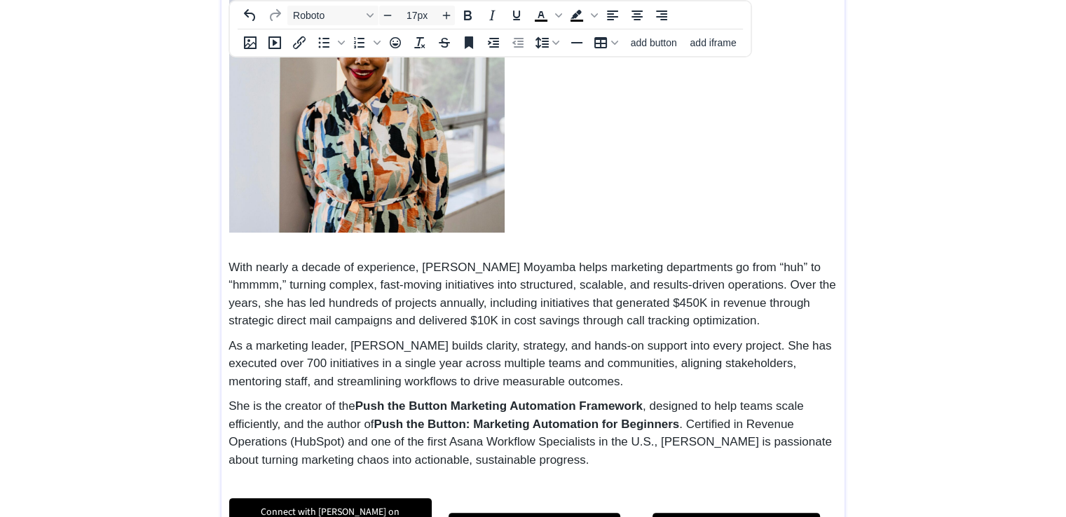
drag, startPoint x: 594, startPoint y: 449, endPoint x: 261, endPoint y: 310, distance: 361.4
click at [261, 310] on div "Meet [PERSON_NAME] With nearly a decade of experience, [PERSON_NAME] Moyamba he…" at bounding box center [532, 225] width 609 height 633
click at [525, 429] on strong "Push the Button: Marketing Automation for Beginners" at bounding box center [526, 424] width 305 height 13
click at [598, 460] on p "She is the creator of the Push the Button Marketing Automation Framework , desi…" at bounding box center [532, 432] width 609 height 71
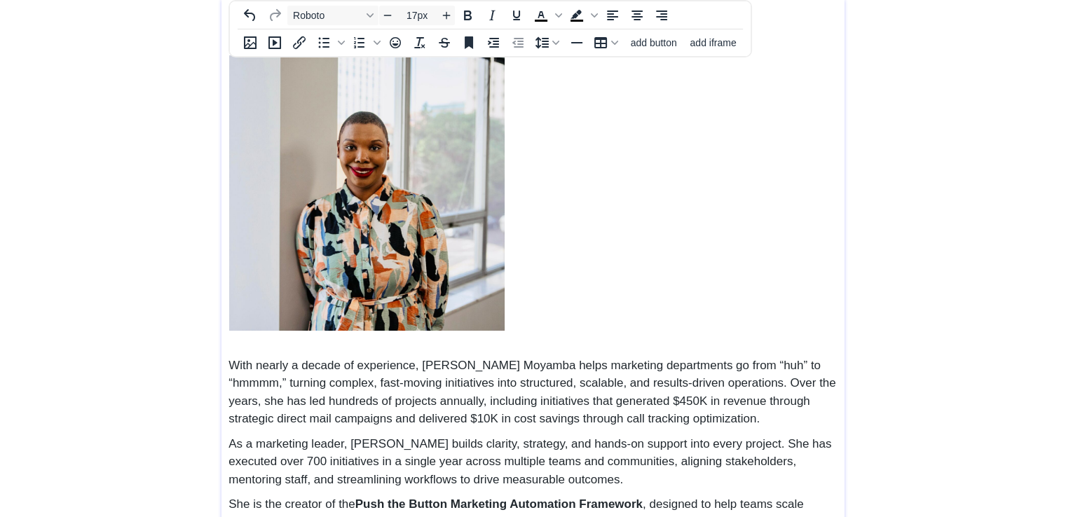
scroll to position [0, 0]
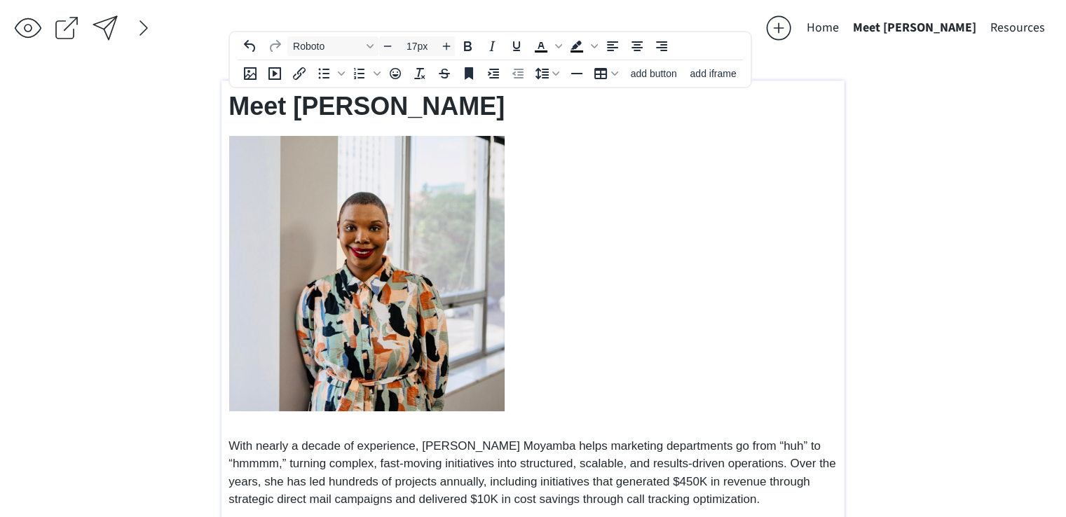
click at [399, 253] on img at bounding box center [366, 273] width 275 height 275
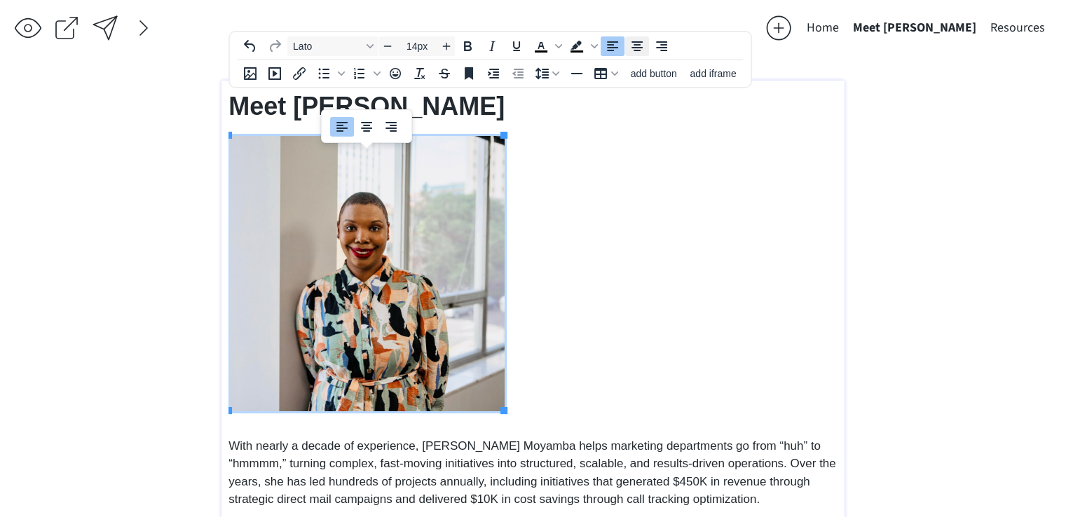
click at [640, 49] on icon "Align center" at bounding box center [636, 46] width 17 height 17
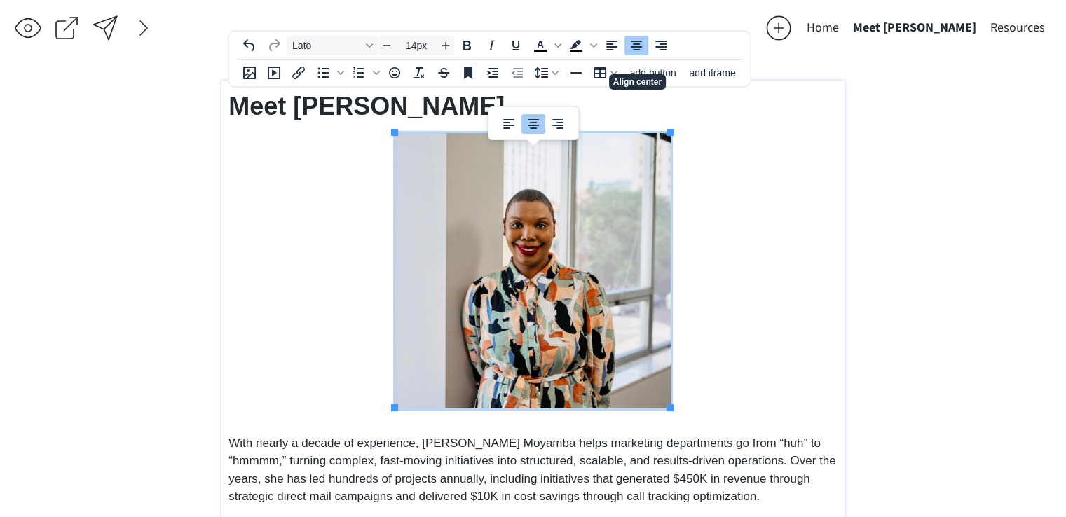
click at [715, 205] on td at bounding box center [533, 271] width 608 height 276
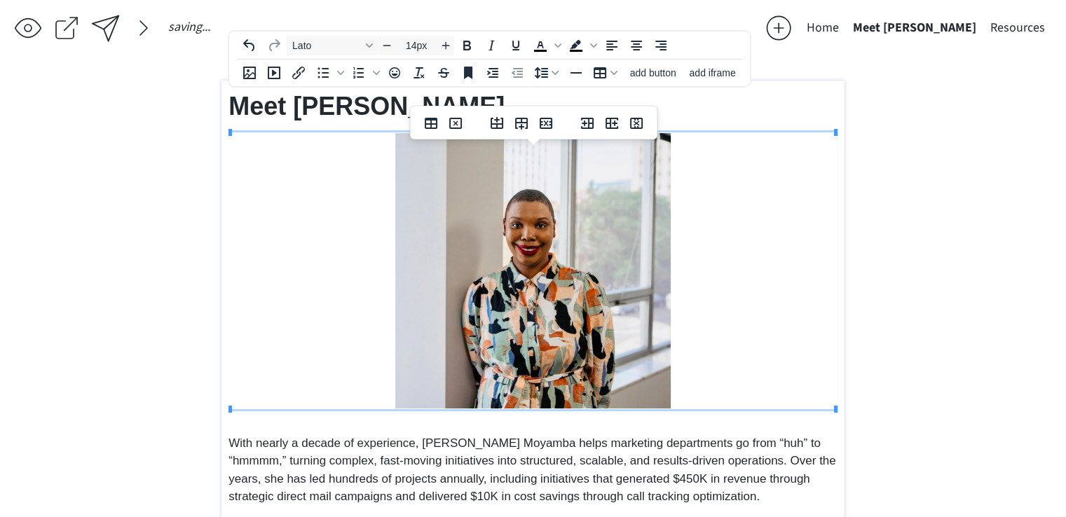
click at [934, 275] on div "saving & publishing saved & published! 👍 saving... Home Meet [PERSON_NAME] Reso…" at bounding box center [533, 373] width 1066 height 746
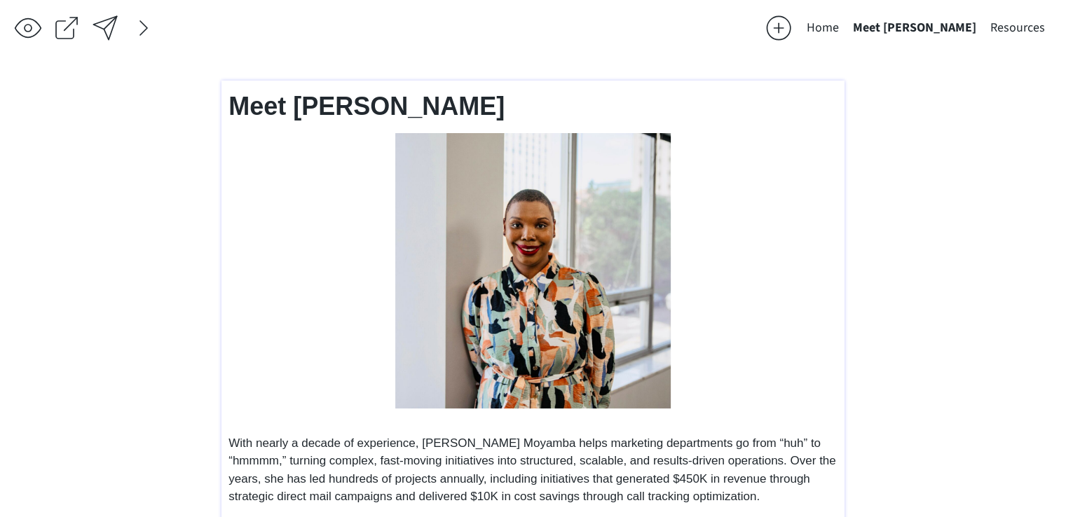
type input "36px"
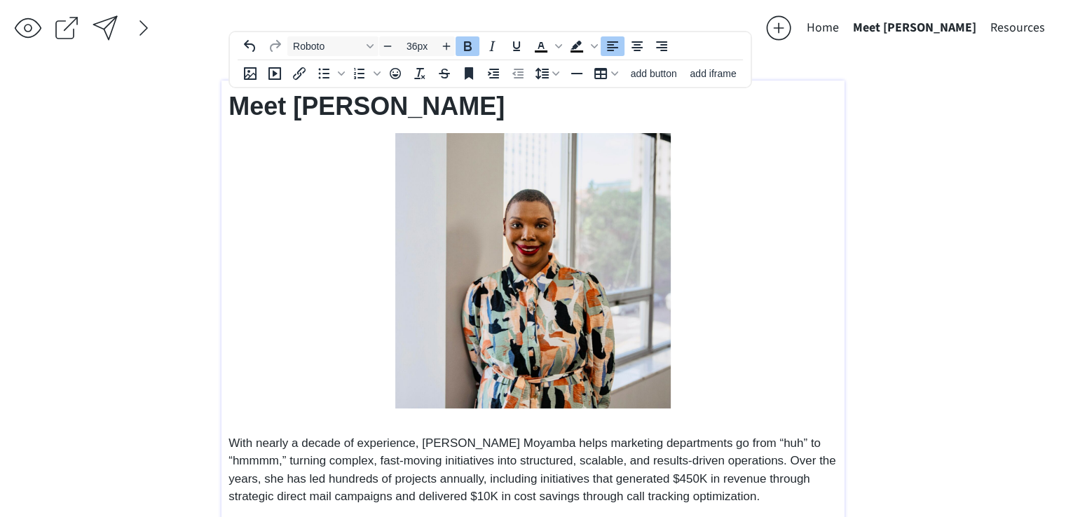
click at [266, 107] on strong "Meet [PERSON_NAME]" at bounding box center [366, 106] width 276 height 29
click at [102, 24] on div at bounding box center [105, 28] width 28 height 28
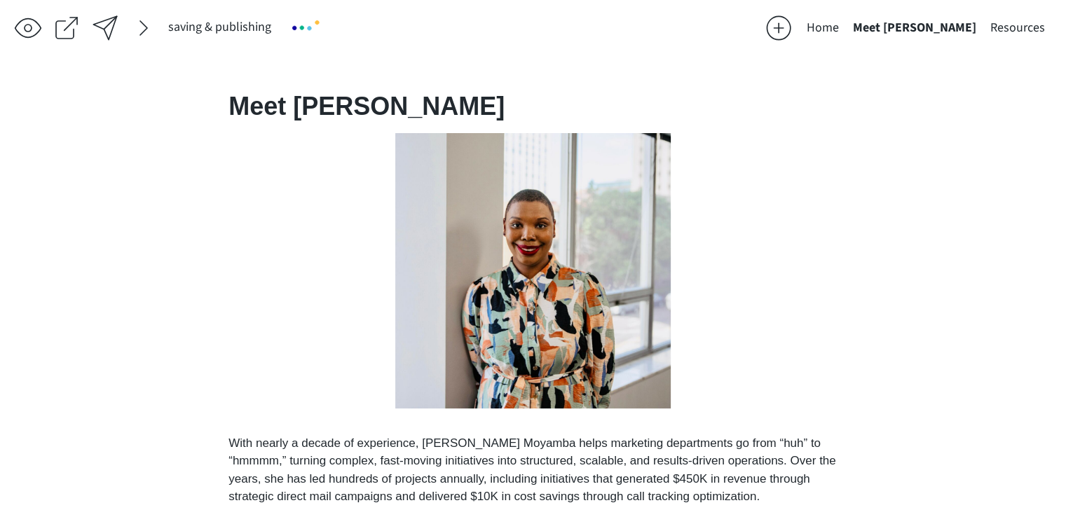
click at [846, 30] on button "Home" at bounding box center [822, 28] width 46 height 28
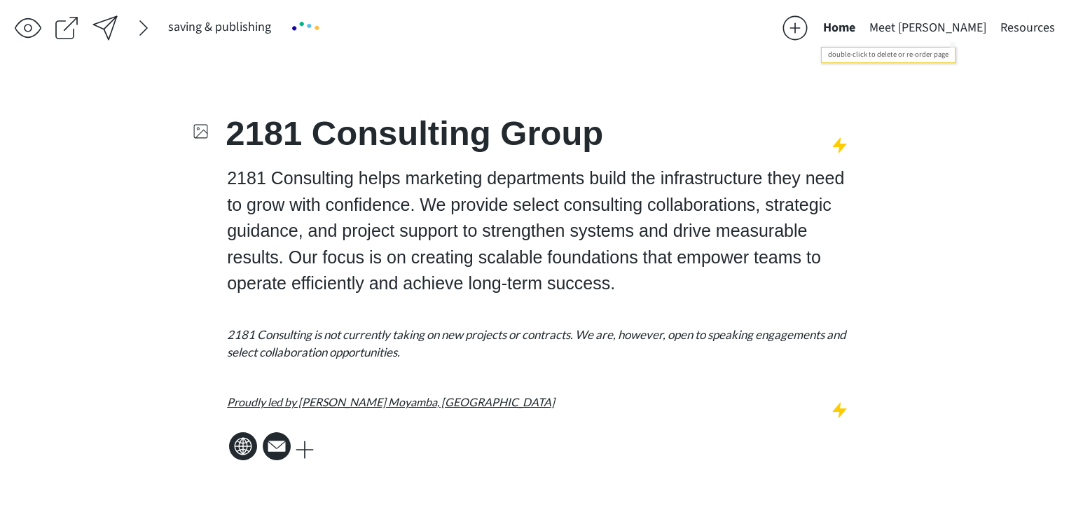
click at [928, 30] on button "Meet [PERSON_NAME]" at bounding box center [927, 28] width 131 height 28
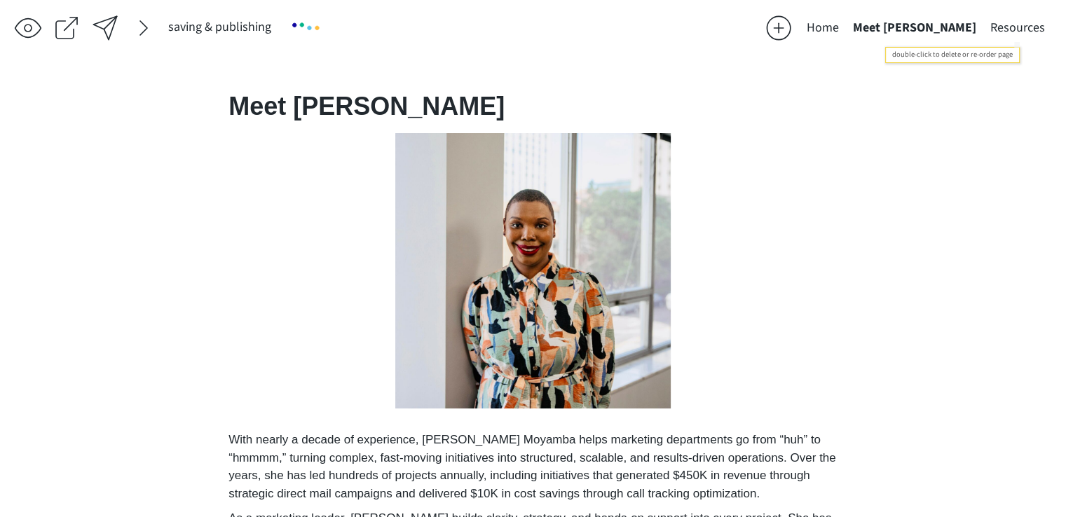
click at [993, 27] on button "Resources" at bounding box center [1017, 28] width 69 height 28
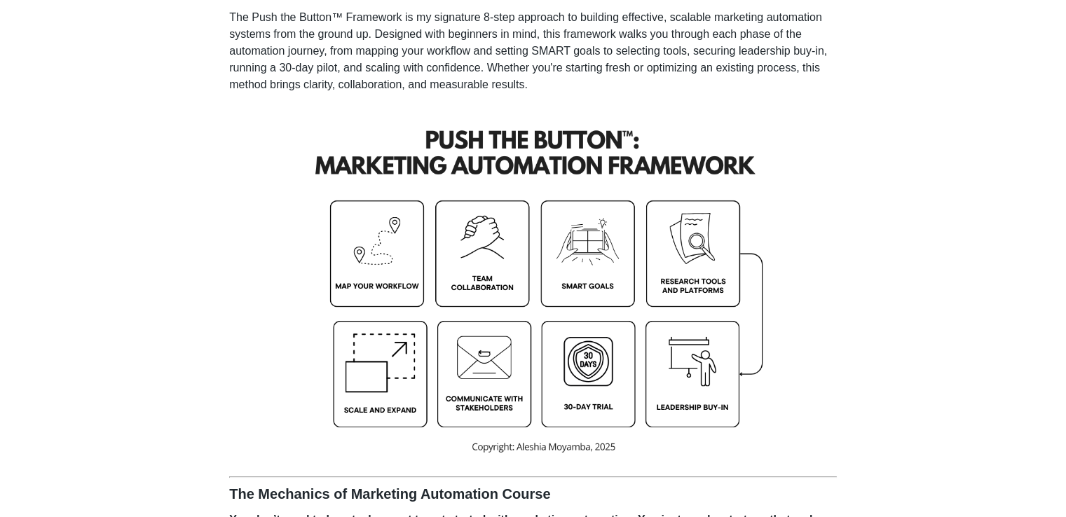
scroll to position [272, 0]
